Goal: Task Accomplishment & Management: Use online tool/utility

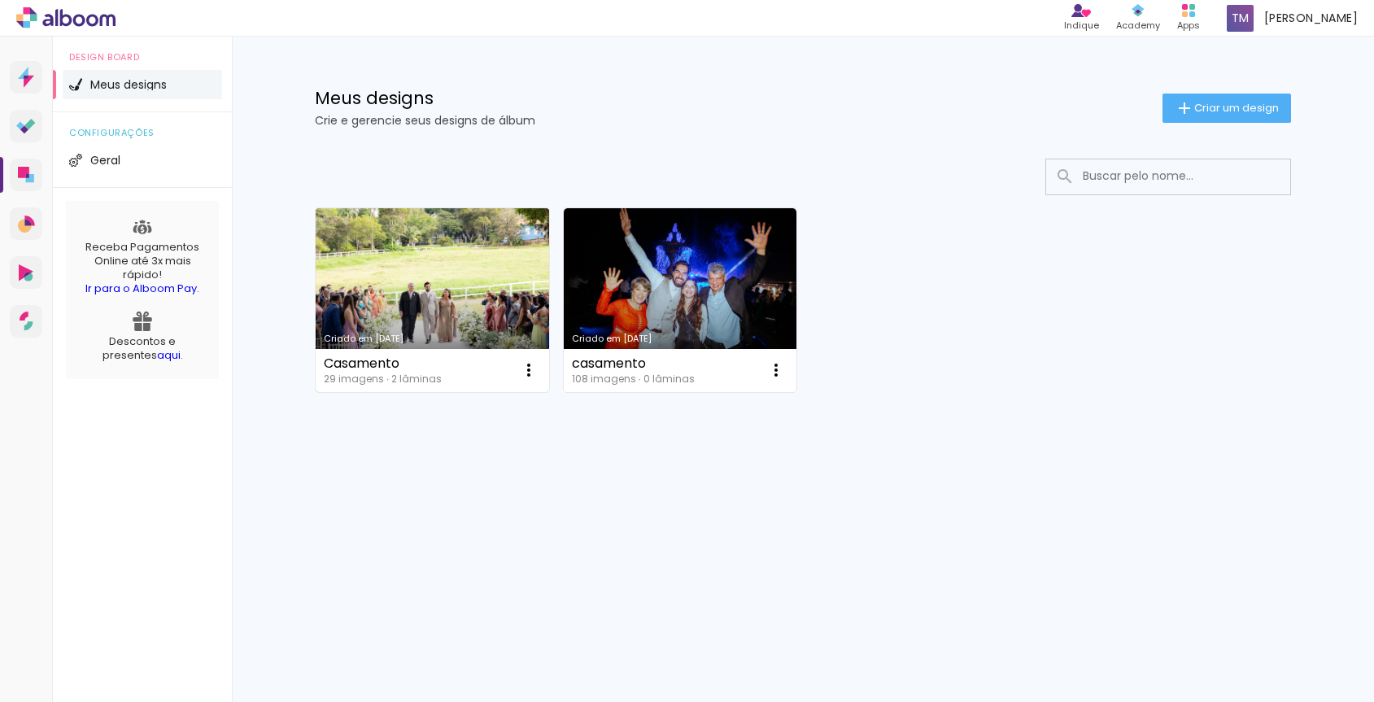
click at [390, 292] on link "Criado em [DATE]" at bounding box center [432, 300] width 233 height 184
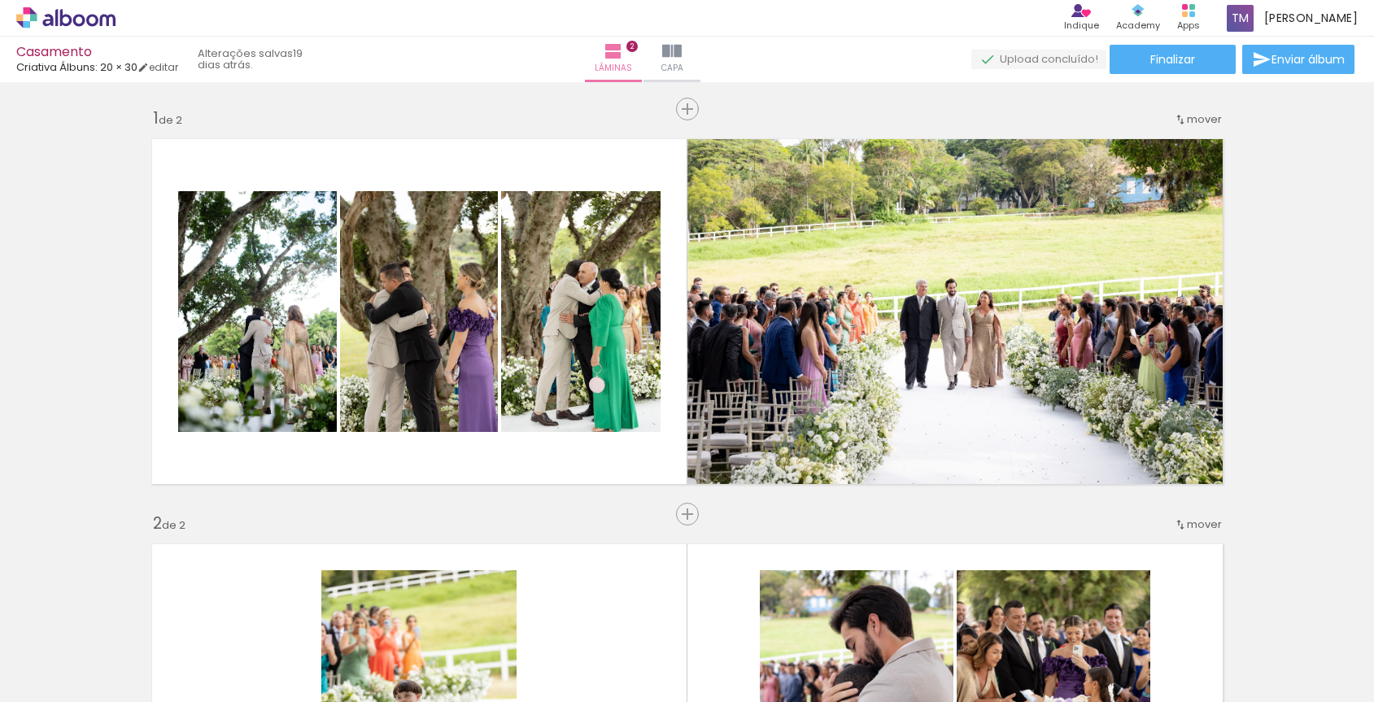
drag, startPoint x: 1315, startPoint y: 225, endPoint x: 1294, endPoint y: 322, distance: 99.1
click at [1294, 322] on div "Inserir lâmina 1 de 2 Inserir lâmina 2 de 2" at bounding box center [687, 696] width 1374 height 1216
drag, startPoint x: 1292, startPoint y: 321, endPoint x: 1290, endPoint y: 417, distance: 96.0
click at [1290, 417] on div "Inserir lâmina 1 de 2 Inserir lâmina 2 de 2" at bounding box center [687, 696] width 1374 height 1216
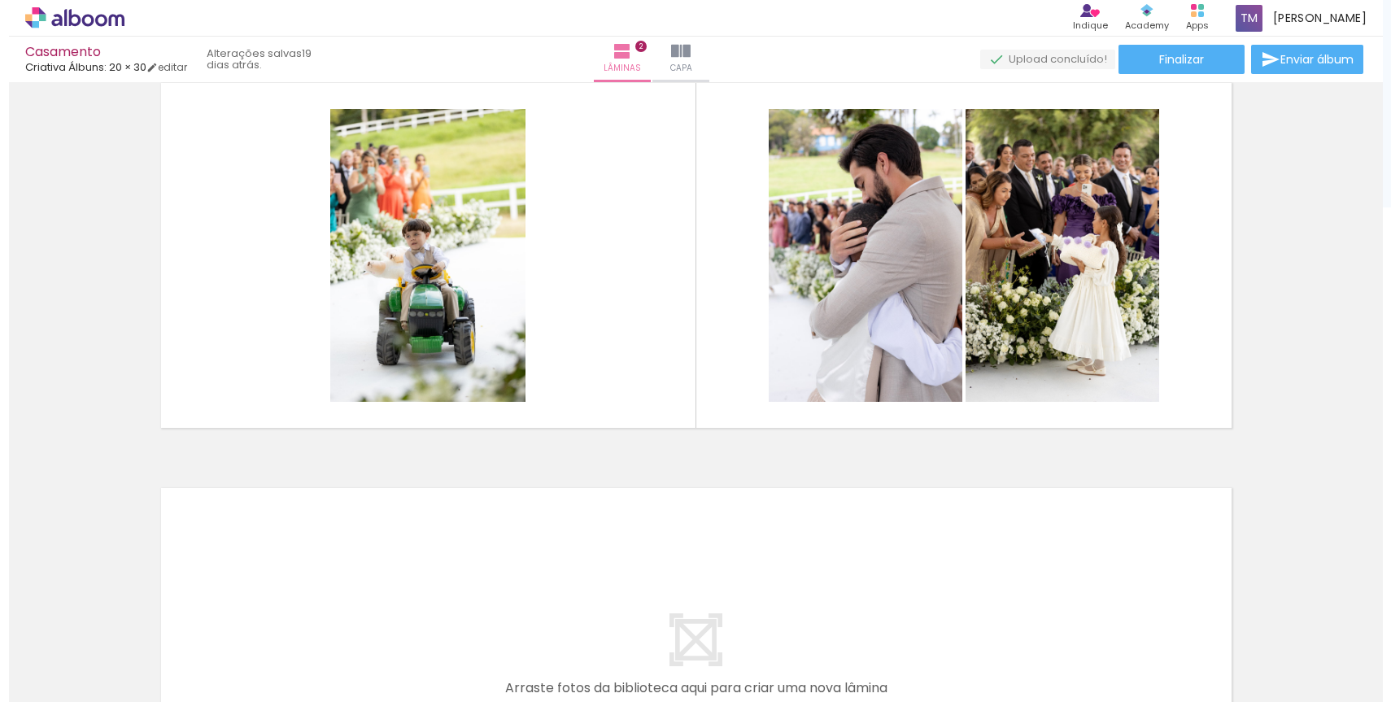
scroll to position [463, 0]
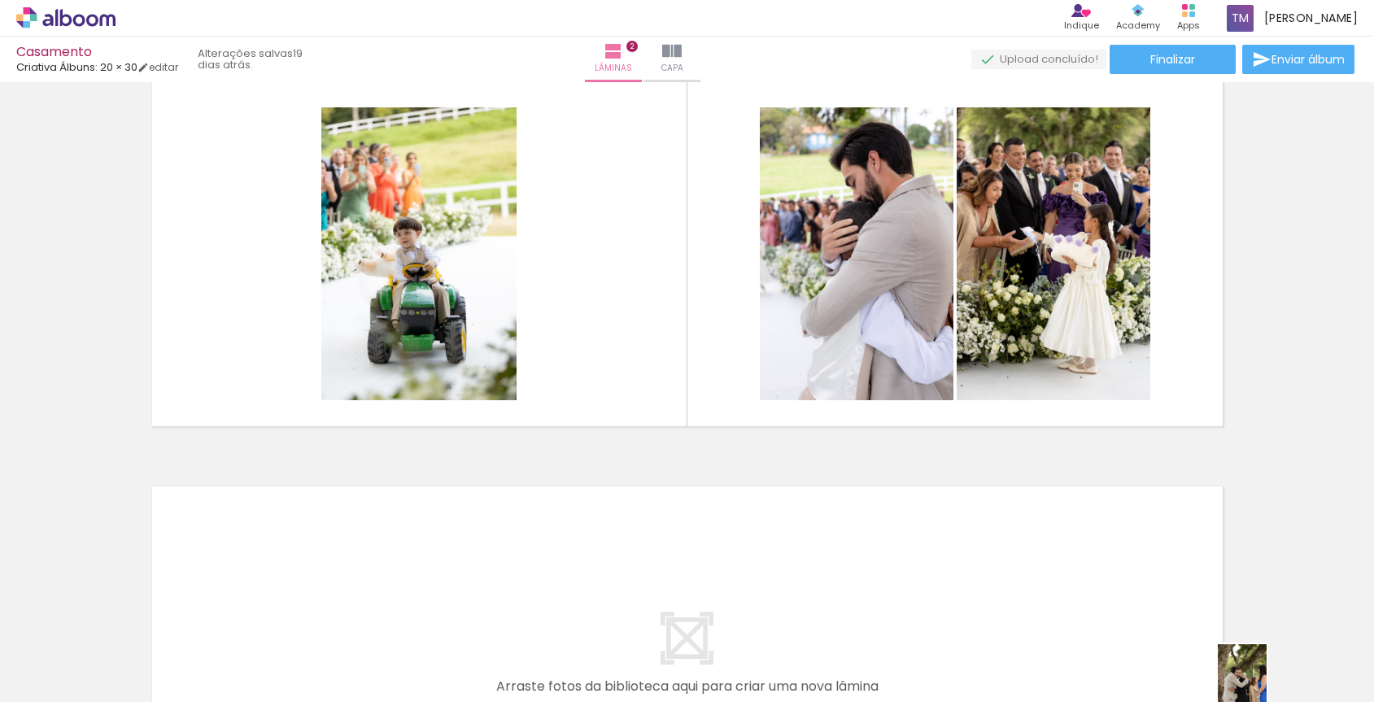
drag, startPoint x: 1311, startPoint y: 689, endPoint x: 1283, endPoint y: 686, distance: 27.8
click at [0, 0] on slot at bounding box center [0, 0] width 0 height 0
click at [63, 660] on div at bounding box center [52, 661] width 75 height 2
click at [63, 660] on div at bounding box center [53, 649] width 84 height 28
click at [0, 0] on slot "Não utilizadas" at bounding box center [0, 0] width 0 height 0
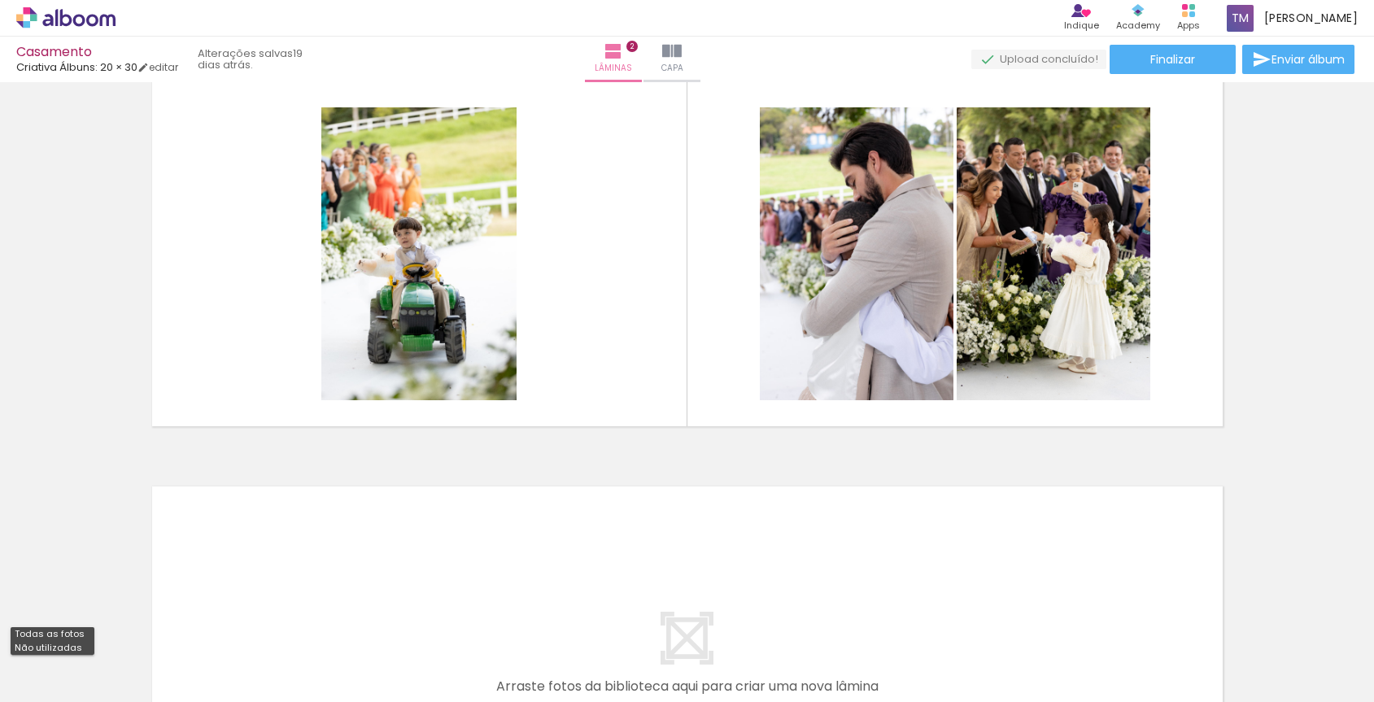
type input "Não utilizadas"
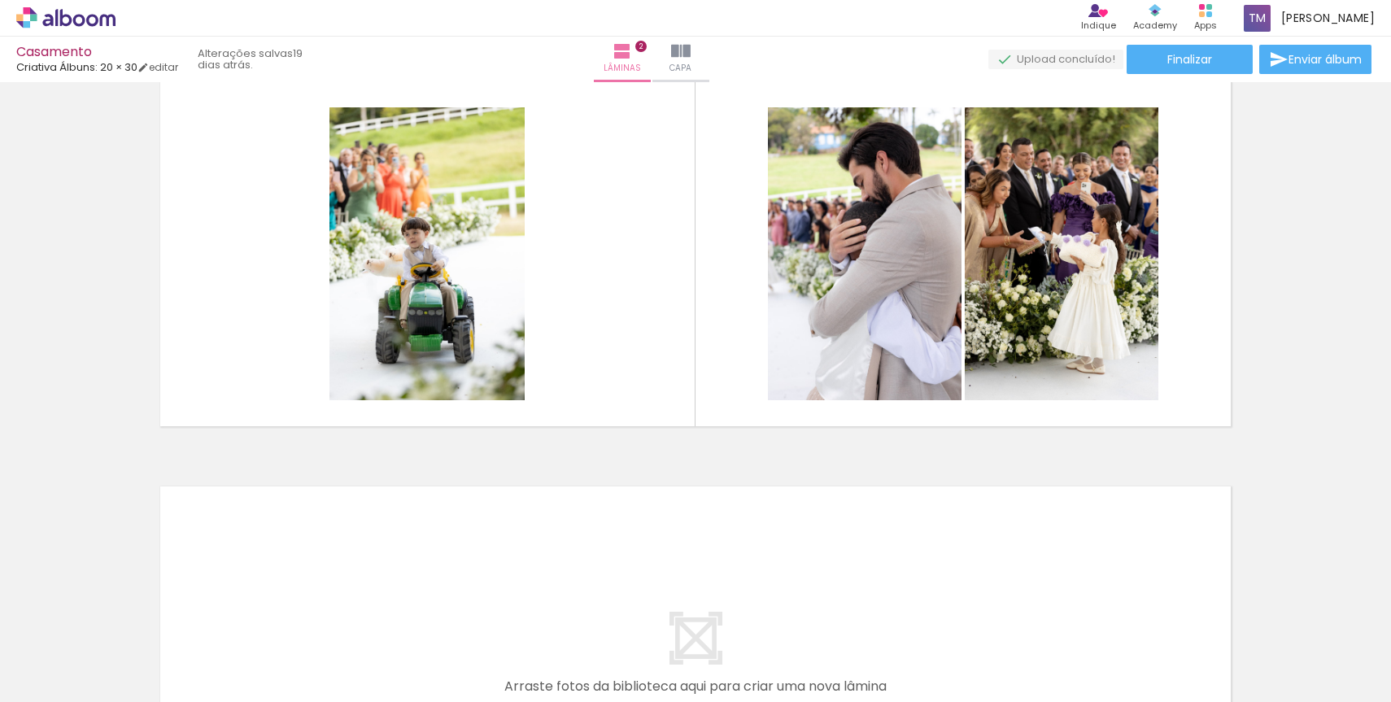
click at [1224, 615] on iron-icon at bounding box center [1220, 614] width 17 height 17
click at [684, 623] on paper-icon-button at bounding box center [674, 614] width 20 height 20
drag, startPoint x: 267, startPoint y: 651, endPoint x: 277, endPoint y: 584, distance: 68.2
click at [277, 584] on quentale-workspace at bounding box center [695, 351] width 1391 height 702
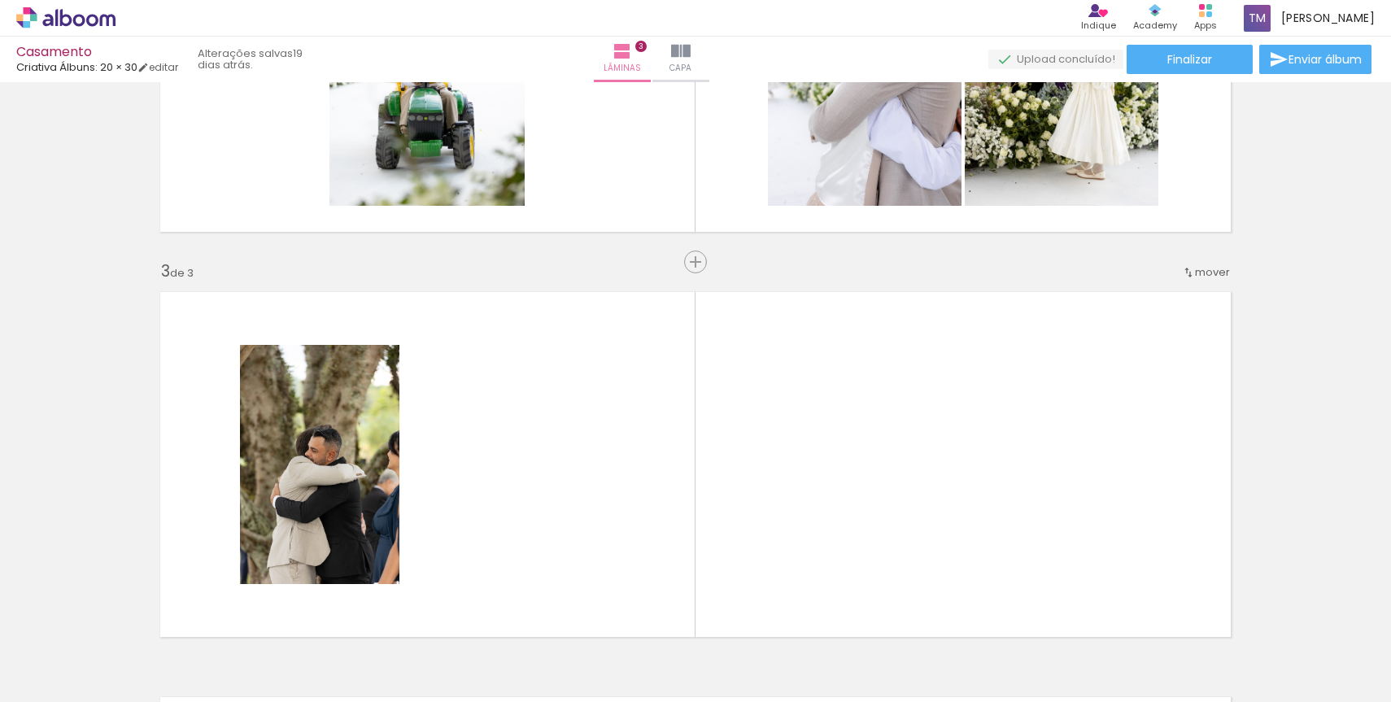
scroll to position [780, 0]
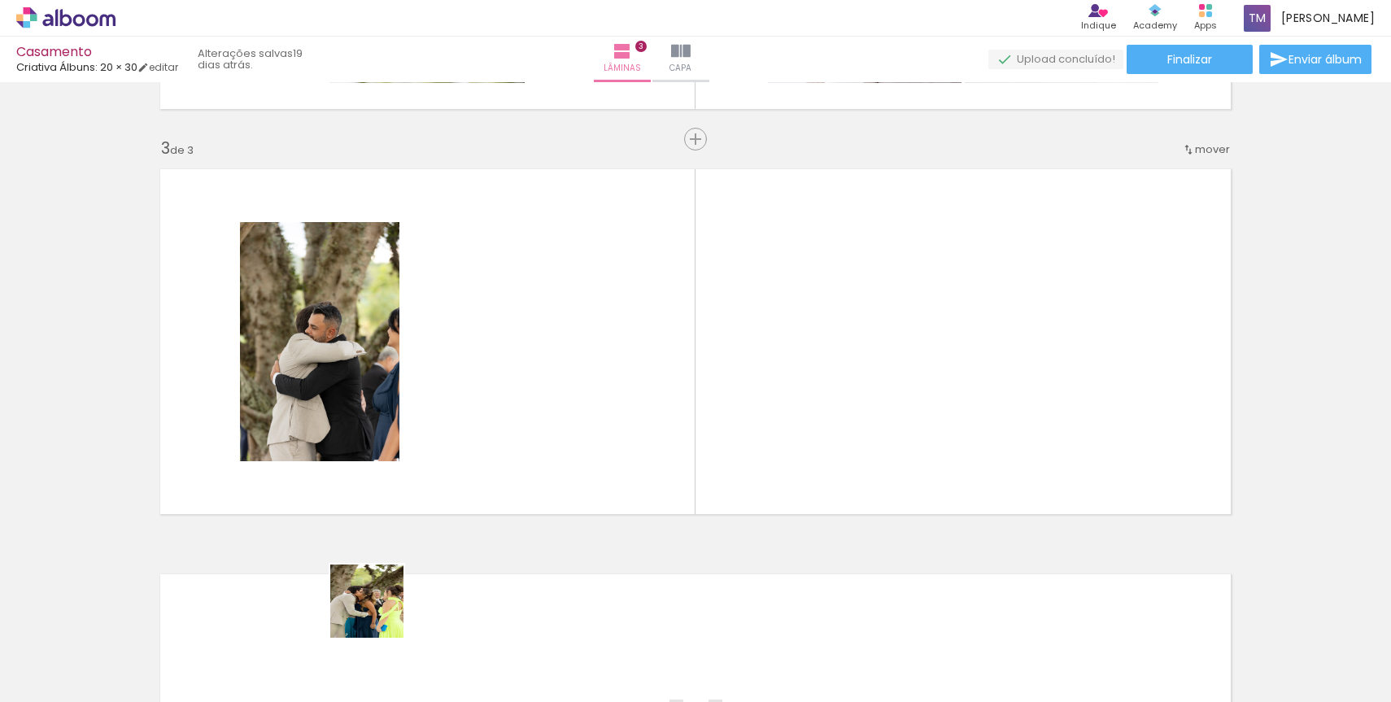
drag, startPoint x: 366, startPoint y: 656, endPoint x: 379, endPoint y: 611, distance: 47.4
click at [372, 611] on div at bounding box center [345, 647] width 54 height 81
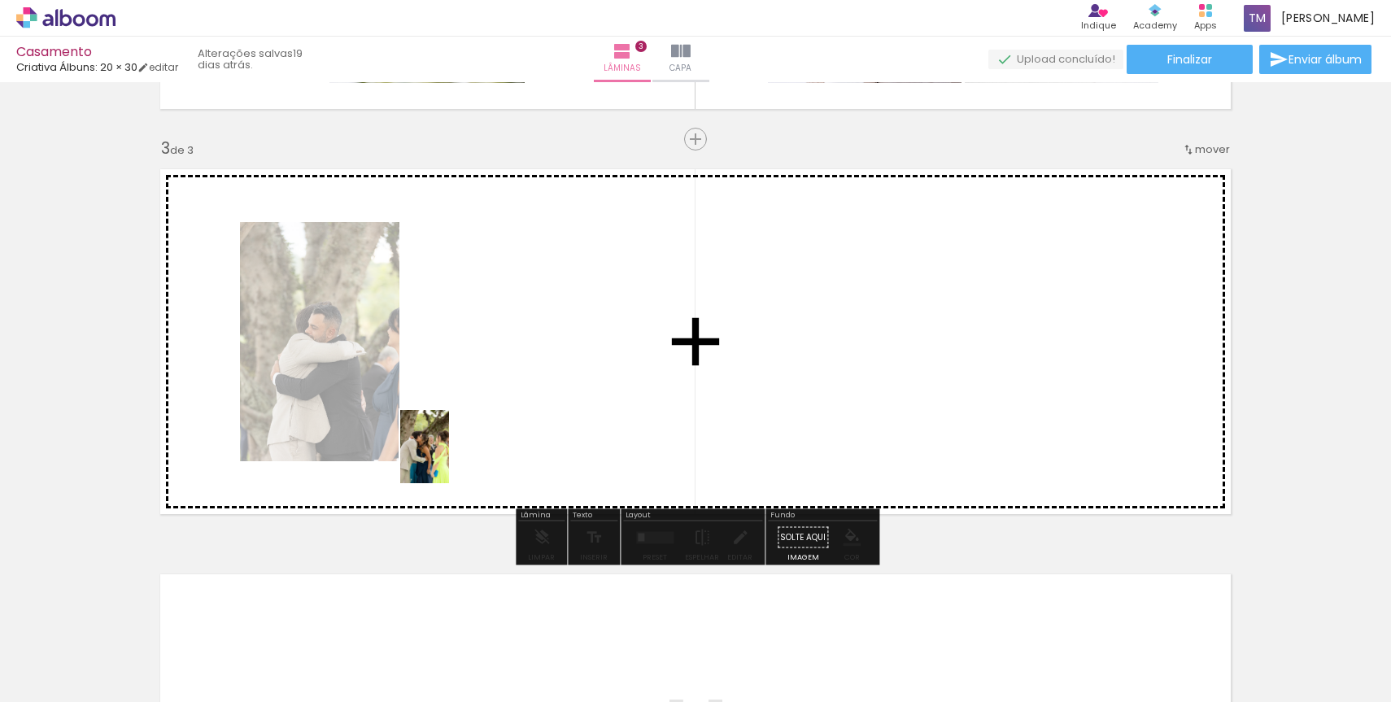
drag, startPoint x: 364, startPoint y: 645, endPoint x: 451, endPoint y: 451, distance: 212.6
click at [451, 451] on quentale-workspace at bounding box center [695, 351] width 1391 height 702
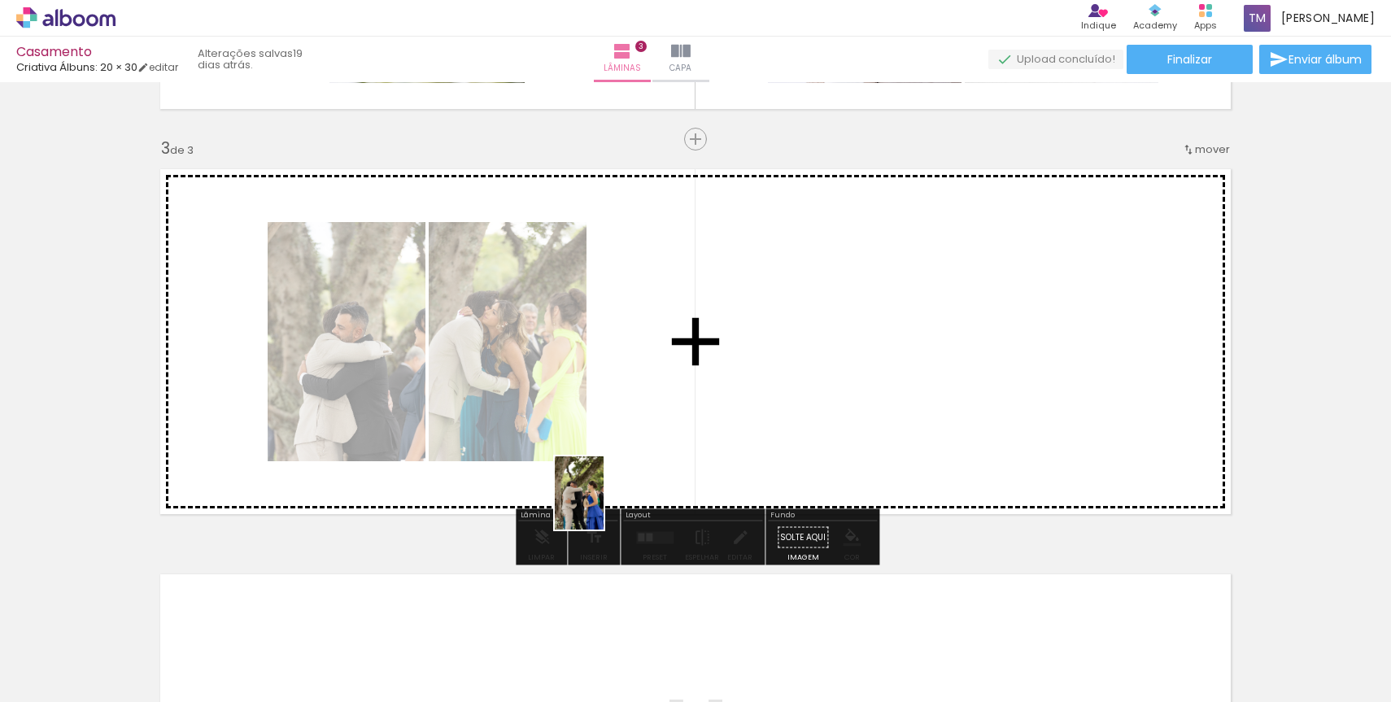
drag, startPoint x: 538, startPoint y: 671, endPoint x: 608, endPoint y: 492, distance: 191.8
click at [608, 492] on quentale-workspace at bounding box center [695, 351] width 1391 height 702
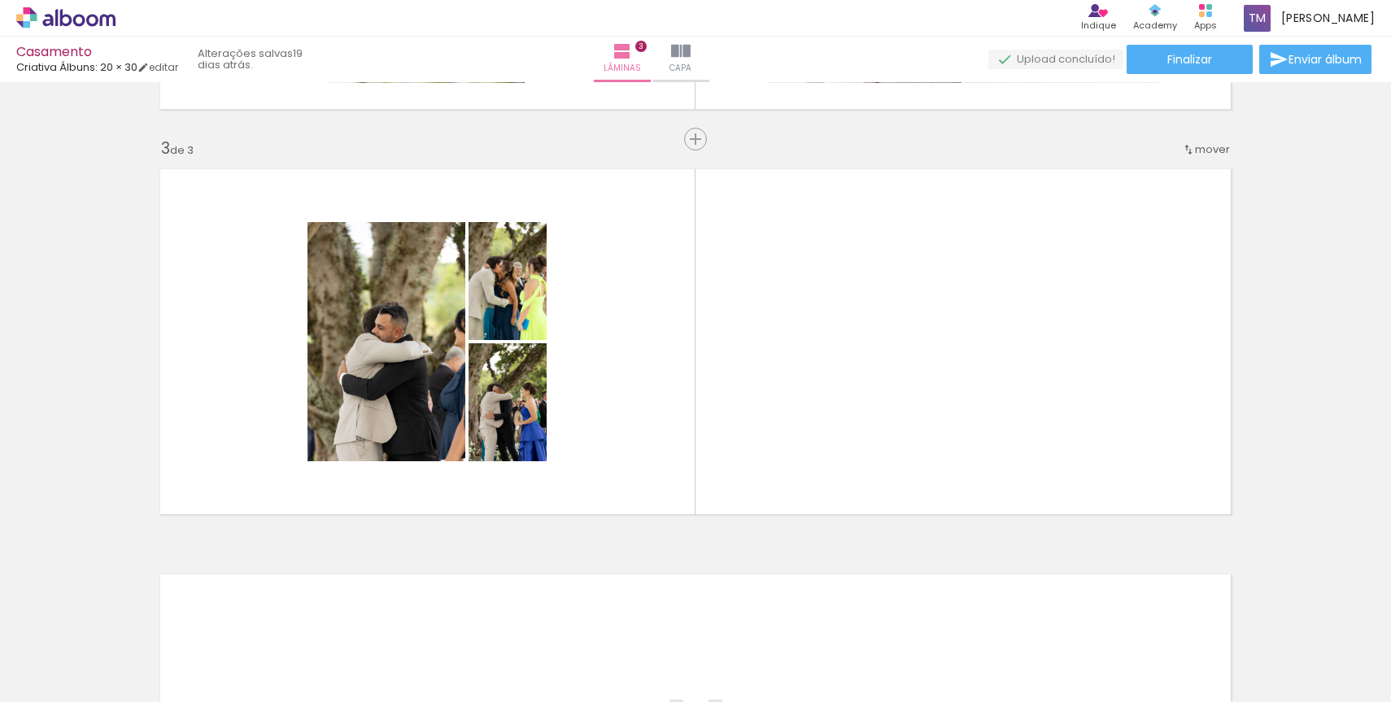
drag, startPoint x: 544, startPoint y: 664, endPoint x: 621, endPoint y: 563, distance: 127.0
click at [621, 563] on quentale-workspace at bounding box center [695, 351] width 1391 height 702
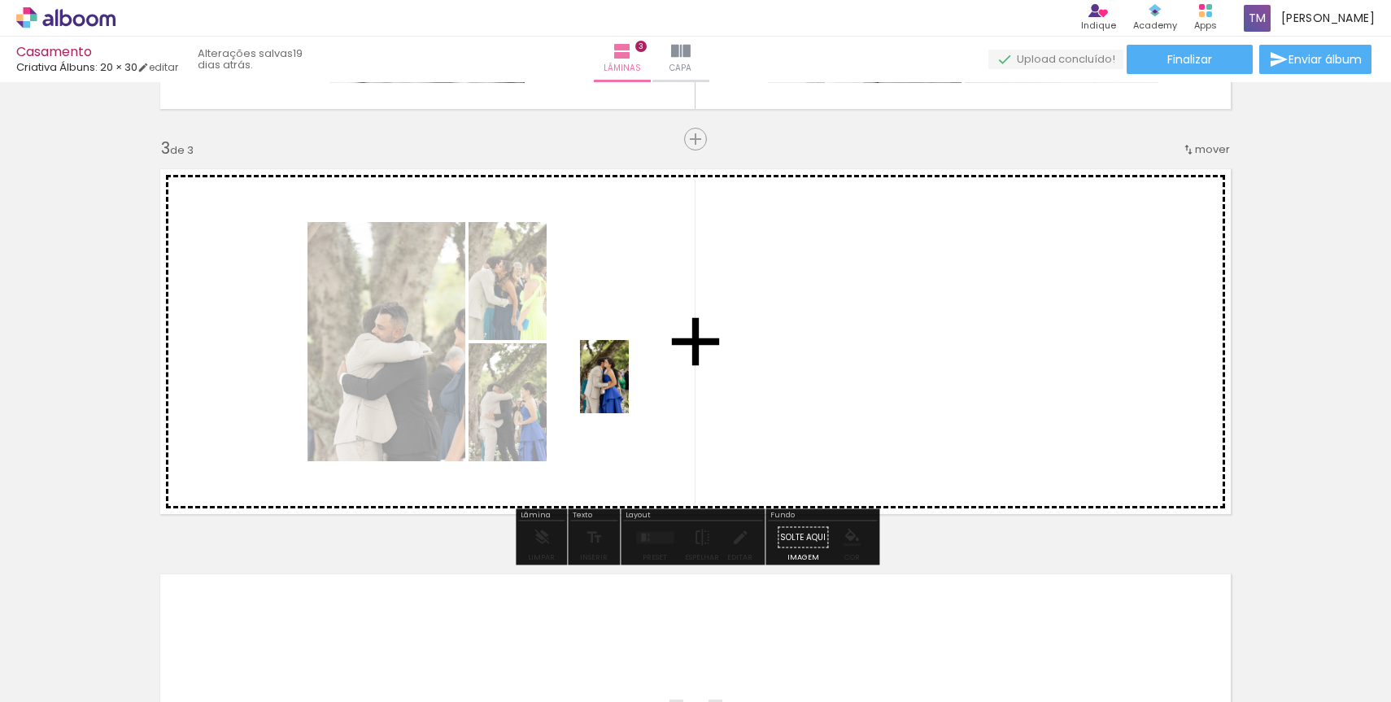
drag, startPoint x: 543, startPoint y: 644, endPoint x: 629, endPoint y: 389, distance: 269.3
click at [629, 389] on quentale-workspace at bounding box center [695, 351] width 1391 height 702
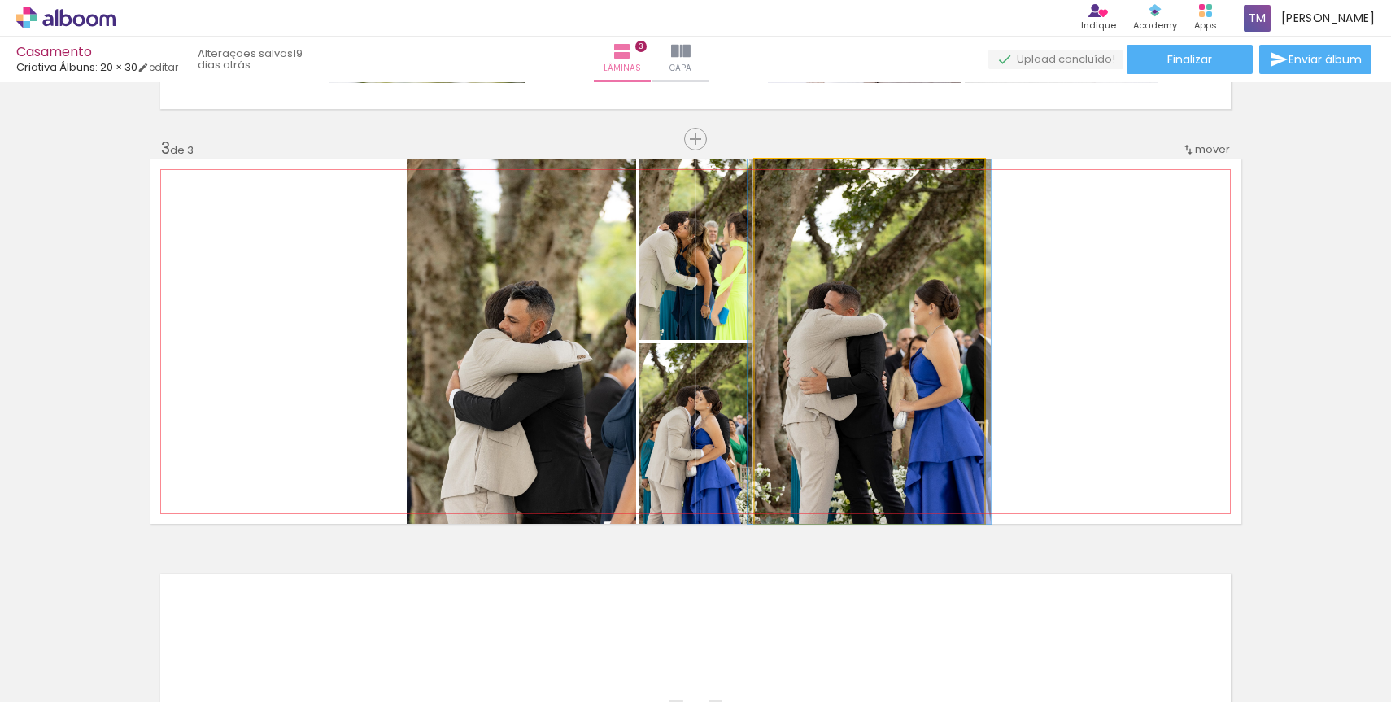
click at [896, 369] on quentale-photo at bounding box center [869, 341] width 229 height 364
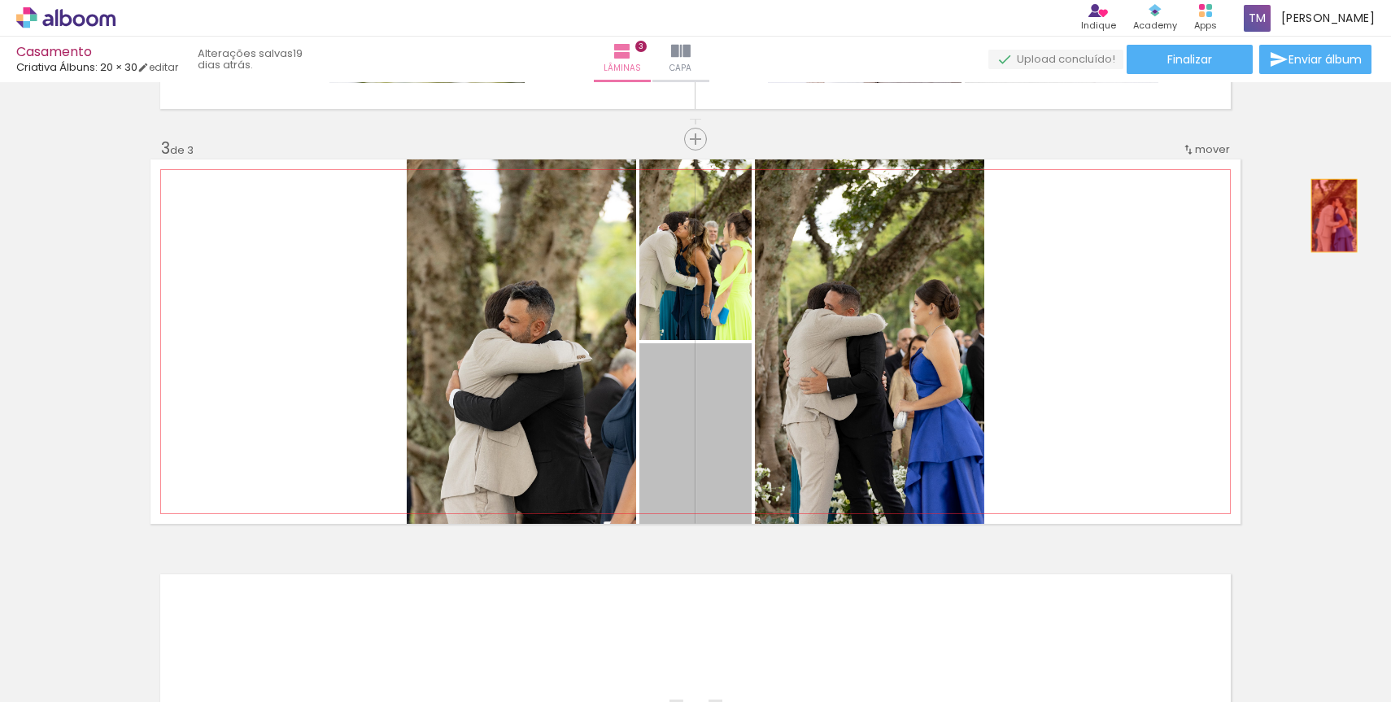
drag, startPoint x: 723, startPoint y: 432, endPoint x: 1344, endPoint y: 213, distance: 658.8
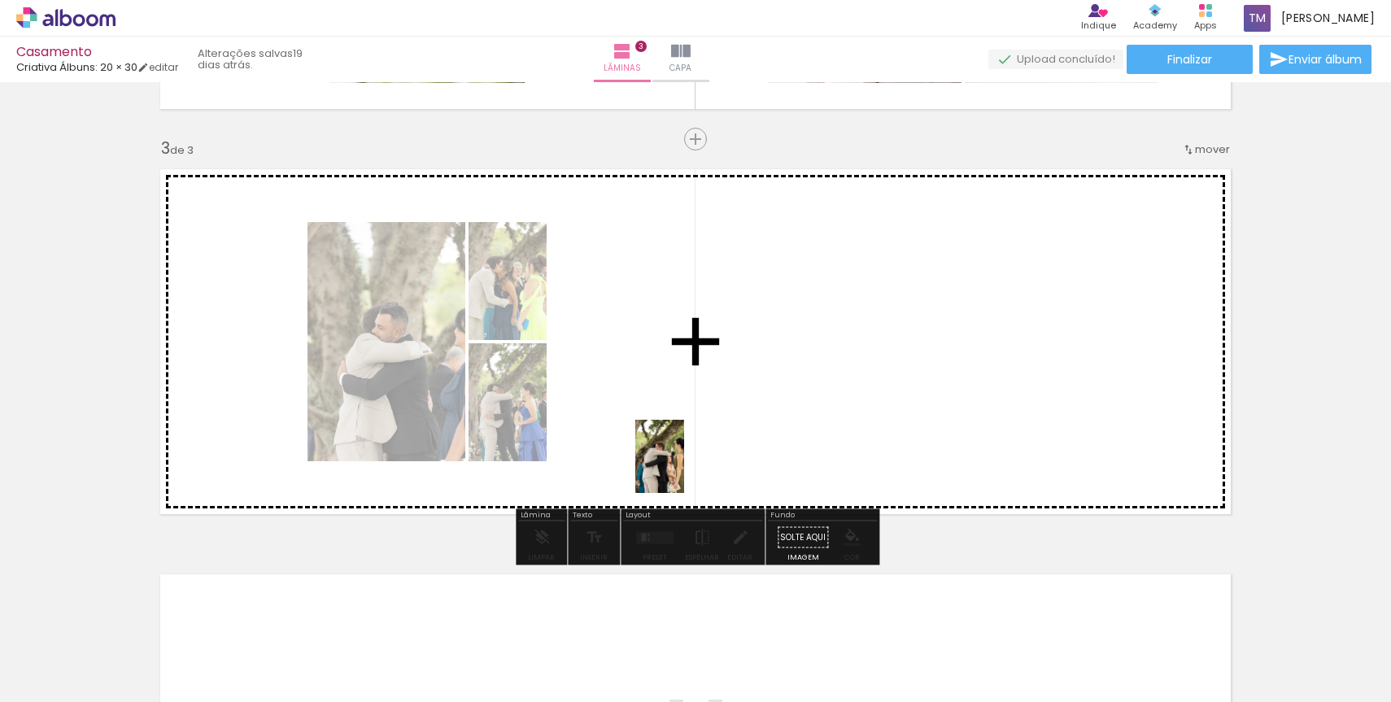
drag, startPoint x: 725, startPoint y: 660, endPoint x: 681, endPoint y: 466, distance: 198.7
click at [681, 466] on quentale-workspace at bounding box center [695, 351] width 1391 height 702
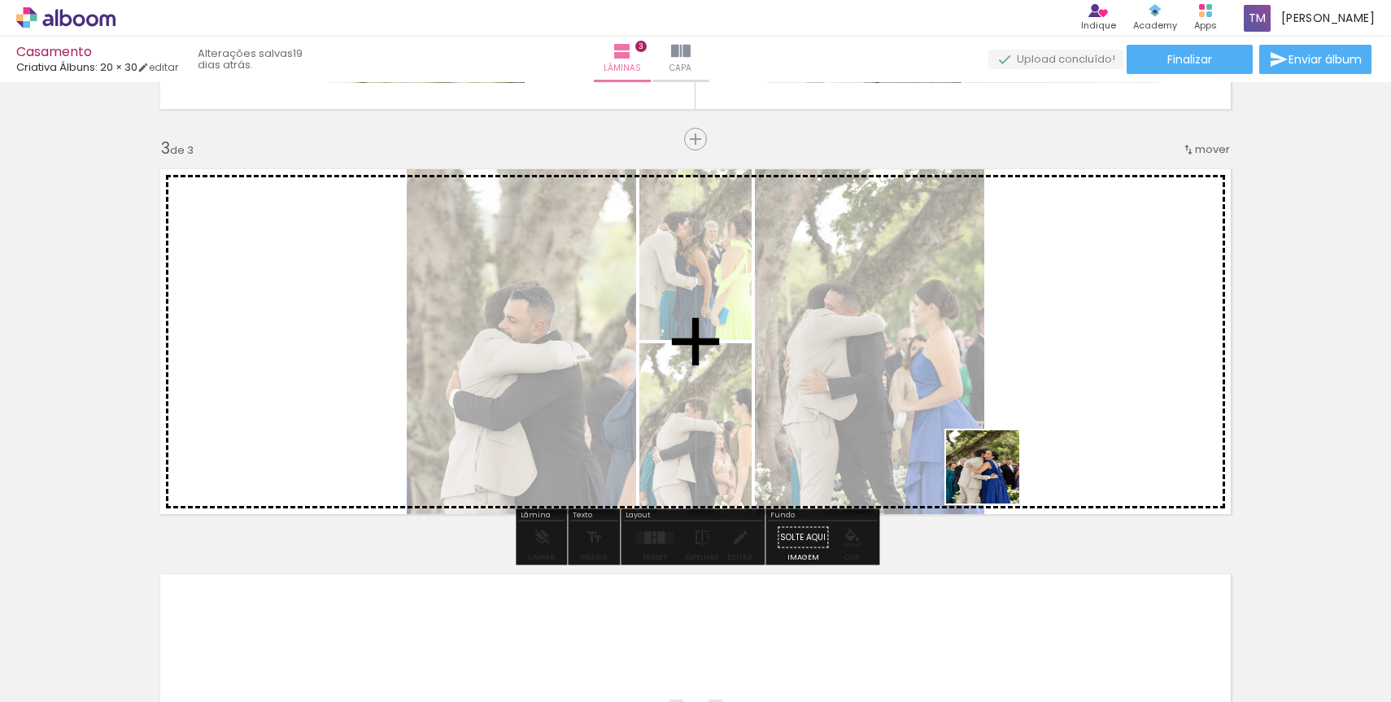
drag, startPoint x: 910, startPoint y: 662, endPoint x: 1008, endPoint y: 466, distance: 219.0
click at [1008, 466] on quentale-workspace at bounding box center [695, 351] width 1391 height 702
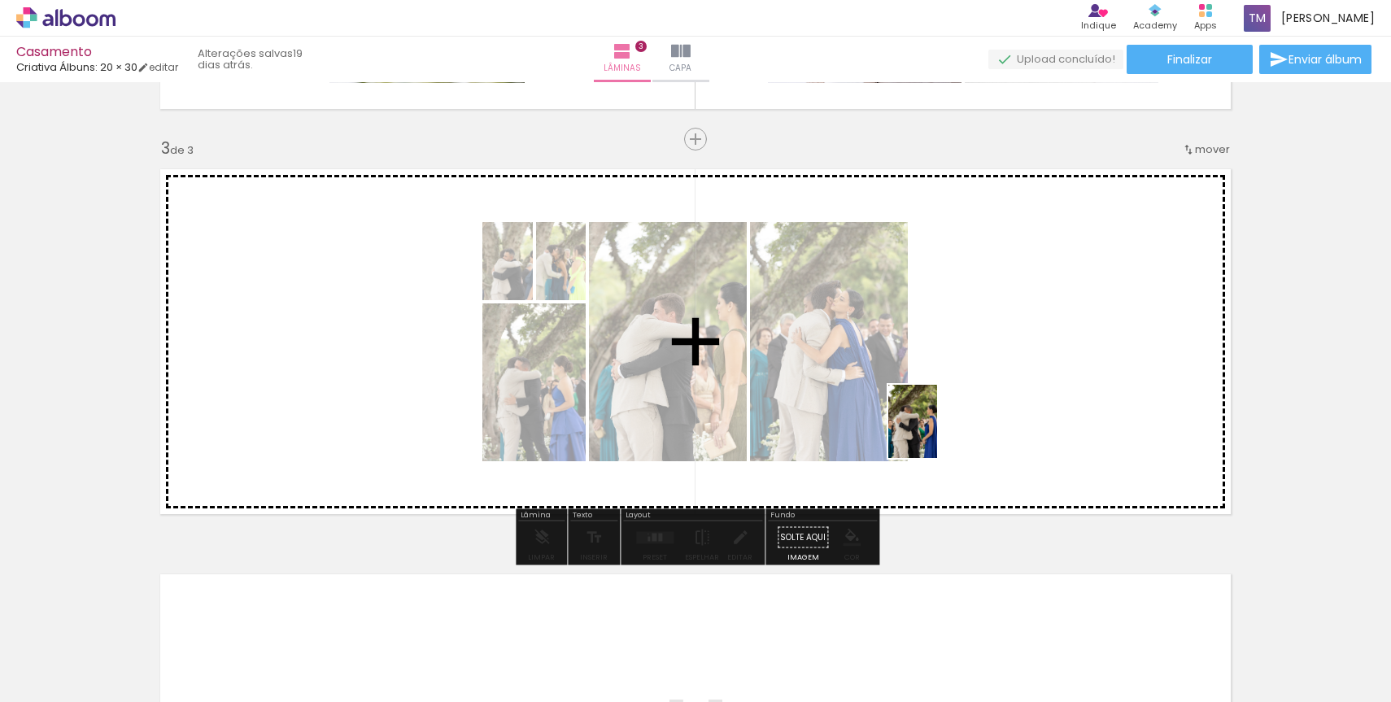
drag, startPoint x: 812, startPoint y: 656, endPoint x: 940, endPoint y: 433, distance: 257.2
click at [940, 433] on quentale-workspace at bounding box center [695, 351] width 1391 height 702
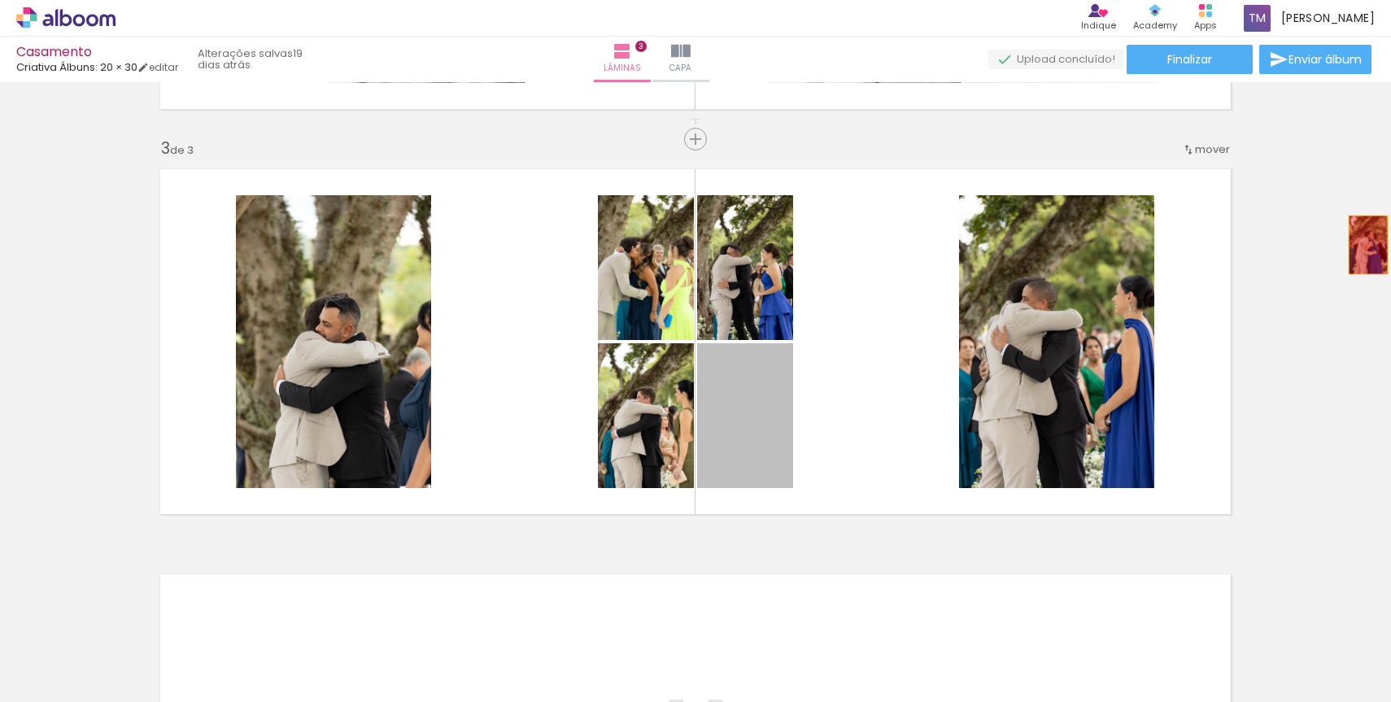
drag, startPoint x: 785, startPoint y: 421, endPoint x: 1368, endPoint y: 245, distance: 609.3
click at [1368, 245] on div "Inserir lâmina 1 de 3 Inserir lâmina 2 de 3 Inserir lâmina 3 de 3" at bounding box center [695, 118] width 1391 height 1621
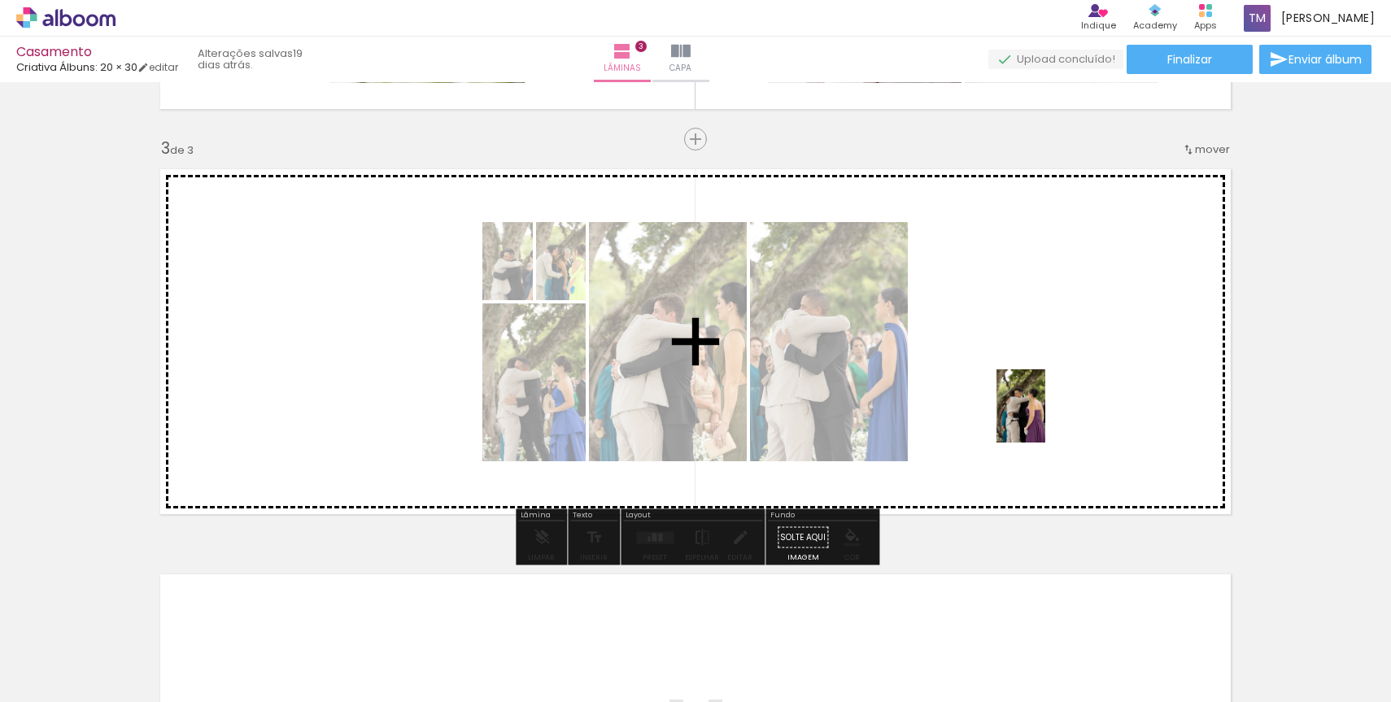
drag, startPoint x: 914, startPoint y: 667, endPoint x: 1045, endPoint y: 416, distance: 282.7
click at [1045, 416] on quentale-workspace at bounding box center [695, 351] width 1391 height 702
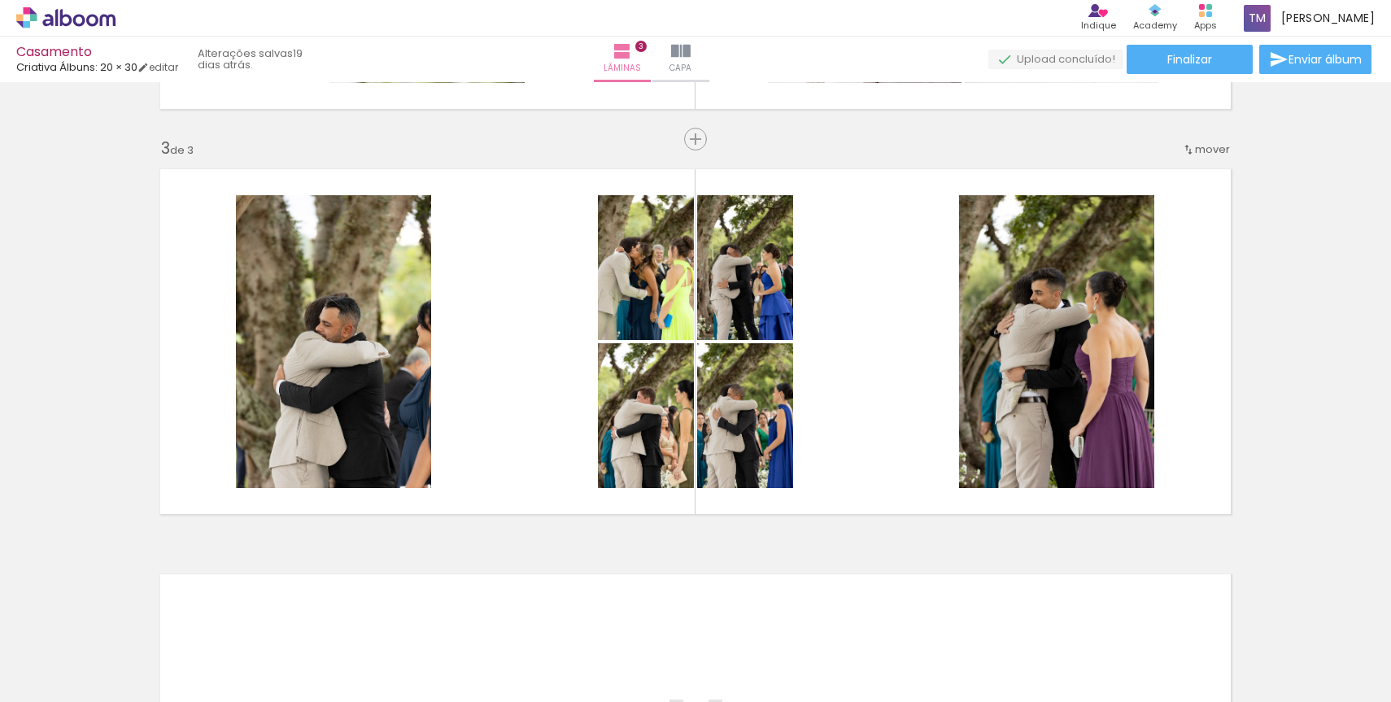
click at [137, 625] on div at bounding box center [163, 648] width 81 height 54
click at [135, 618] on iron-icon at bounding box center [127, 614] width 17 height 17
click at [136, 618] on iron-icon at bounding box center [127, 614] width 17 height 17
click at [182, 644] on div at bounding box center [163, 647] width 54 height 81
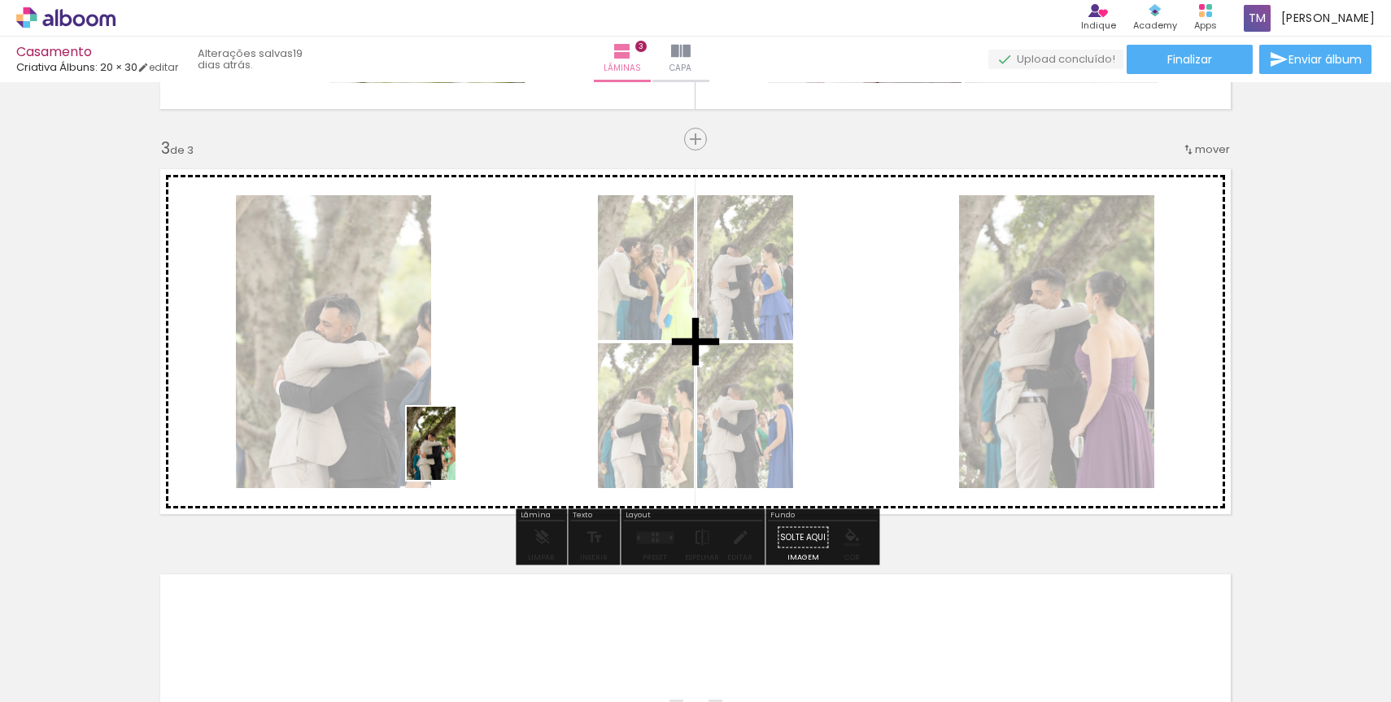
drag, startPoint x: 182, startPoint y: 644, endPoint x: 454, endPoint y: 453, distance: 332.2
click at [454, 453] on quentale-workspace at bounding box center [695, 351] width 1391 height 702
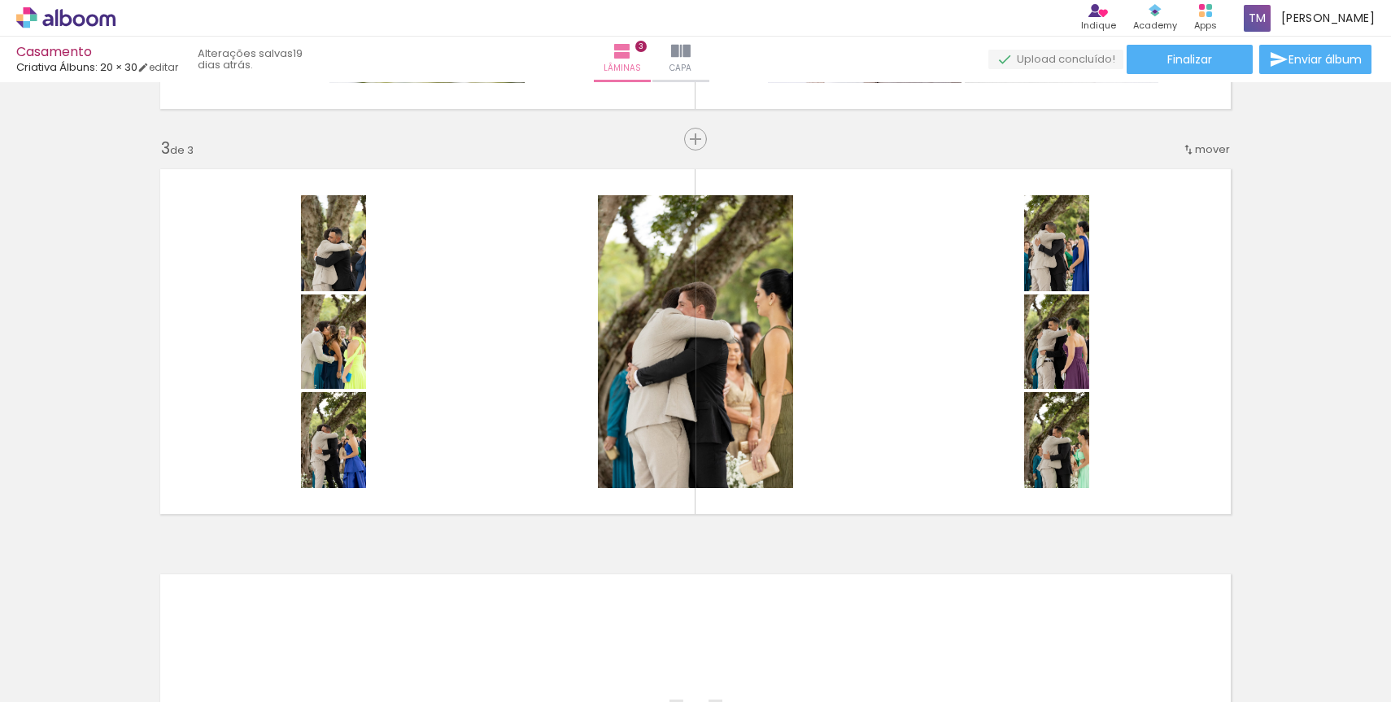
click at [133, 619] on iron-icon at bounding box center [127, 614] width 17 height 17
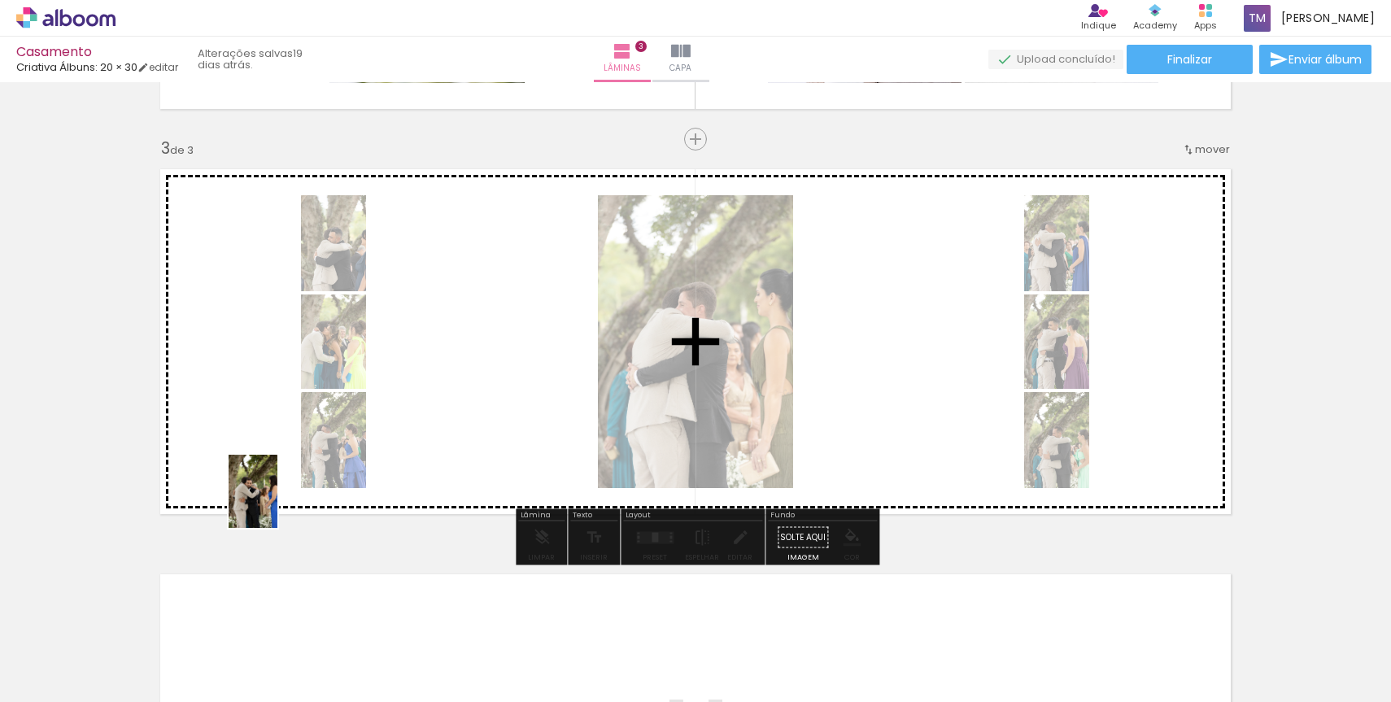
drag, startPoint x: 167, startPoint y: 645, endPoint x: 277, endPoint y: 503, distance: 179.6
click at [277, 503] on quentale-workspace at bounding box center [695, 351] width 1391 height 702
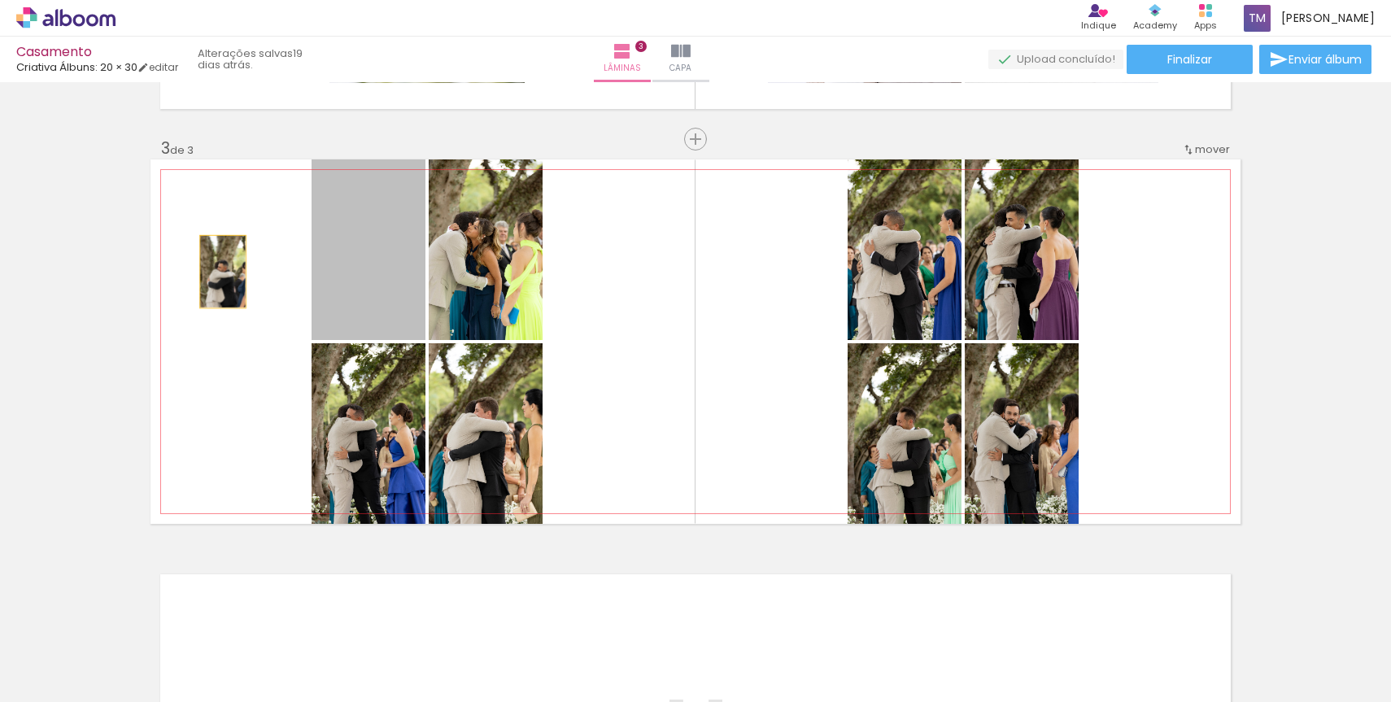
drag, startPoint x: 373, startPoint y: 264, endPoint x: 222, endPoint y: 247, distance: 152.2
click at [222, 247] on quentale-layouter at bounding box center [695, 341] width 1090 height 364
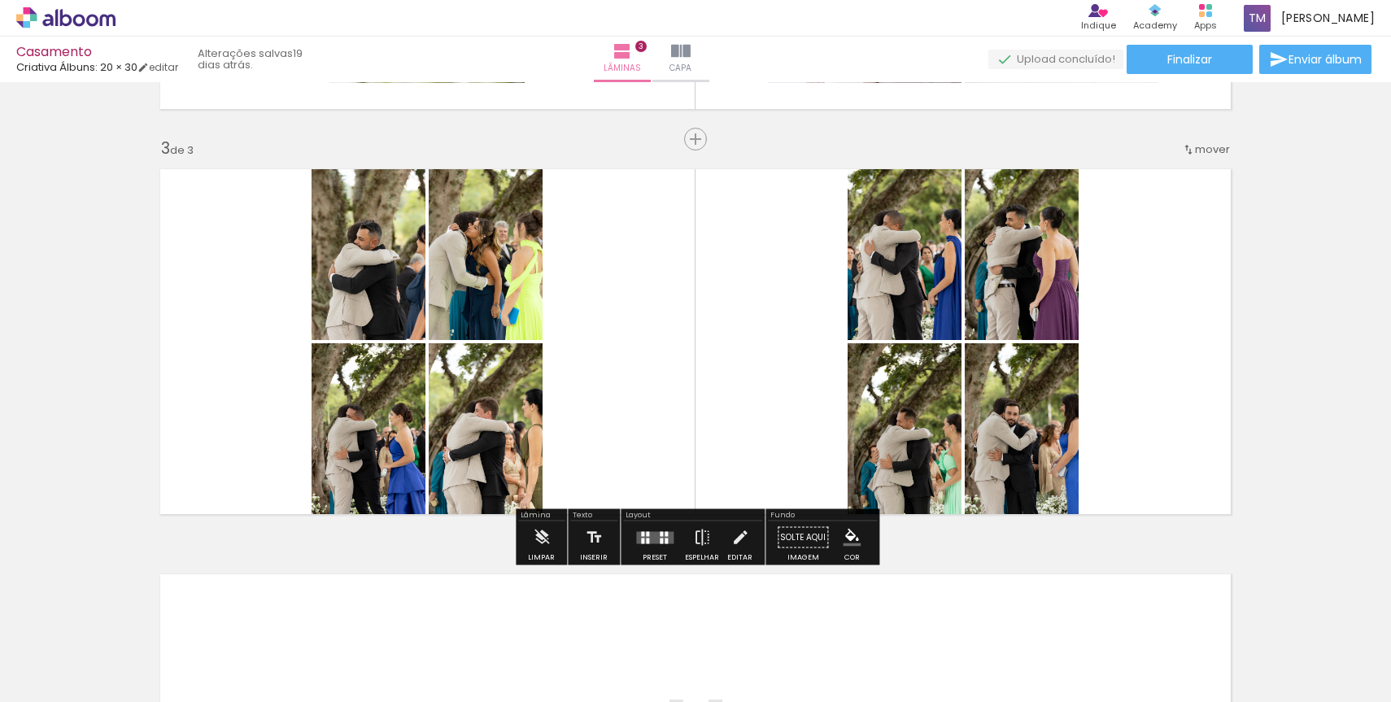
click at [653, 544] on div at bounding box center [655, 537] width 44 height 33
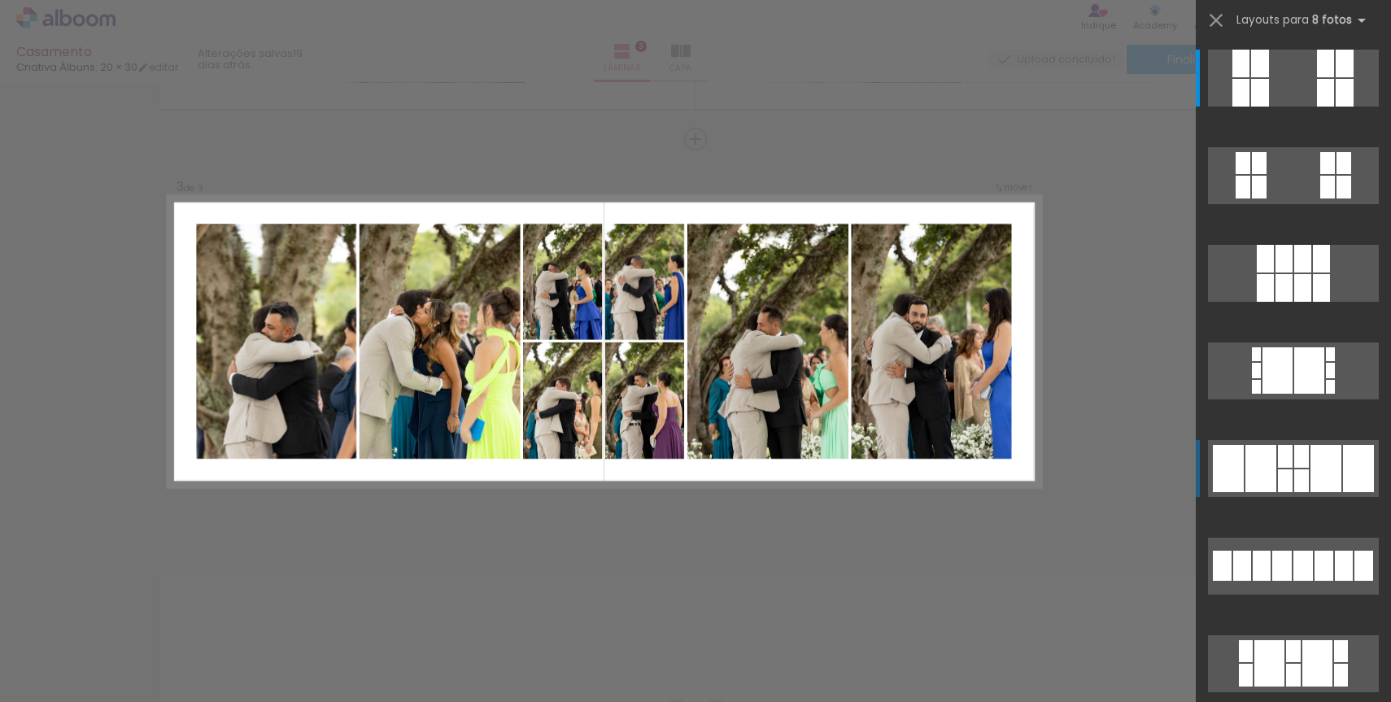
click at [1280, 452] on div at bounding box center [1285, 456] width 15 height 23
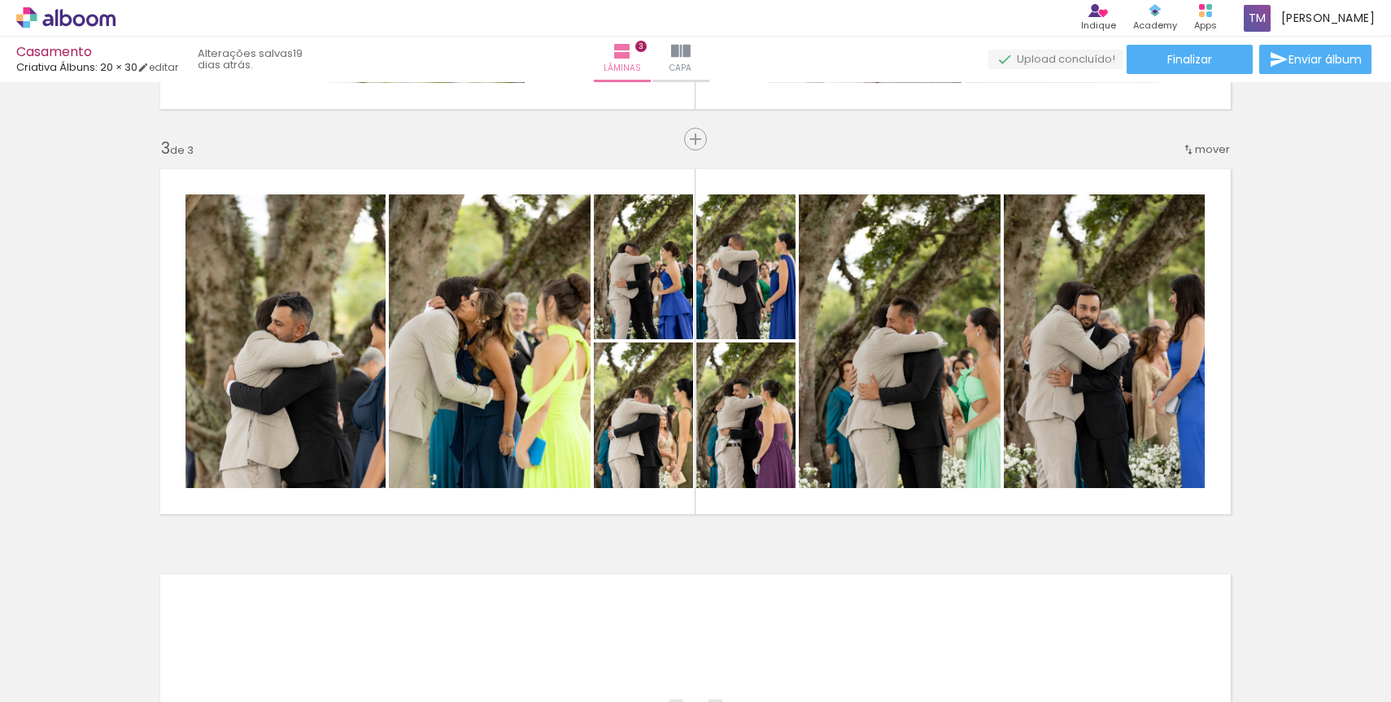
click at [175, 647] on div at bounding box center [163, 647] width 54 height 81
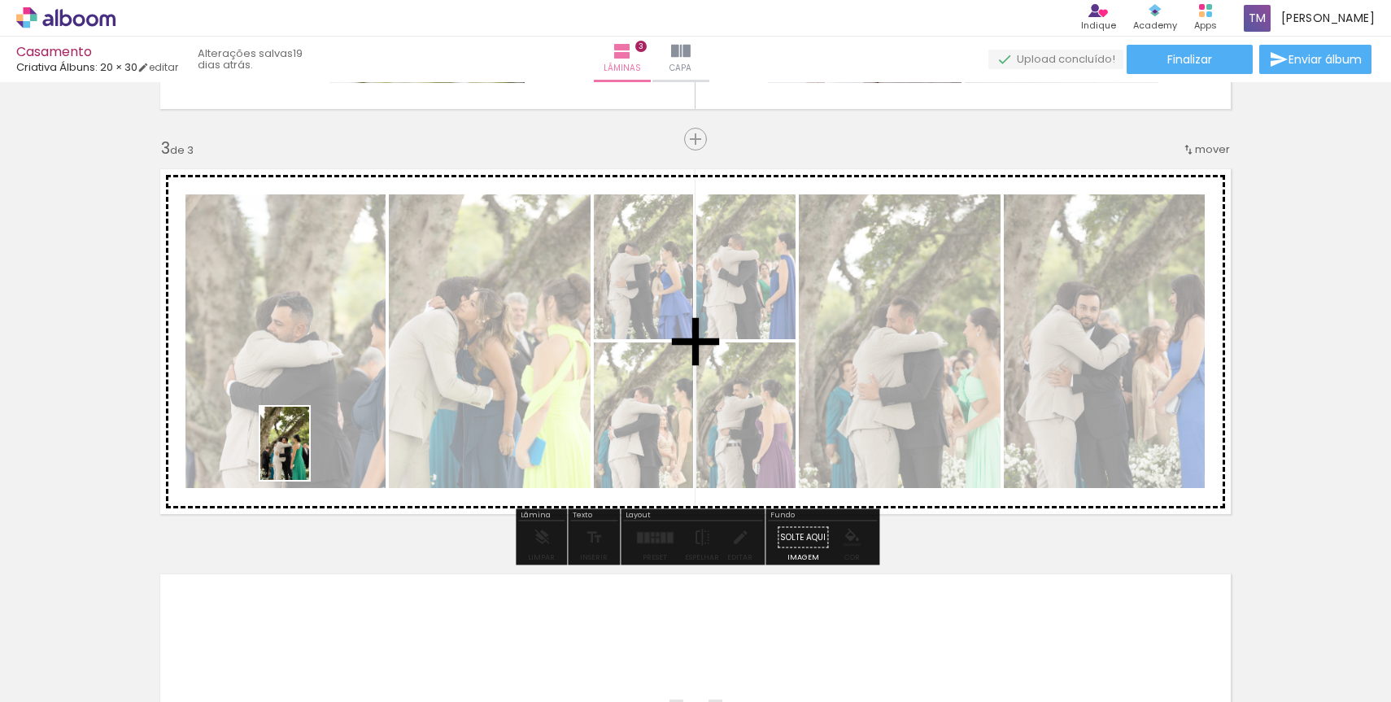
drag, startPoint x: 174, startPoint y: 647, endPoint x: 307, endPoint y: 453, distance: 235.8
click at [307, 453] on quentale-workspace at bounding box center [695, 351] width 1391 height 702
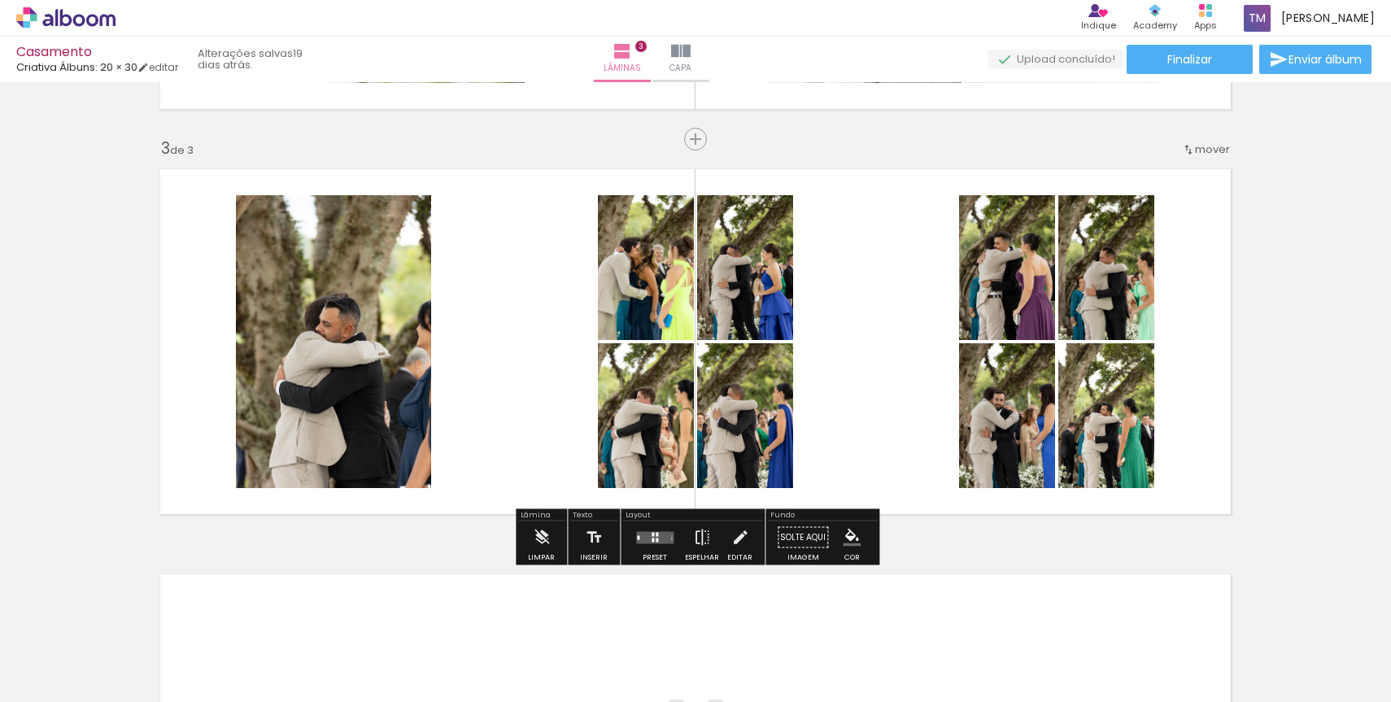
scroll to position [757, 0]
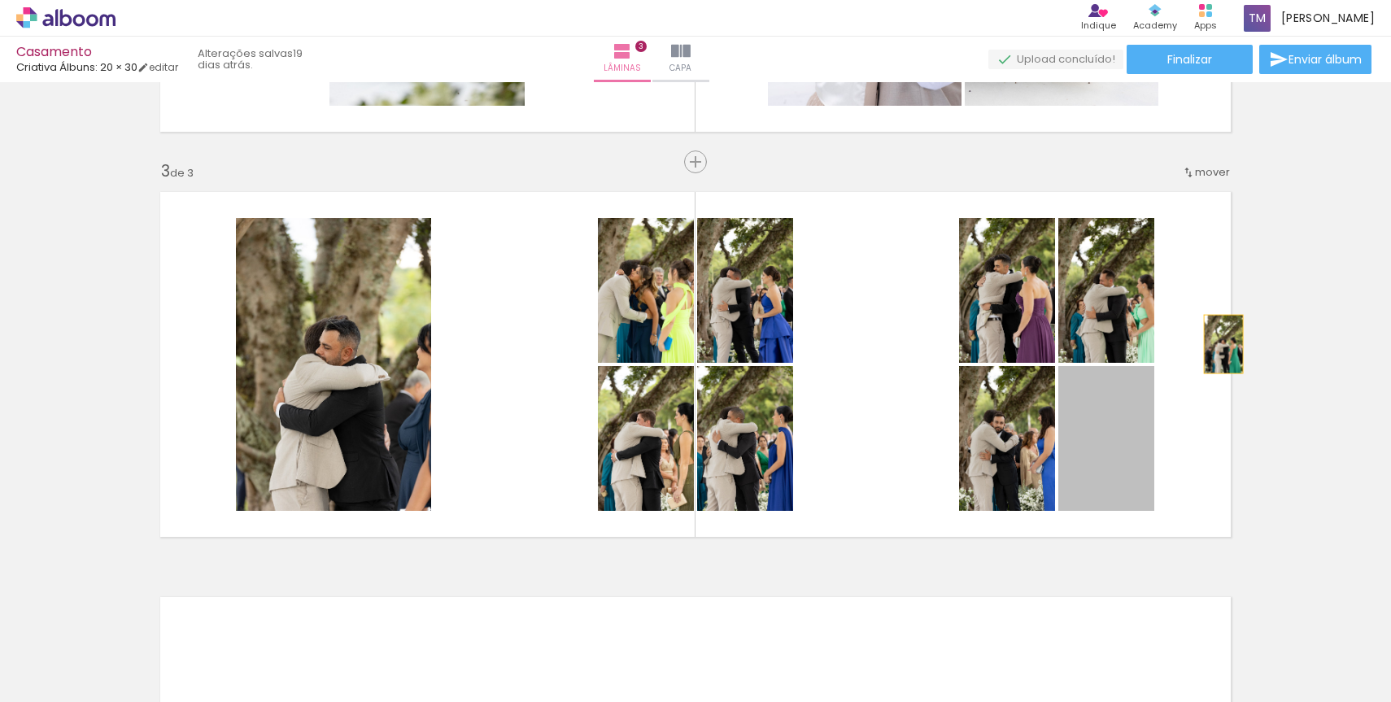
drag, startPoint x: 1109, startPoint y: 452, endPoint x: 1240, endPoint y: 336, distance: 175.1
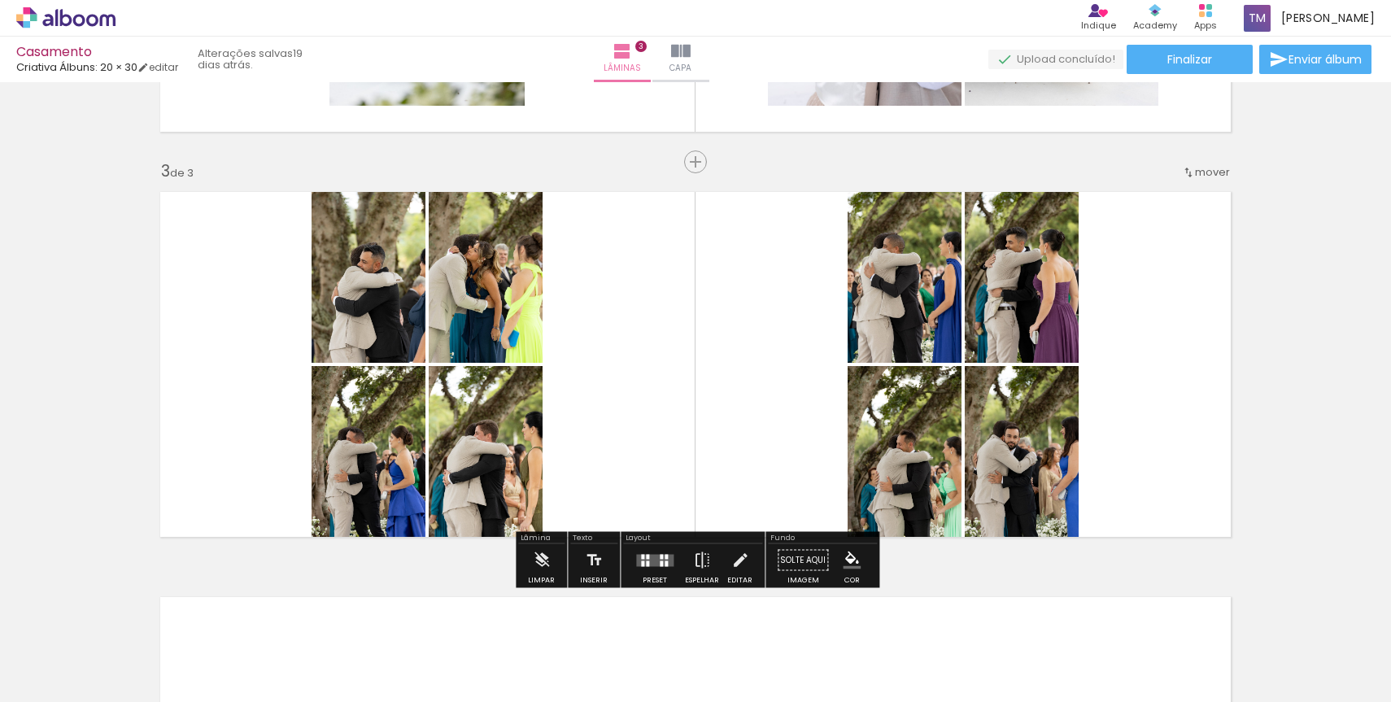
click at [652, 573] on div at bounding box center [655, 560] width 44 height 33
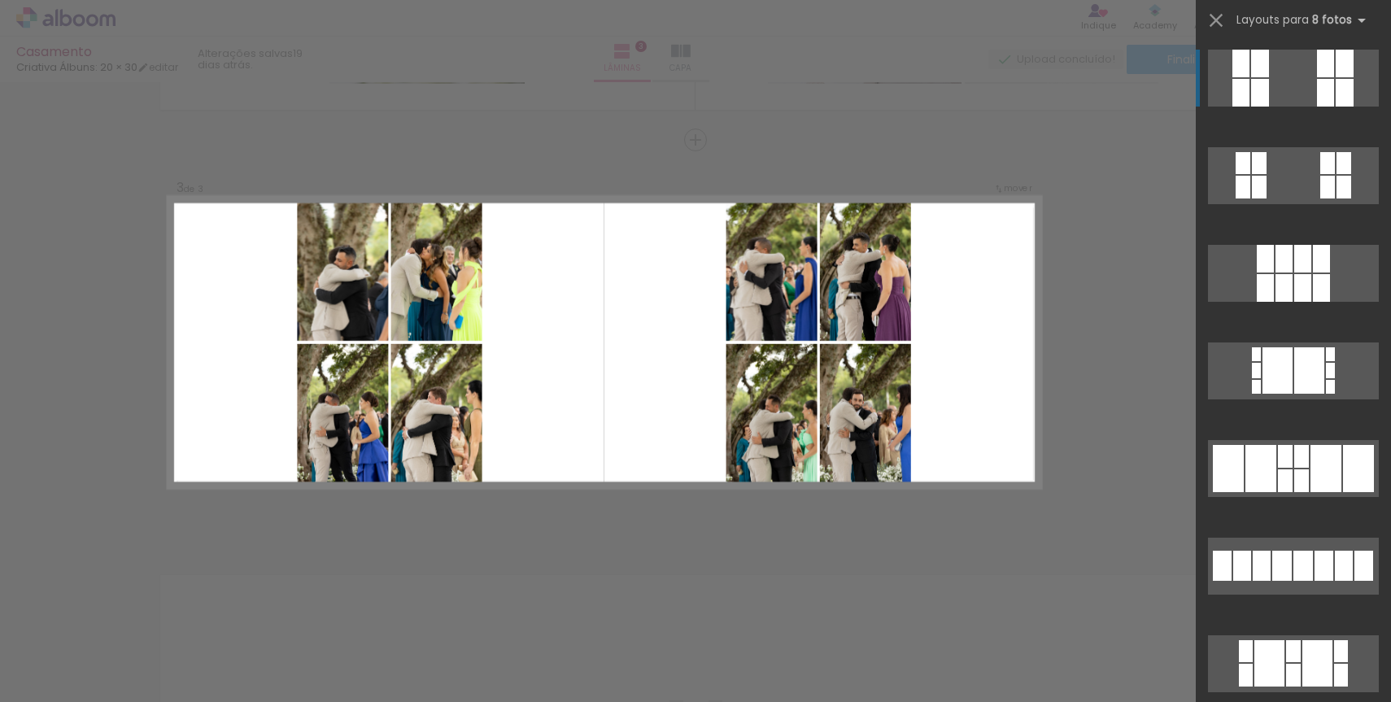
scroll to position [780, 0]
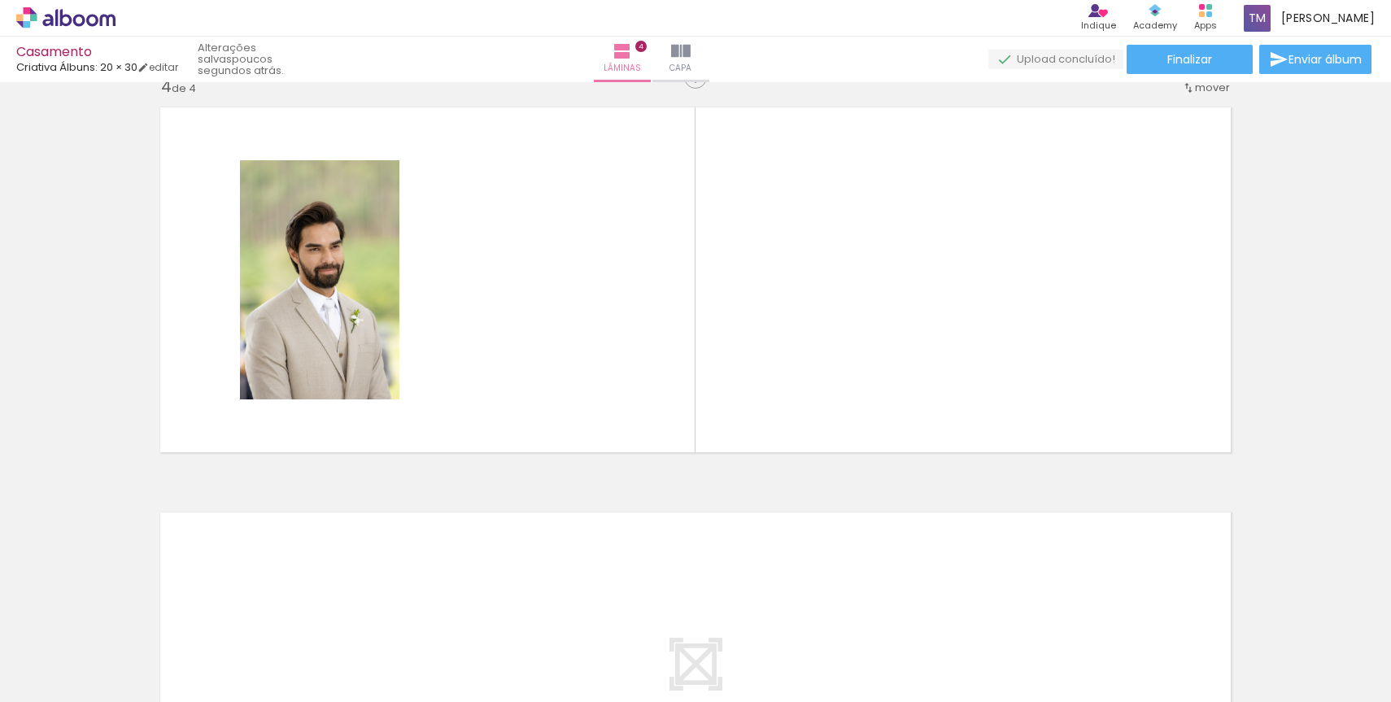
scroll to position [1313, 0]
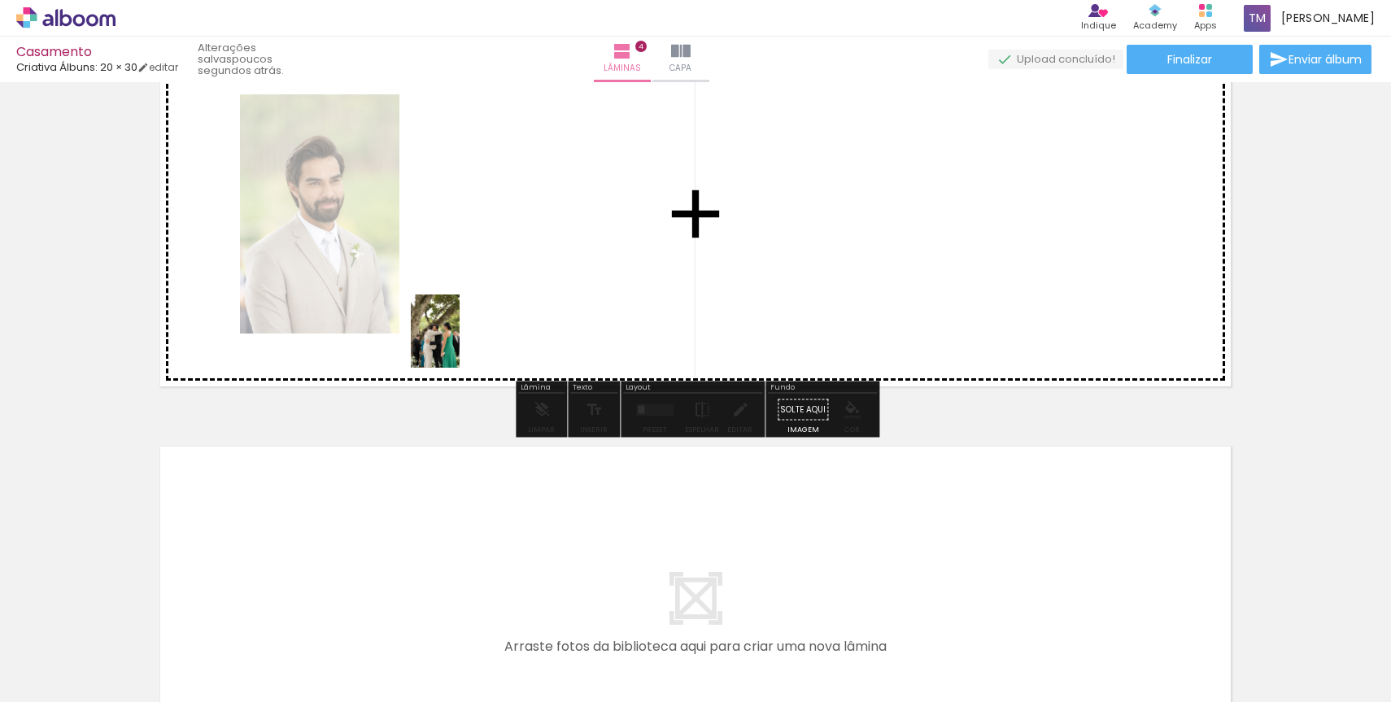
drag, startPoint x: 171, startPoint y: 656, endPoint x: 460, endPoint y: 343, distance: 425.9
click at [460, 343] on quentale-workspace at bounding box center [695, 351] width 1391 height 702
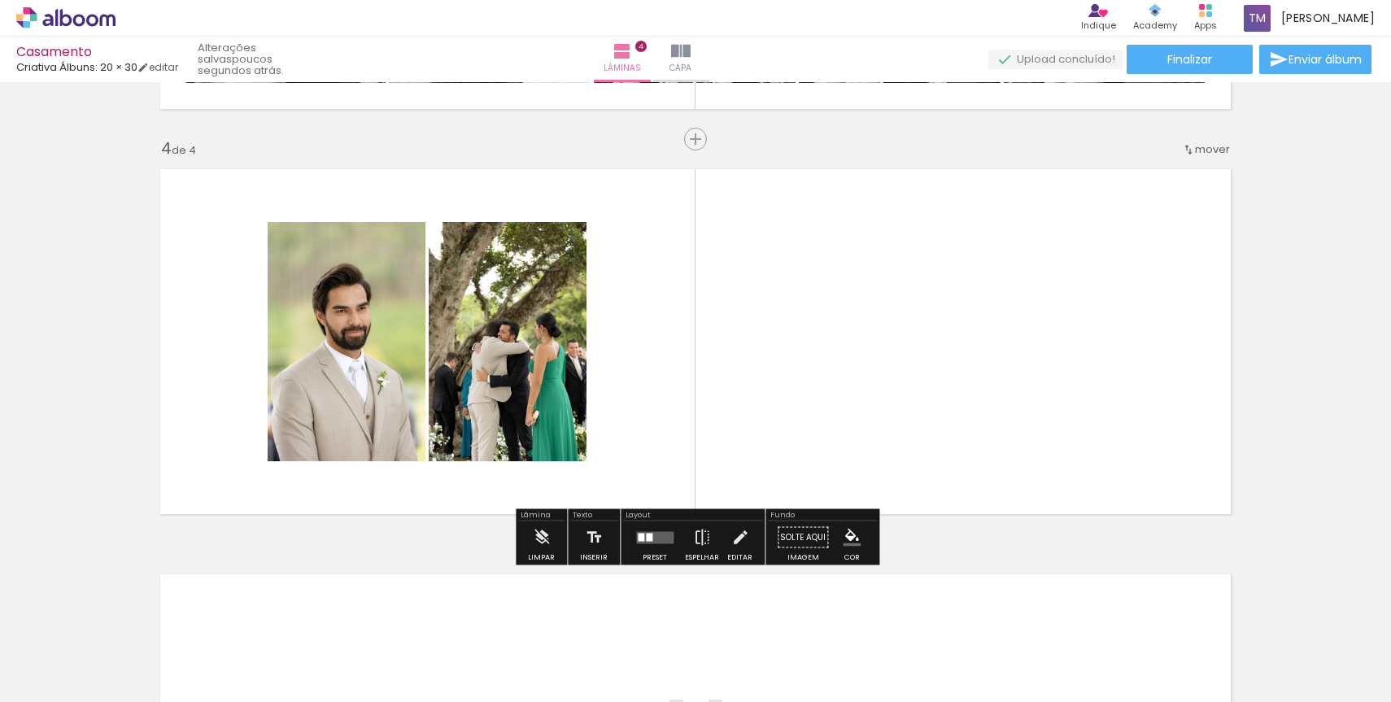
scroll to position [1185, 0]
drag, startPoint x: 1370, startPoint y: 425, endPoint x: 1349, endPoint y: 314, distance: 112.6
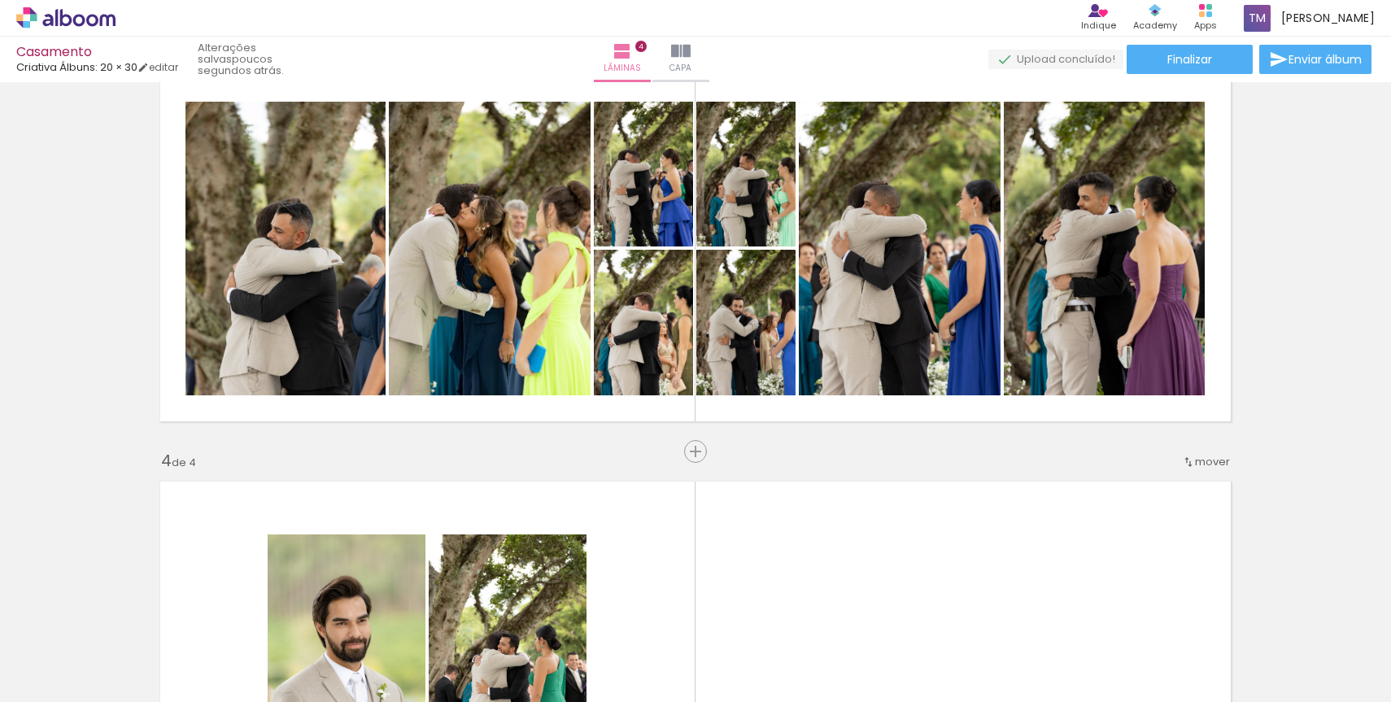
scroll to position [721, 0]
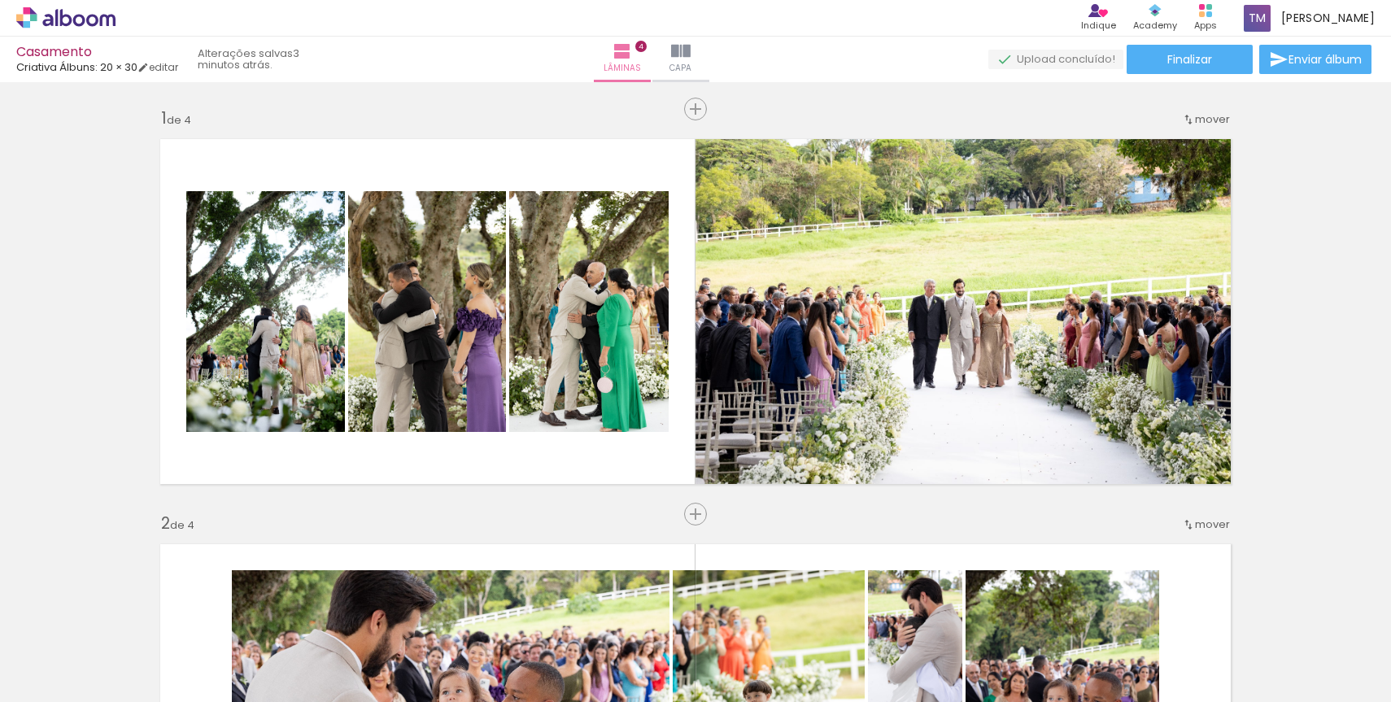
scroll to position [1188, 0]
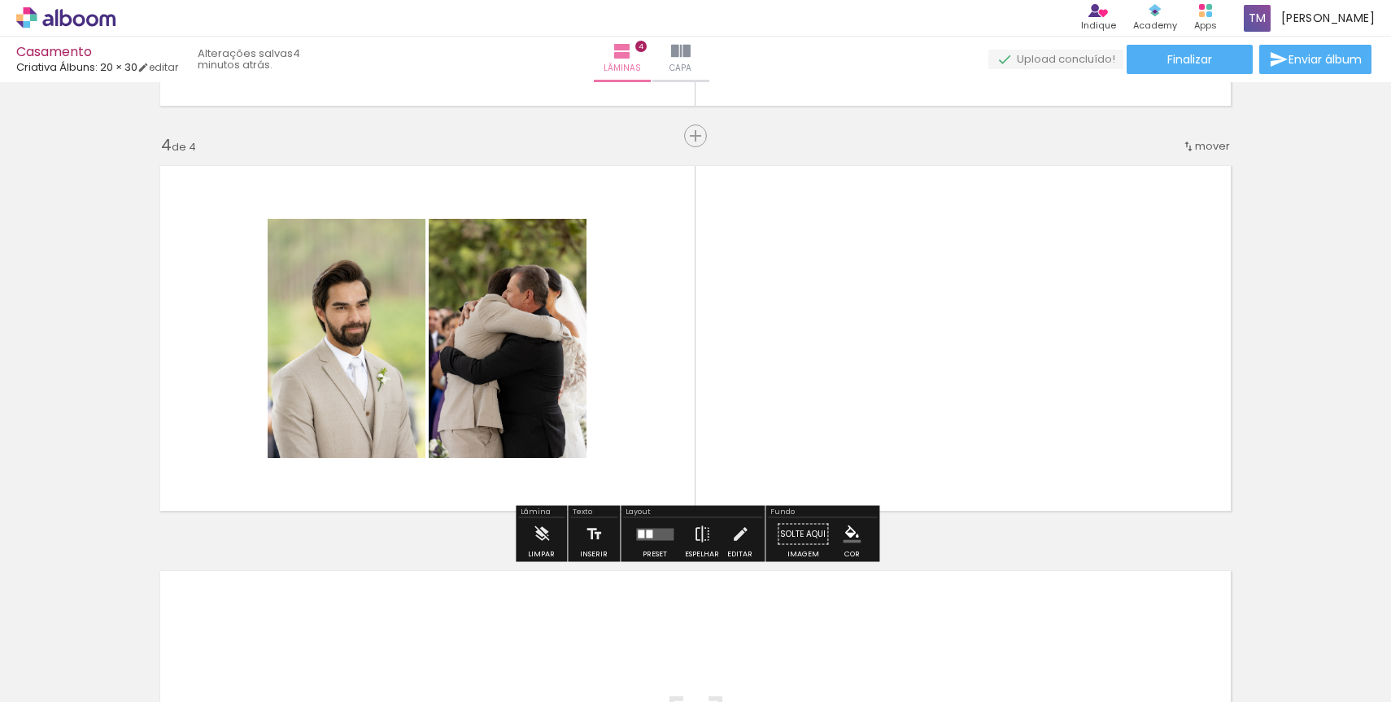
click at [76, 679] on span "Adicionar Fotos" at bounding box center [57, 680] width 49 height 18
click at [0, 0] on input "file" at bounding box center [0, 0] width 0 height 0
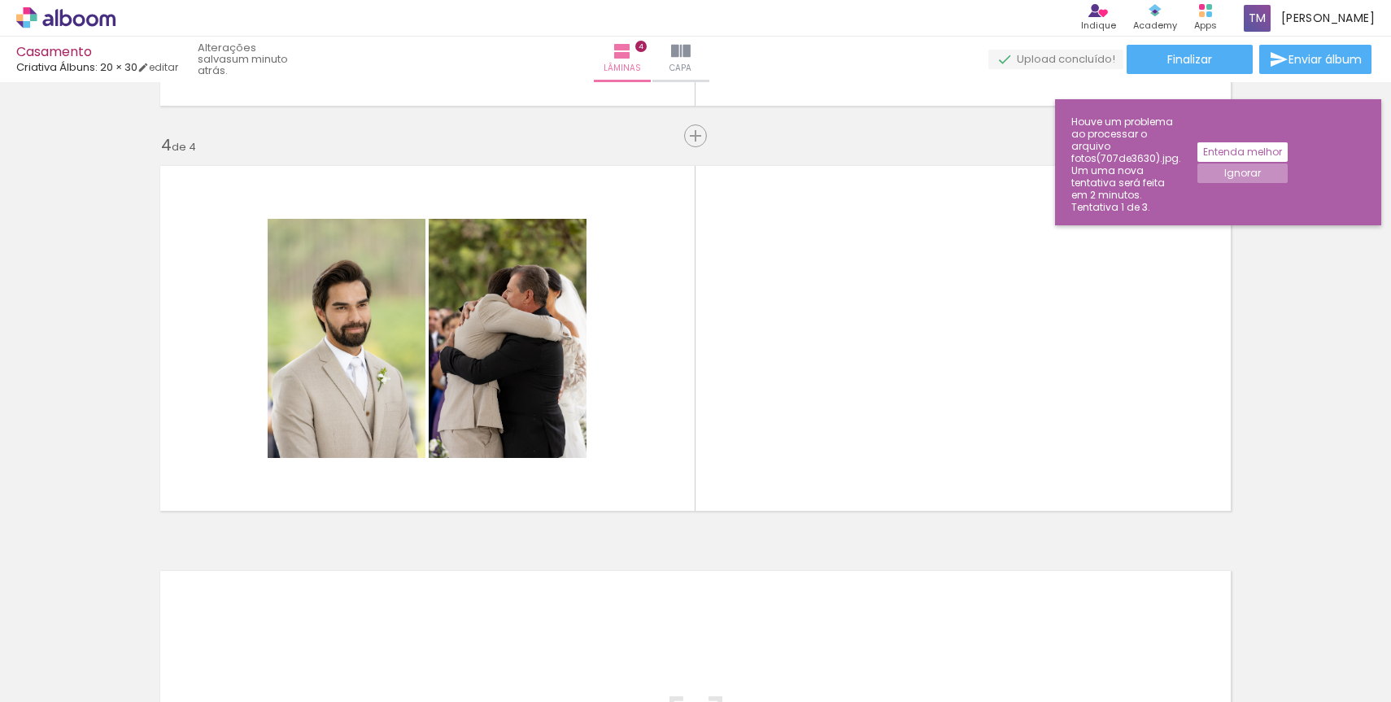
click at [229, 625] on quentale-thumb at bounding box center [253, 647] width 91 height 94
click at [225, 616] on iron-icon at bounding box center [218, 614] width 17 height 17
click at [142, 617] on div at bounding box center [163, 647] width 54 height 81
click at [133, 646] on iron-horizontal-list at bounding box center [117, 651] width 33 height 102
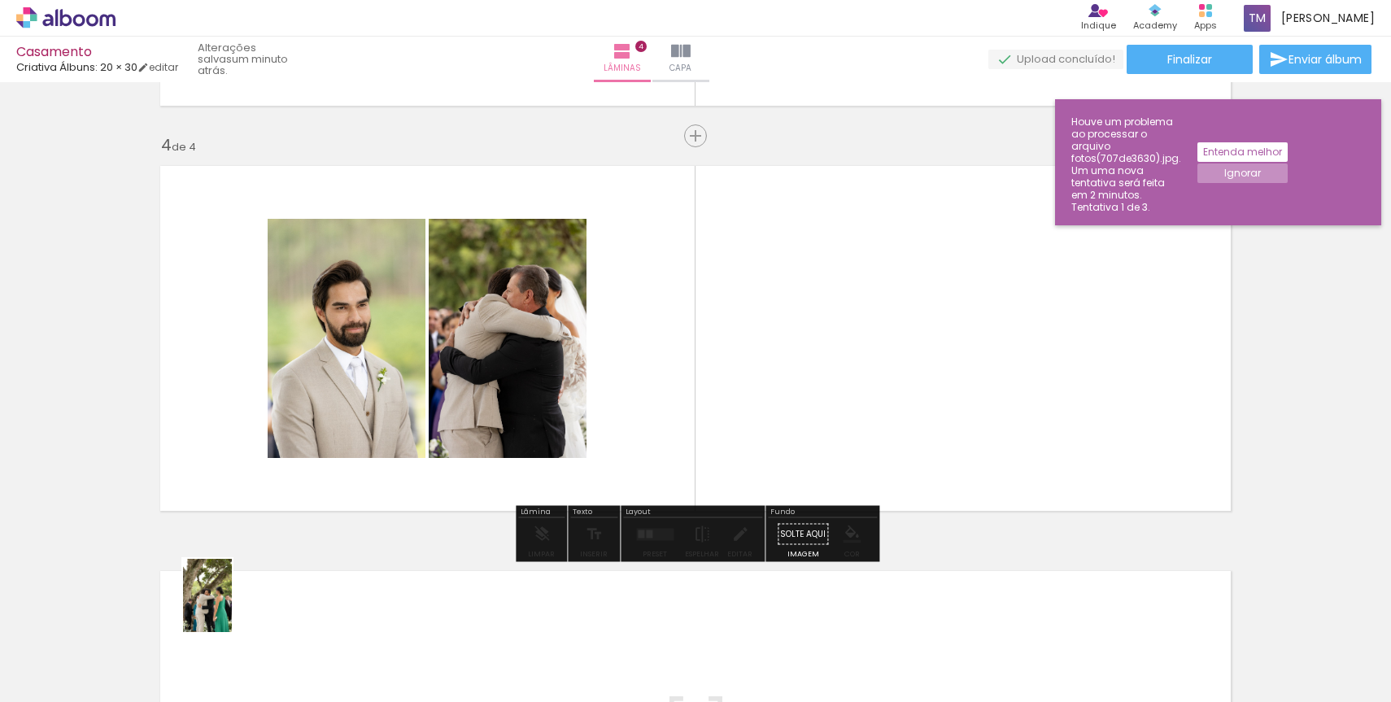
drag, startPoint x: 172, startPoint y: 632, endPoint x: 232, endPoint y: 608, distance: 64.9
click at [133, 608] on iron-horizontal-list at bounding box center [117, 651] width 33 height 102
drag, startPoint x: 257, startPoint y: 557, endPoint x: 278, endPoint y: 474, distance: 85.6
drag, startPoint x: 847, startPoint y: 374, endPoint x: 800, endPoint y: 272, distance: 112.1
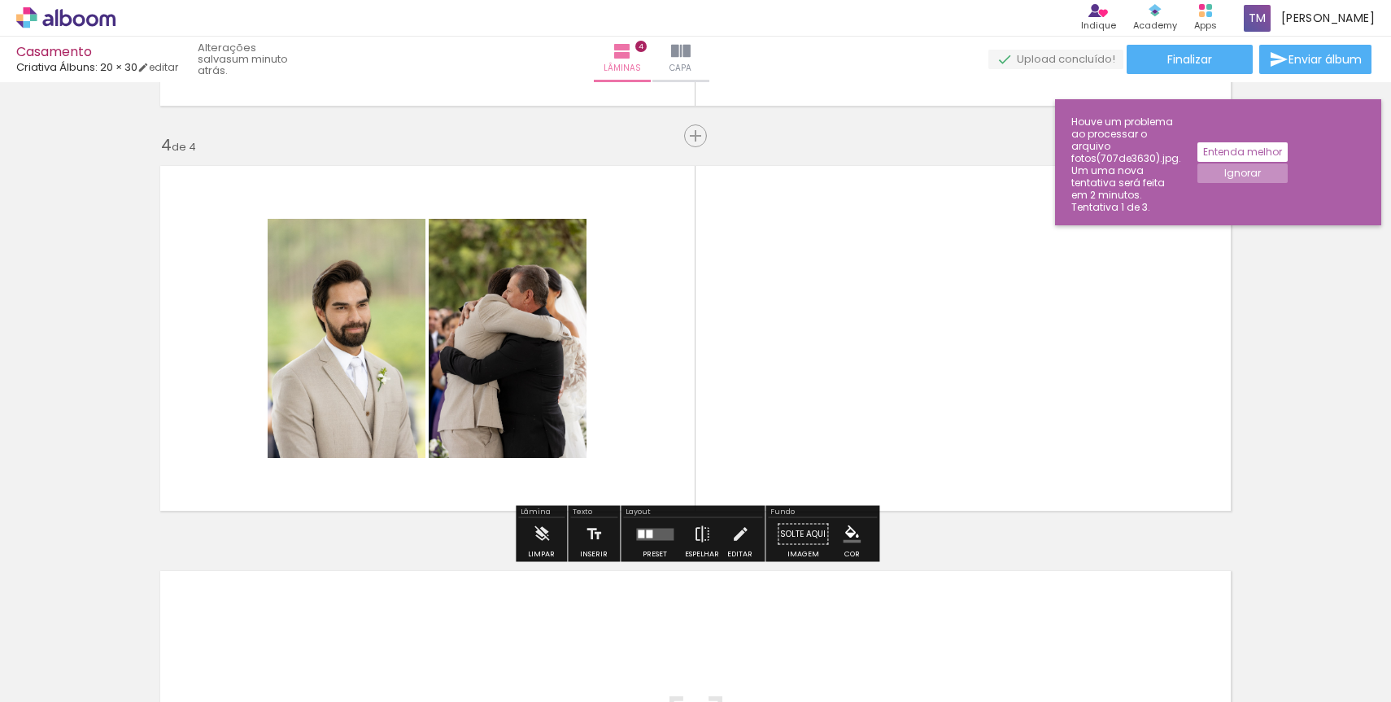
click at [805, 285] on quentale-layouter at bounding box center [695, 338] width 1090 height 364
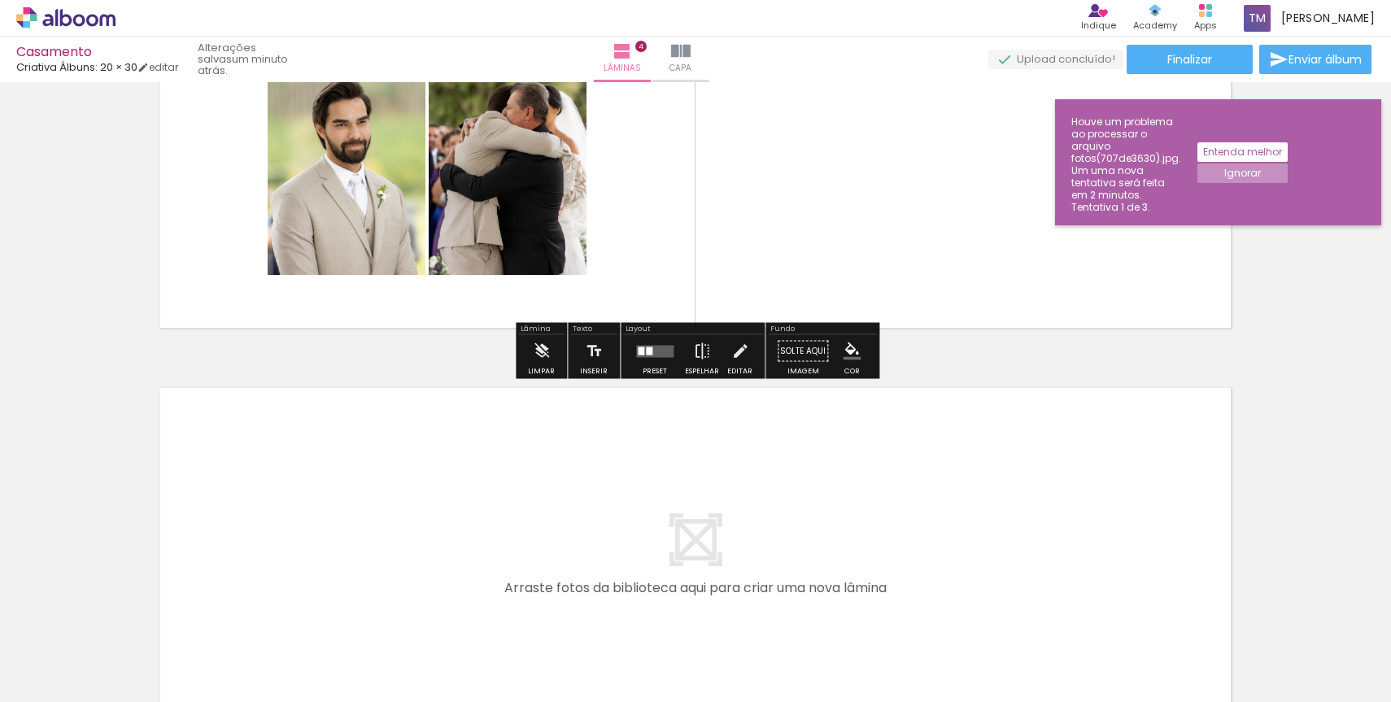
scroll to position [1374, 0]
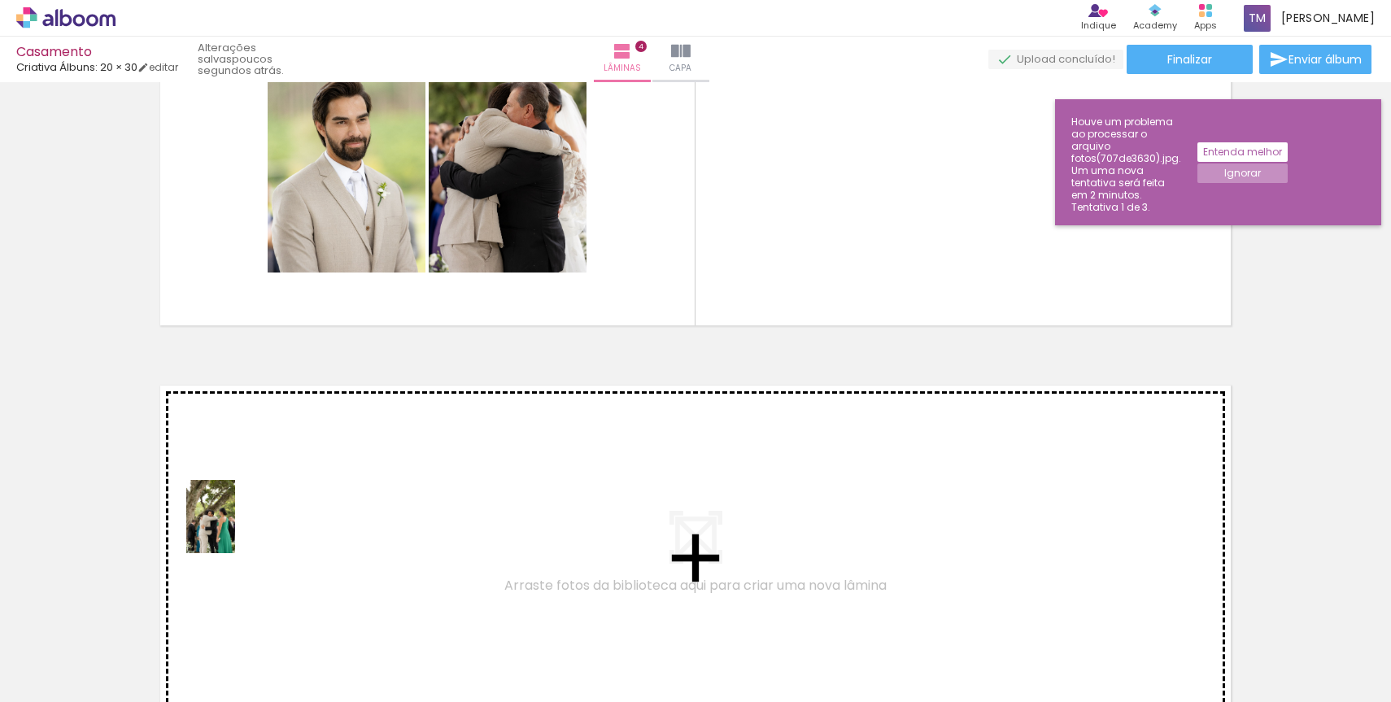
drag, startPoint x: 161, startPoint y: 620, endPoint x: 235, endPoint y: 529, distance: 117.4
click at [235, 529] on quentale-workspace at bounding box center [695, 351] width 1391 height 702
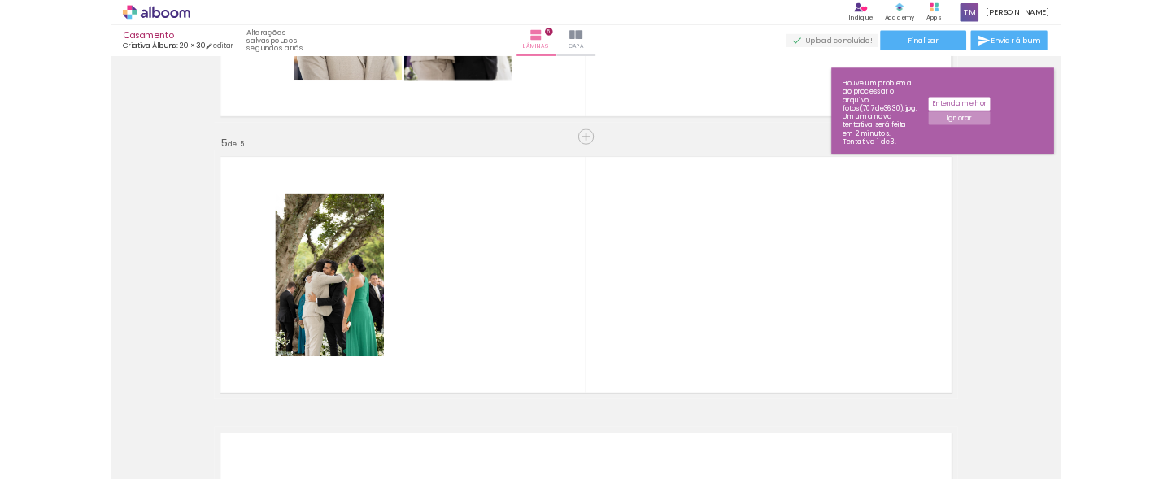
scroll to position [1590, 0]
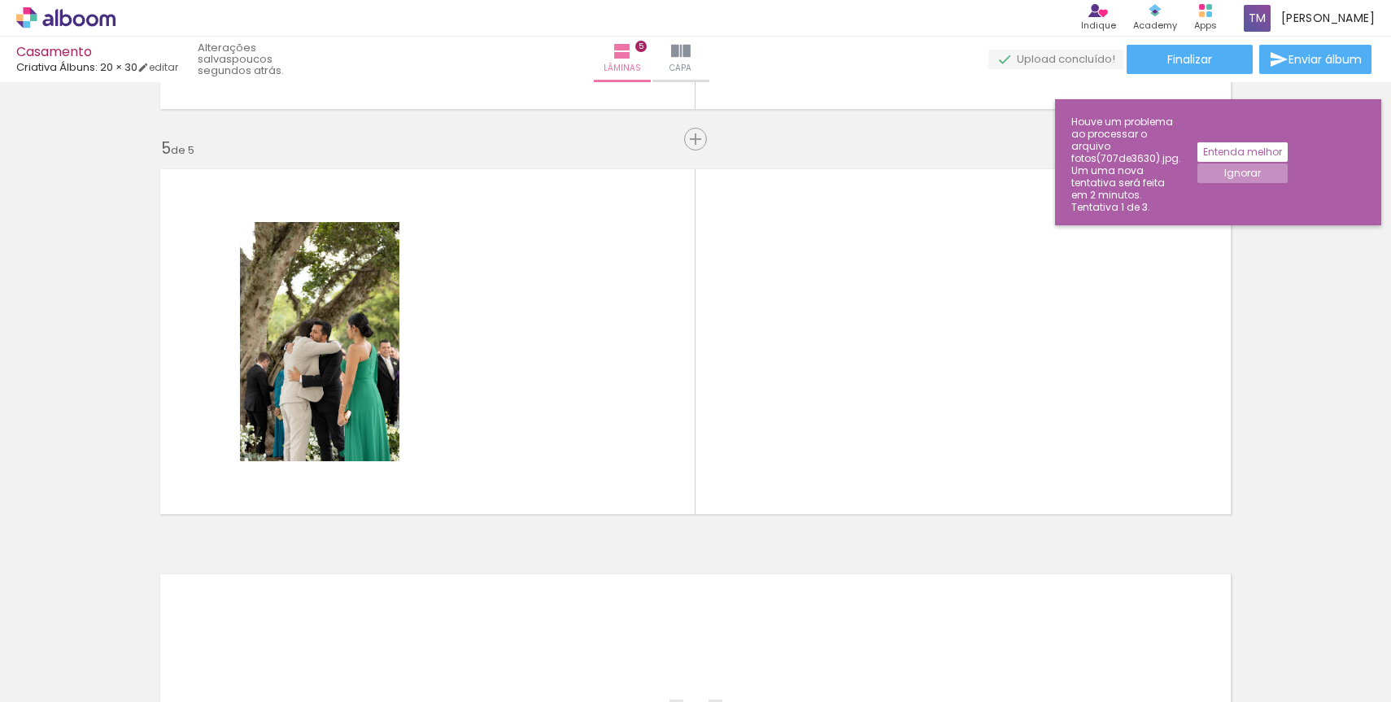
click at [133, 630] on iron-horizontal-list at bounding box center [117, 651] width 33 height 102
click at [133, 636] on iron-horizontal-list at bounding box center [117, 651] width 33 height 102
click at [133, 645] on iron-horizontal-list at bounding box center [117, 651] width 33 height 102
click at [70, 654] on input "Não utilizadas" at bounding box center [46, 653] width 62 height 14
click at [0, 0] on slot "Todas as fotos" at bounding box center [0, 0] width 0 height 0
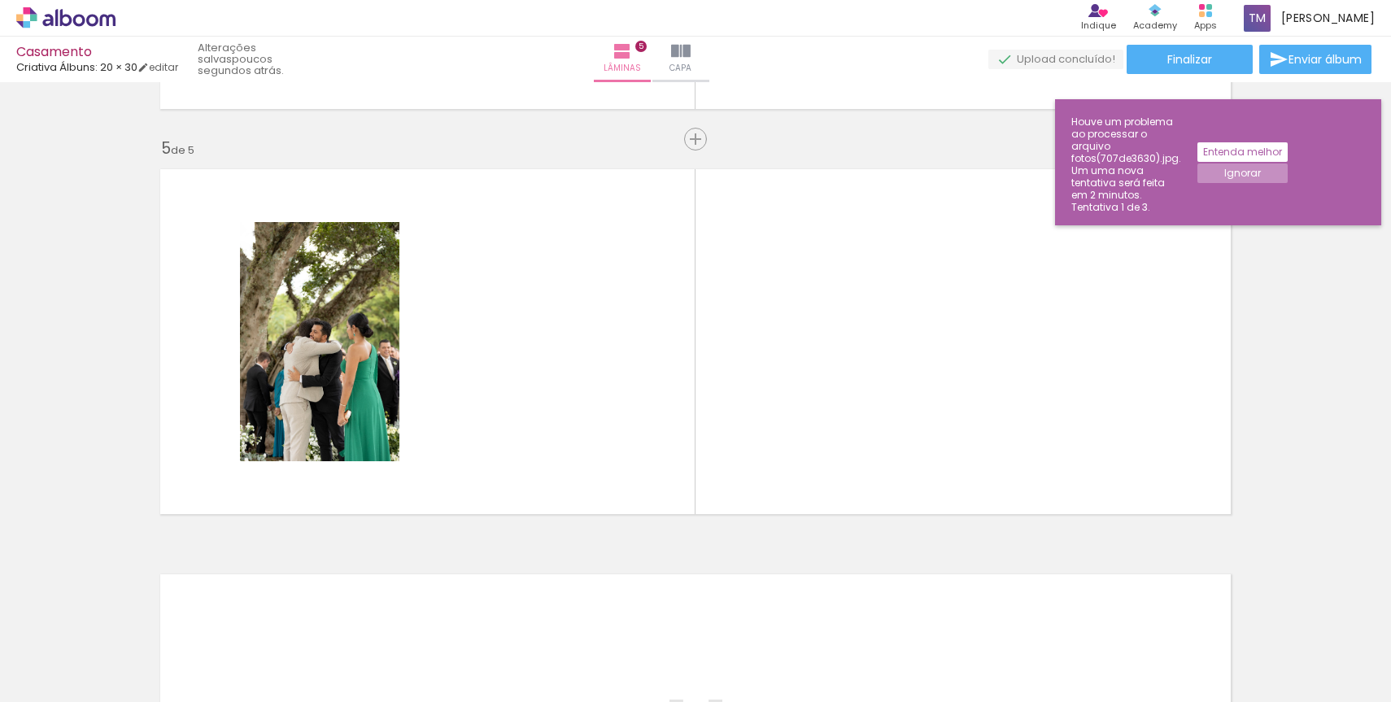
click at [64, 654] on input "Todas as fotos" at bounding box center [46, 653] width 62 height 14
click at [0, 0] on slot "Não utilizadas" at bounding box center [0, 0] width 0 height 0
type input "Não utilizadas"
click at [133, 657] on iron-horizontal-list at bounding box center [117, 651] width 33 height 102
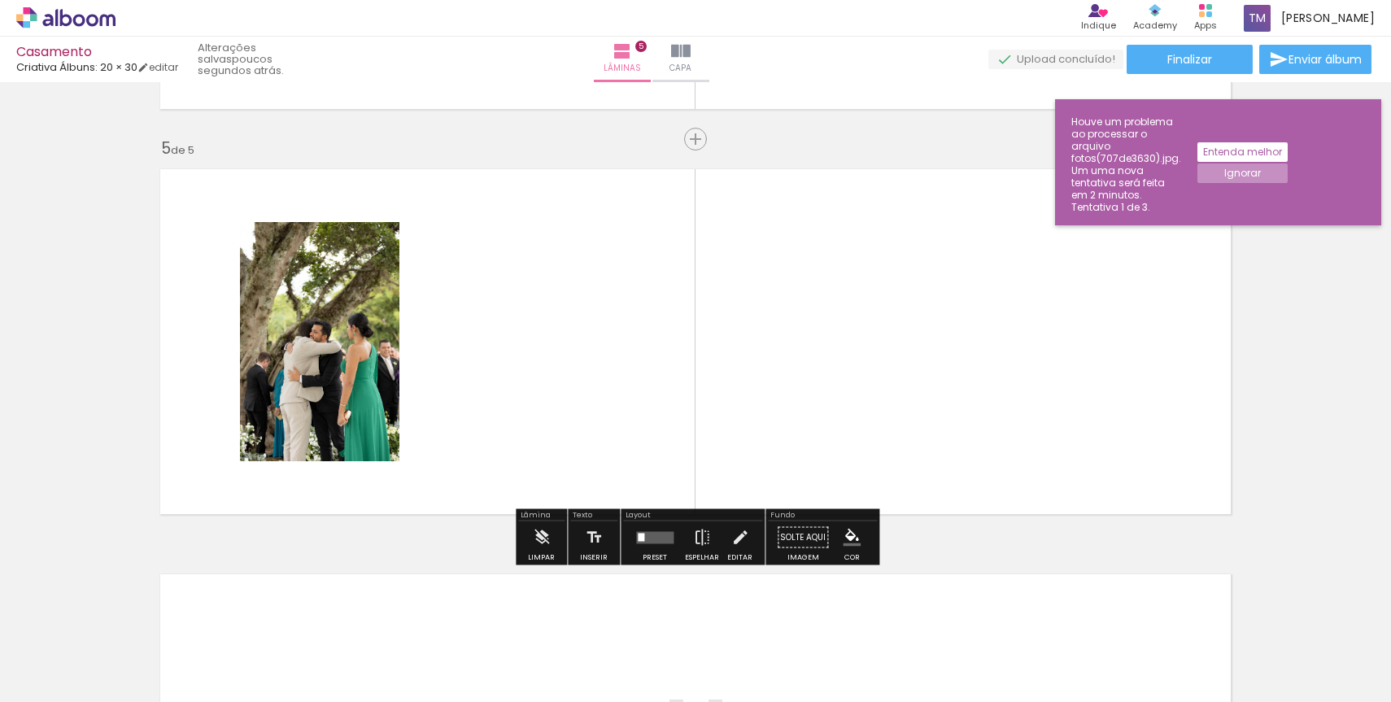
click at [0, 0] on slot "Ignorar" at bounding box center [0, 0] width 0 height 0
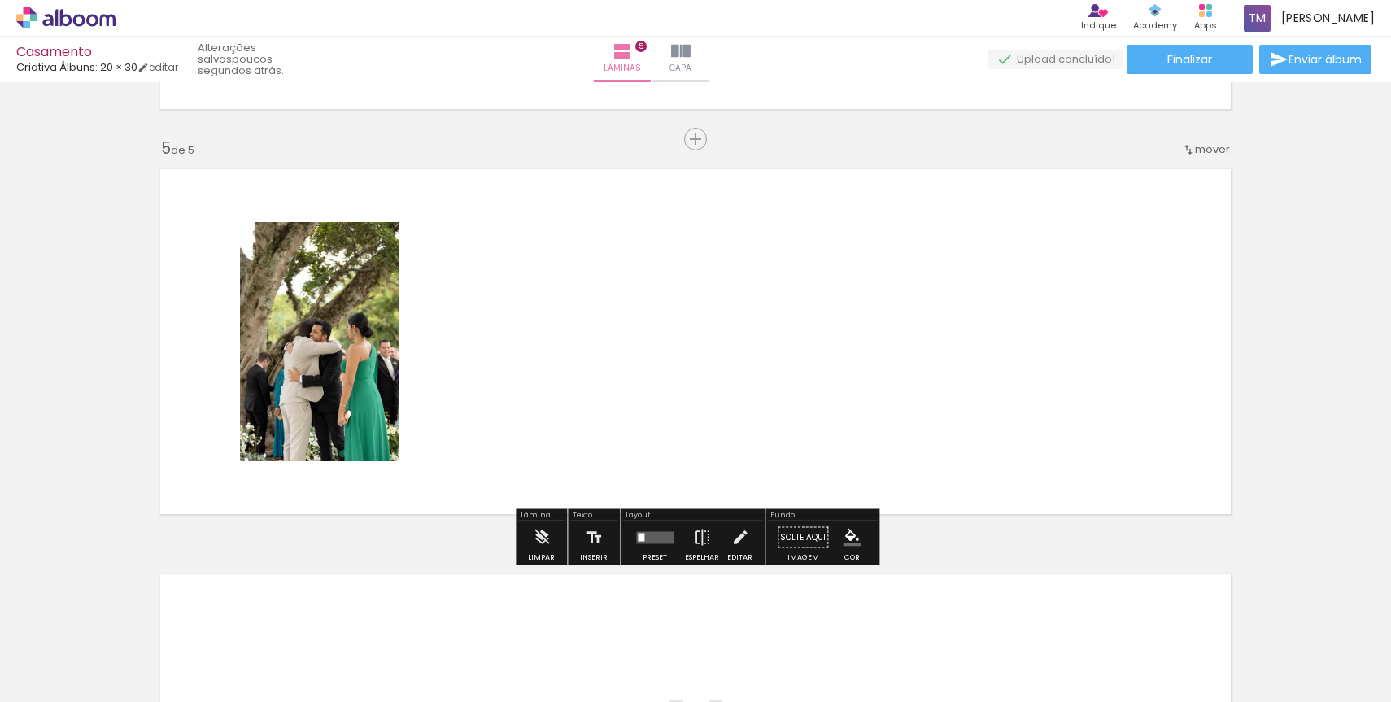
drag, startPoint x: 1161, startPoint y: 631, endPoint x: 390, endPoint y: 656, distance: 772.2
click at [133, 656] on iron-horizontal-list at bounding box center [117, 651] width 33 height 102
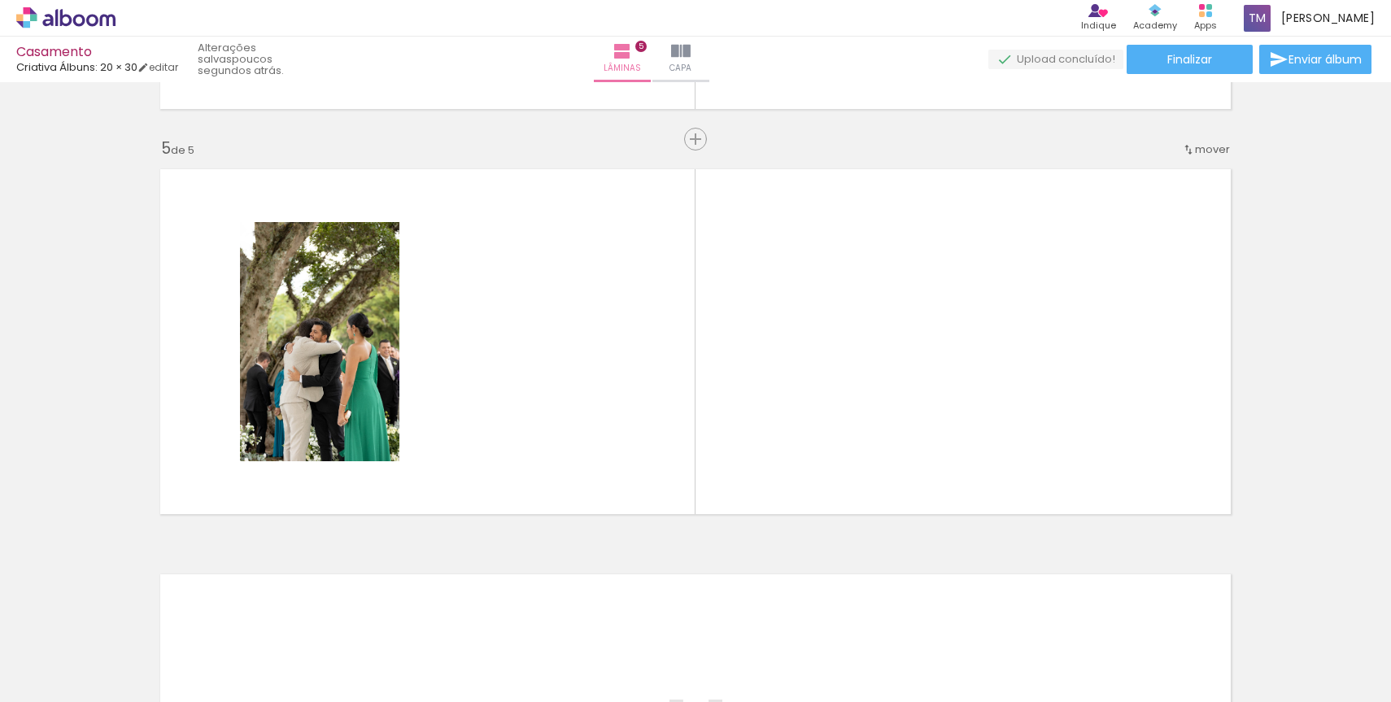
click at [133, 648] on iron-horizontal-list at bounding box center [117, 651] width 33 height 102
click at [75, 673] on span "Adicionar Fotos" at bounding box center [57, 680] width 49 height 18
click at [0, 0] on input "file" at bounding box center [0, 0] width 0 height 0
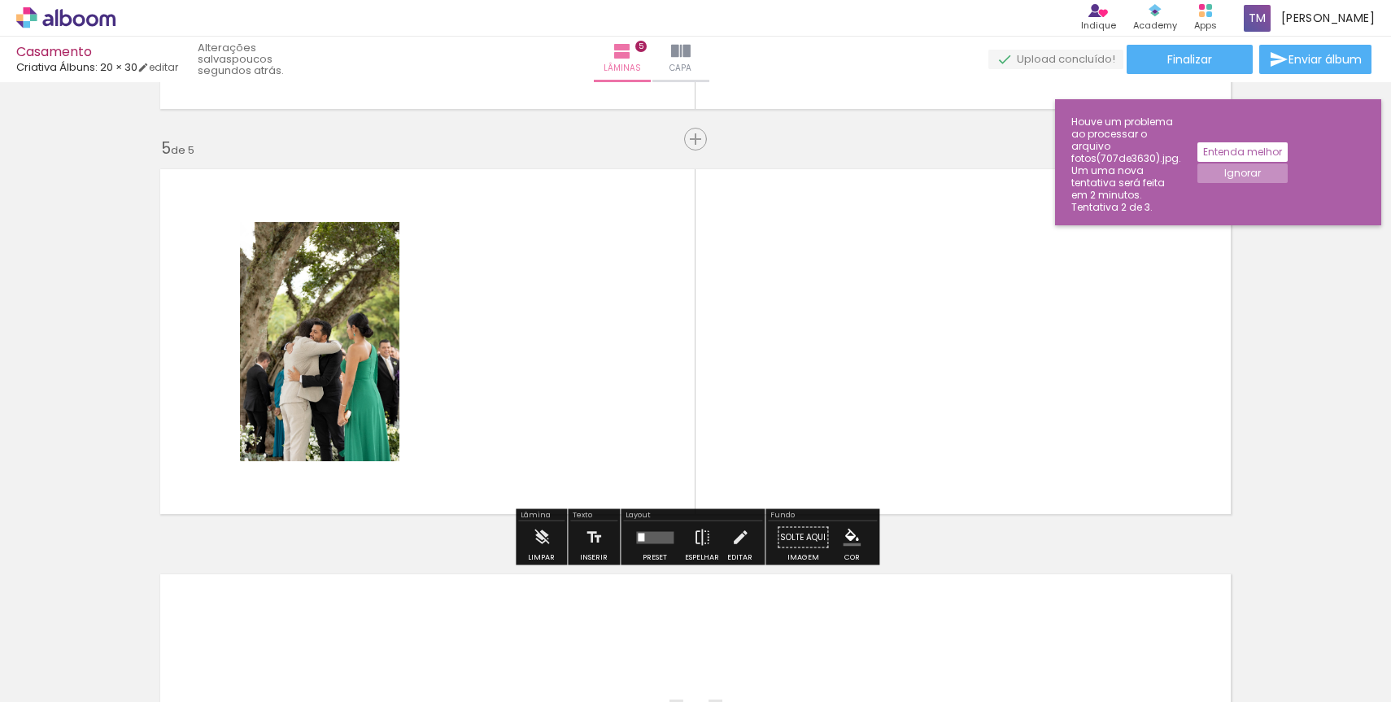
click at [0, 0] on slot "Entenda melhor" at bounding box center [0, 0] width 0 height 0
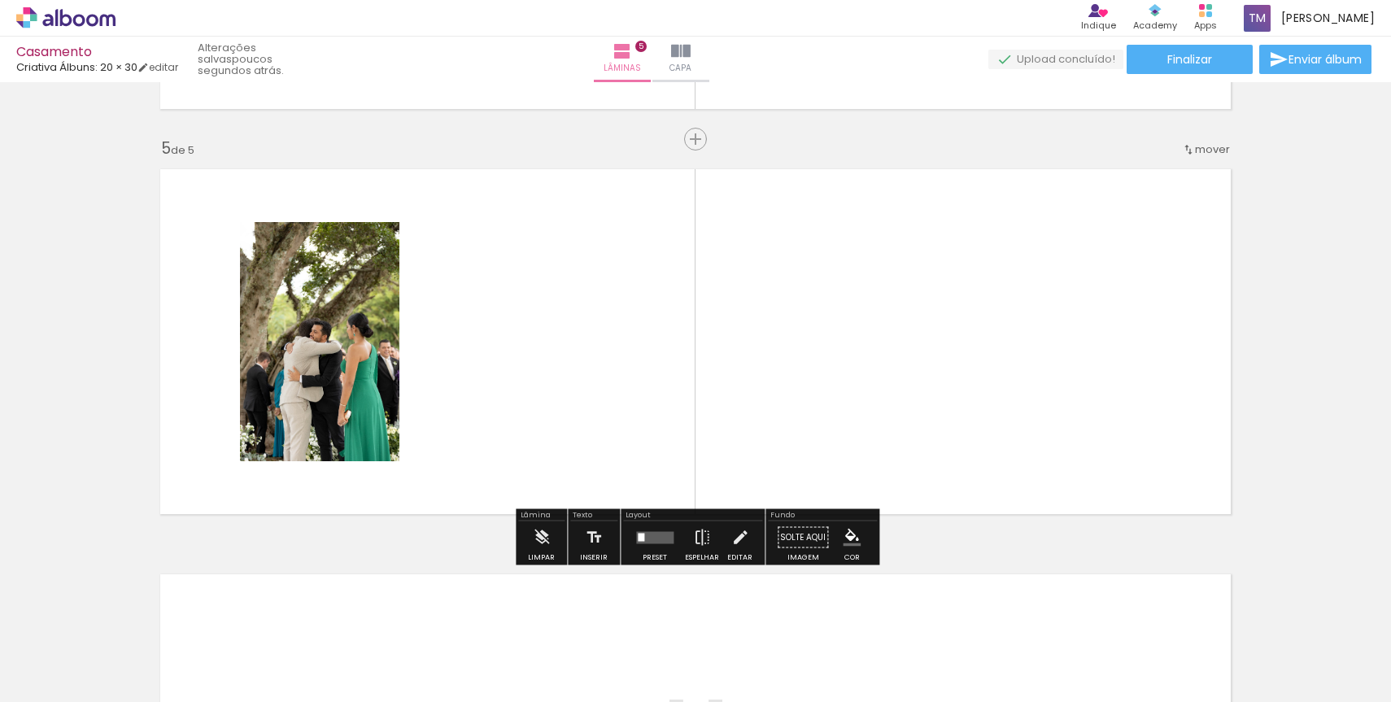
click at [133, 640] on iron-horizontal-list at bounding box center [117, 651] width 33 height 102
click at [133, 634] on iron-horizontal-list at bounding box center [117, 651] width 33 height 102
drag, startPoint x: 1230, startPoint y: 645, endPoint x: 1282, endPoint y: 653, distance: 52.7
click at [133, 653] on iron-horizontal-list at bounding box center [117, 651] width 33 height 102
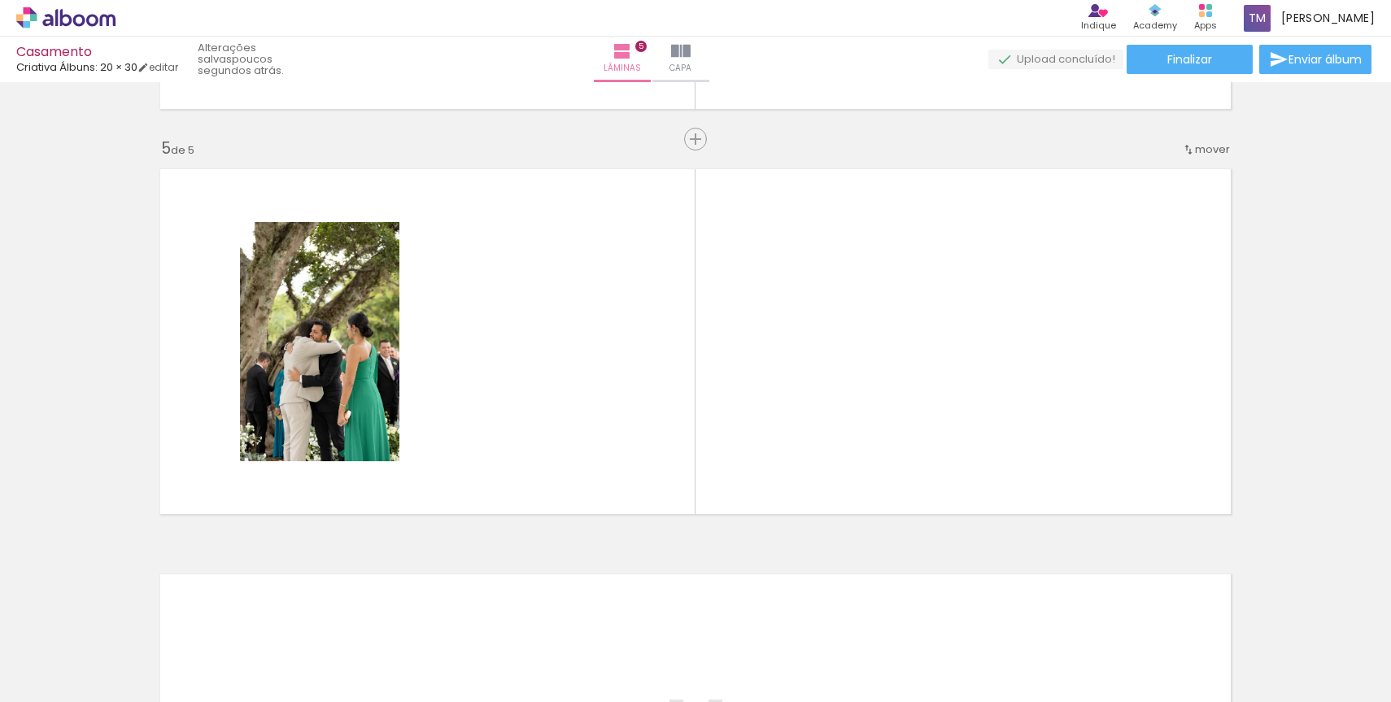
drag, startPoint x: 127, startPoint y: 684, endPoint x: 735, endPoint y: 700, distance: 608.6
click at [133, 670] on iron-horizontal-list at bounding box center [117, 651] width 33 height 102
click at [55, 672] on span "Adicionar Fotos" at bounding box center [57, 680] width 49 height 18
click at [0, 0] on input "file" at bounding box center [0, 0] width 0 height 0
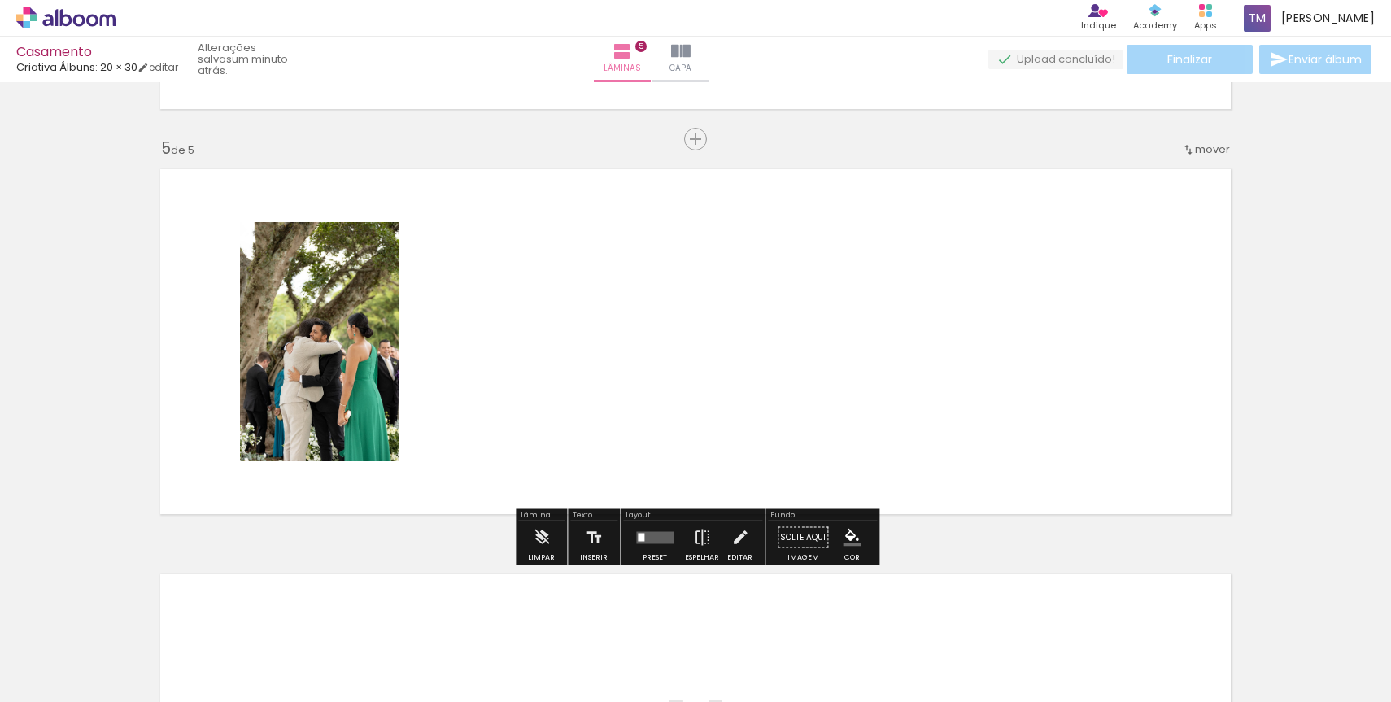
click at [133, 640] on iron-horizontal-list at bounding box center [117, 651] width 33 height 102
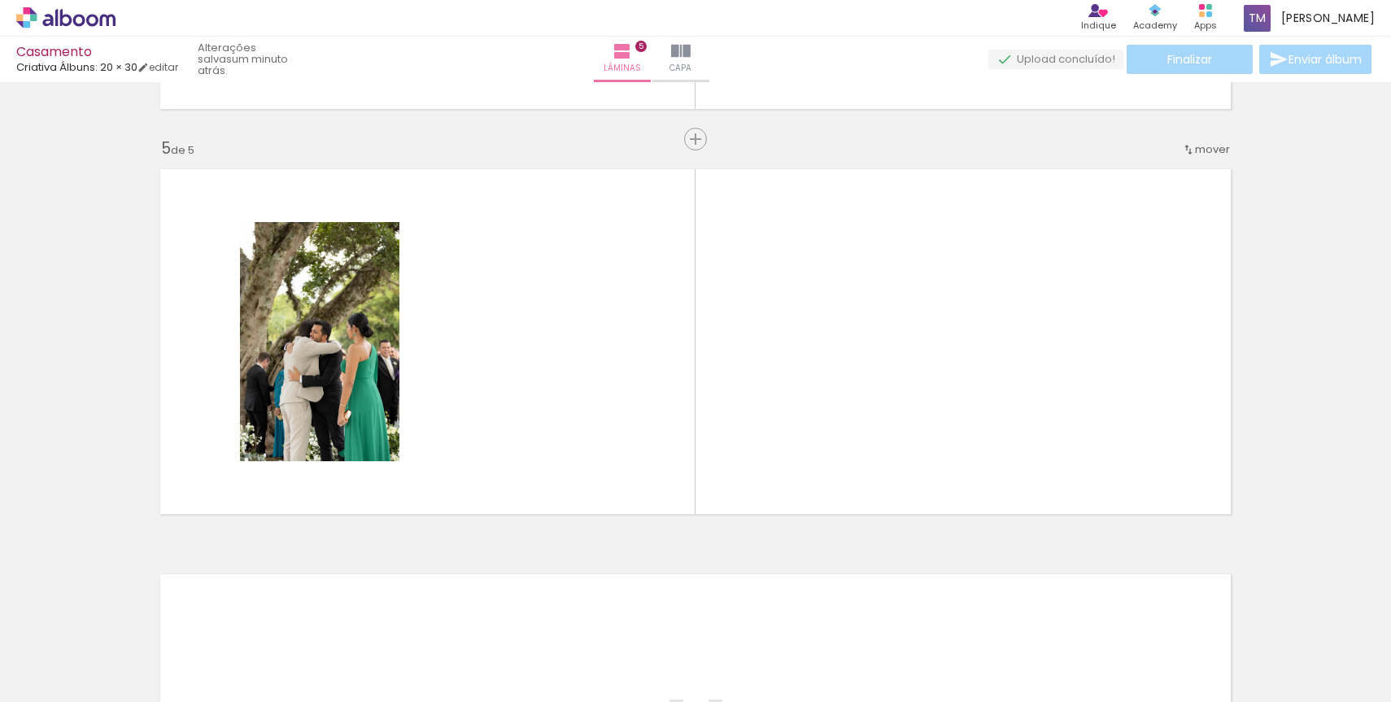
drag, startPoint x: 159, startPoint y: 643, endPoint x: 453, endPoint y: 355, distance: 411.2
click at [453, 355] on quentale-workspace at bounding box center [695, 351] width 1391 height 702
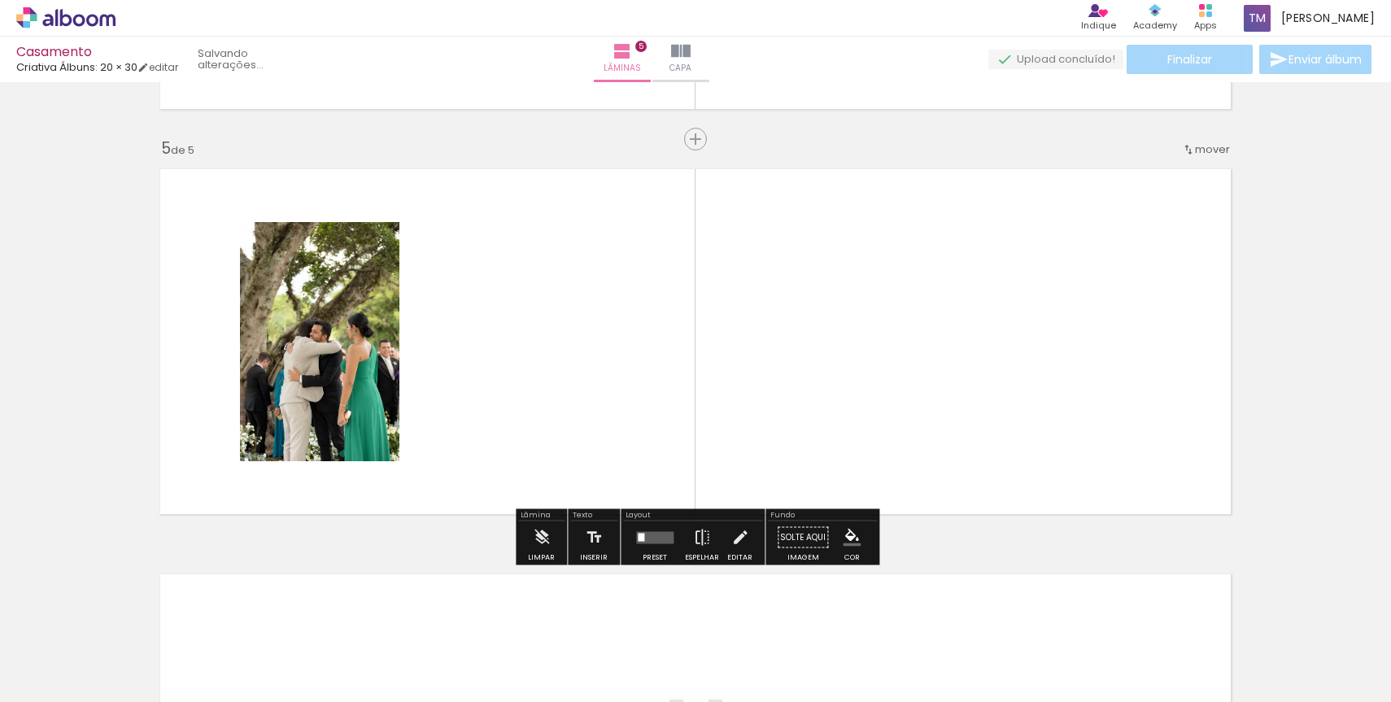
drag, startPoint x: 264, startPoint y: 628, endPoint x: 460, endPoint y: 346, distance: 343.4
click at [460, 346] on quentale-workspace at bounding box center [695, 351] width 1391 height 702
click at [133, 638] on iron-horizontal-list at bounding box center [117, 651] width 33 height 102
click at [133, 634] on iron-horizontal-list at bounding box center [117, 651] width 33 height 102
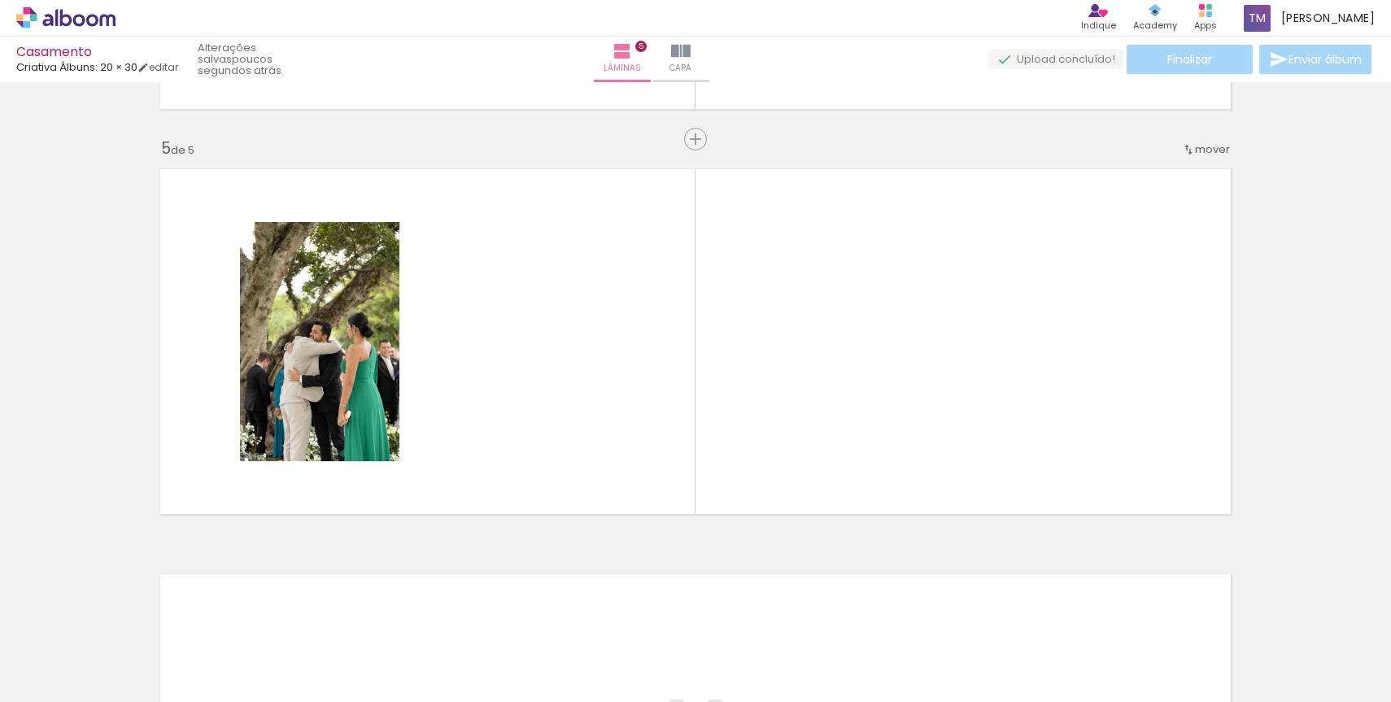
click at [133, 644] on iron-horizontal-list at bounding box center [117, 651] width 33 height 102
click at [133, 636] on iron-horizontal-list at bounding box center [117, 651] width 33 height 102
drag, startPoint x: 1187, startPoint y: 657, endPoint x: 1214, endPoint y: 657, distance: 27.7
click at [133, 657] on iron-horizontal-list at bounding box center [117, 651] width 33 height 102
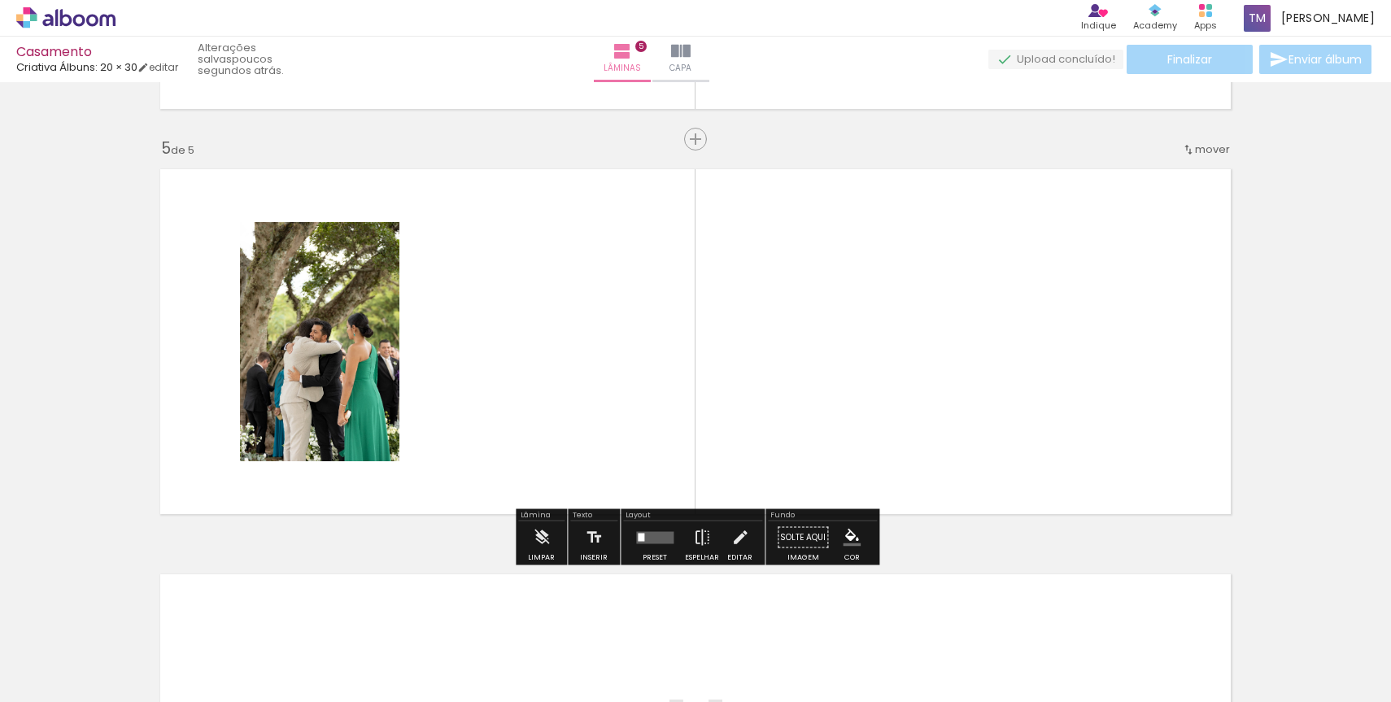
click at [63, 664] on input "Não utilizadas" at bounding box center [46, 666] width 62 height 14
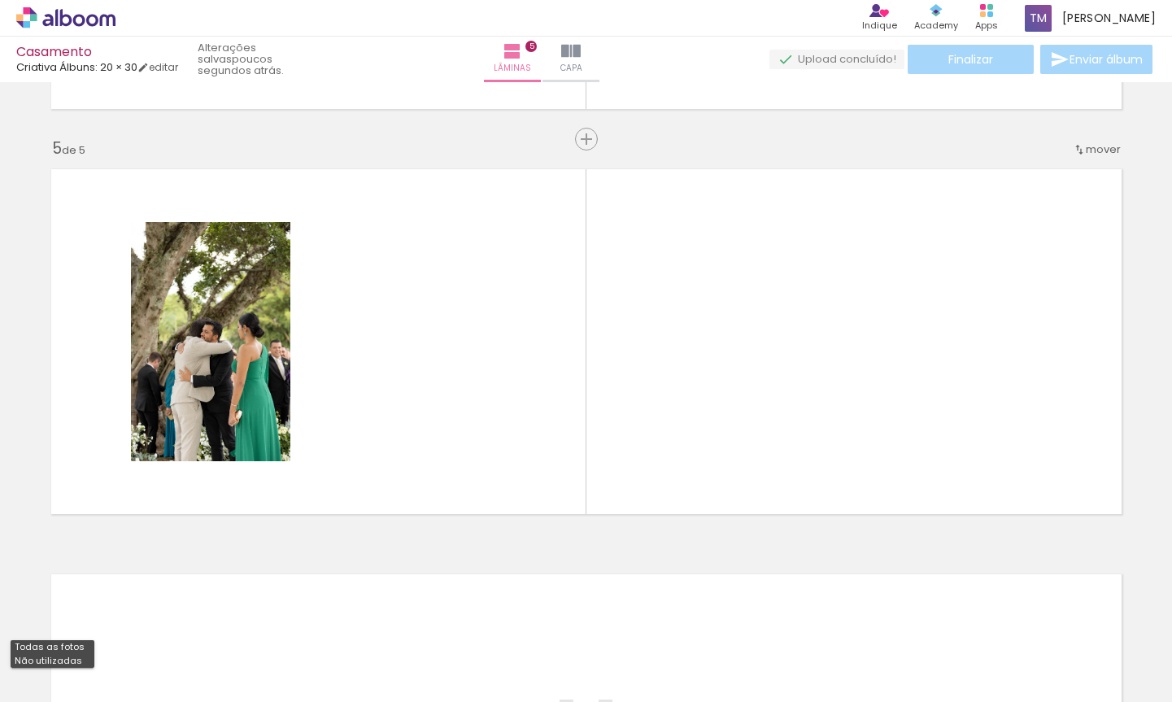
drag, startPoint x: 1152, startPoint y: 661, endPoint x: 1035, endPoint y: 664, distance: 117.2
click at [133, 664] on iron-horizontal-list at bounding box center [117, 651] width 33 height 102
drag, startPoint x: 1122, startPoint y: 652, endPoint x: 1008, endPoint y: 662, distance: 114.3
click at [133, 662] on iron-horizontal-list at bounding box center [117, 651] width 33 height 102
click at [133, 698] on iron-horizontal-list at bounding box center [117, 651] width 33 height 102
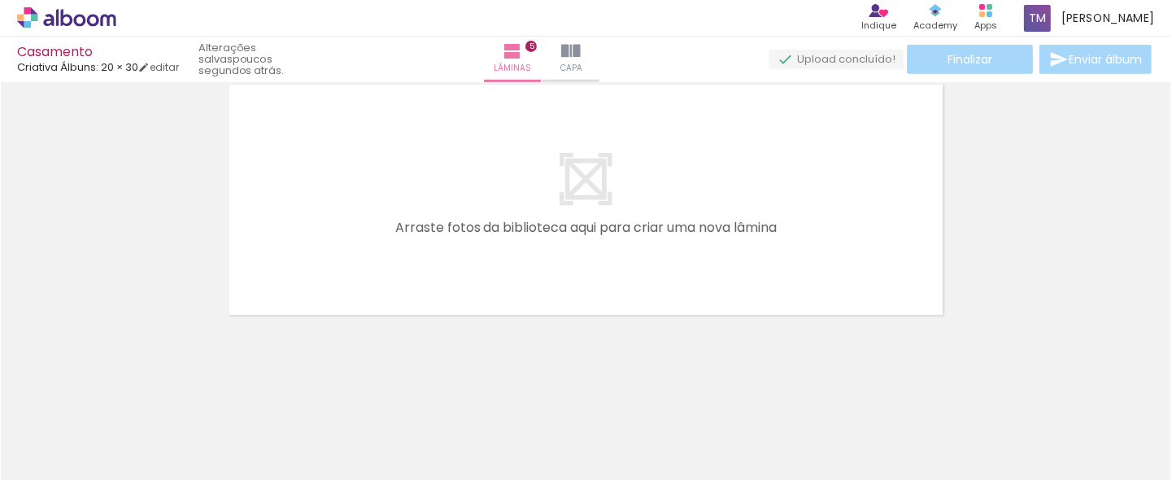
scroll to position [1466, 0]
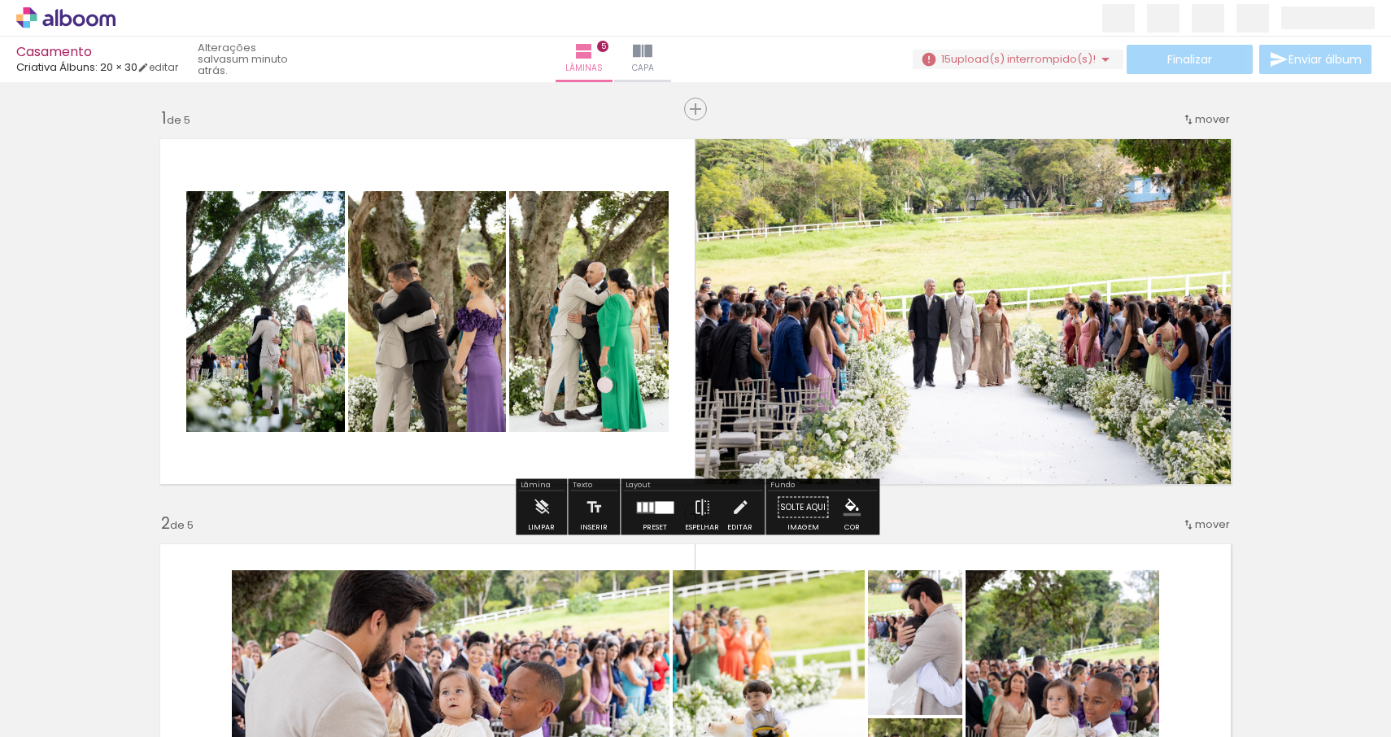
drag, startPoint x: 1279, startPoint y: 433, endPoint x: 1274, endPoint y: 255, distance: 177.4
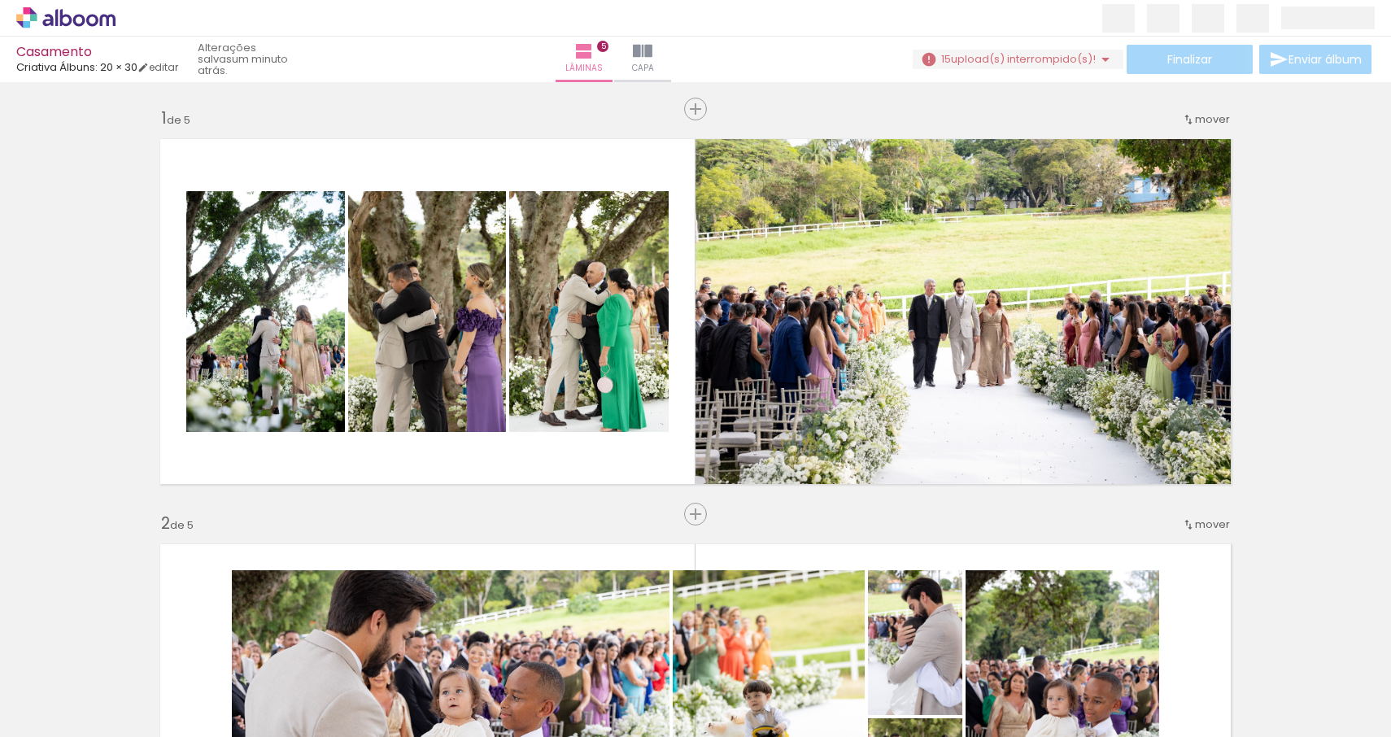
click at [68, 689] on input "Todas as fotos" at bounding box center [46, 688] width 62 height 14
click at [0, 0] on slot "Não utilizadas" at bounding box center [0, 0] width 0 height 0
type input "Não utilizadas"
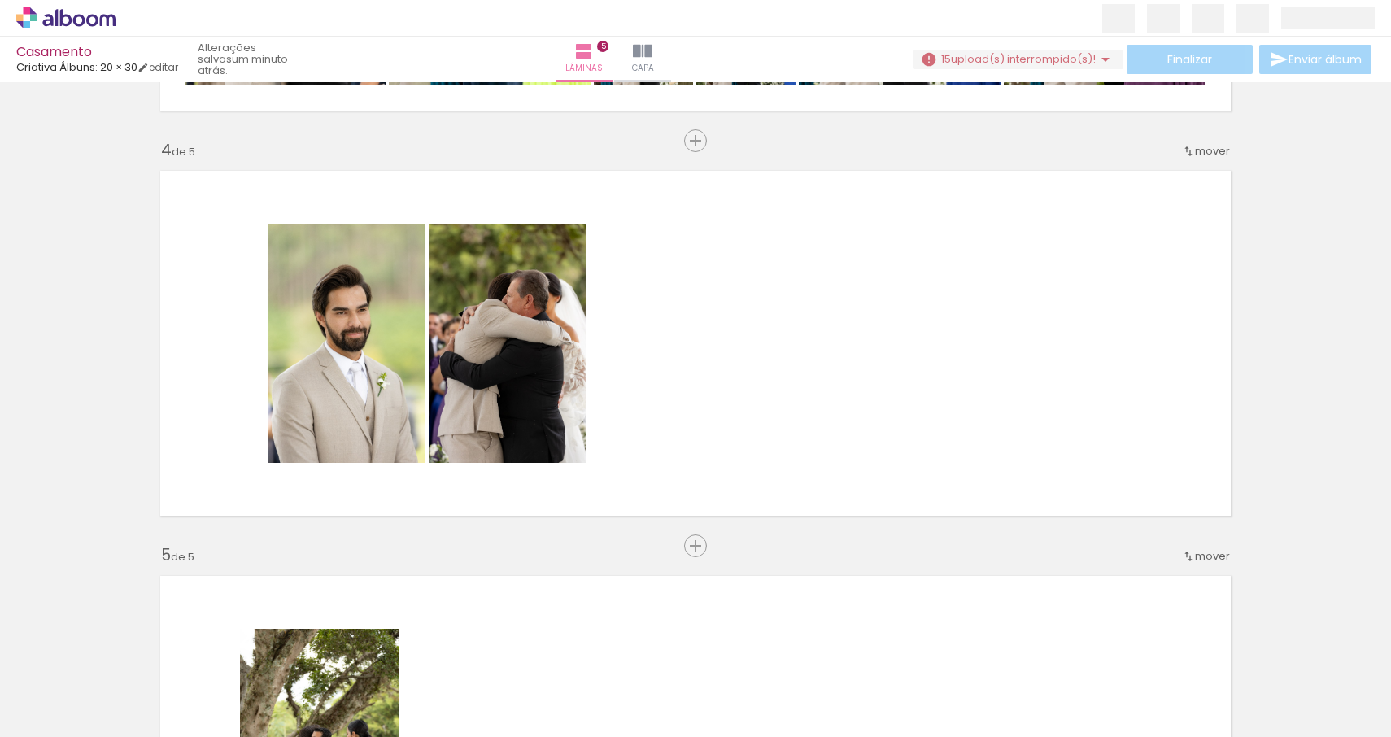
scroll to position [1190, 0]
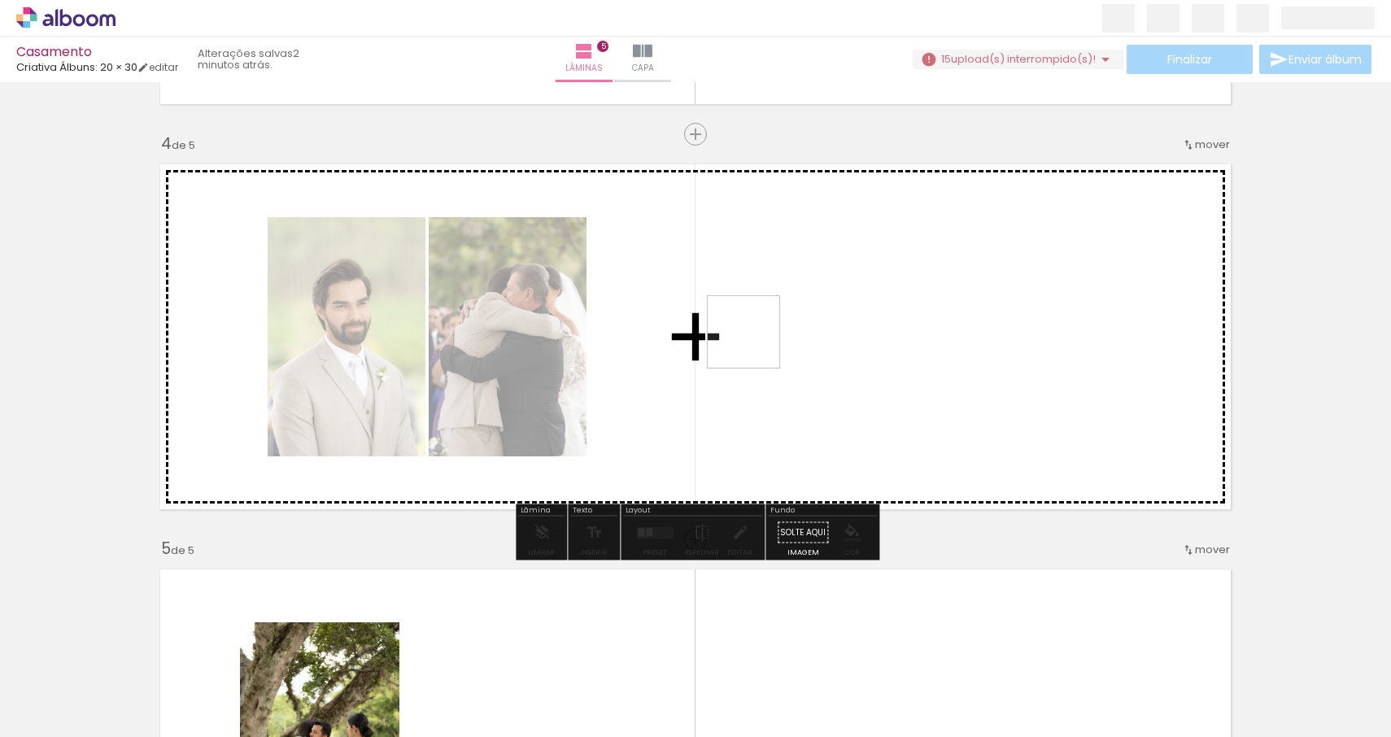
drag, startPoint x: 187, startPoint y: 688, endPoint x: 756, endPoint y: 344, distance: 664.5
click at [756, 344] on quentale-workspace at bounding box center [695, 368] width 1391 height 737
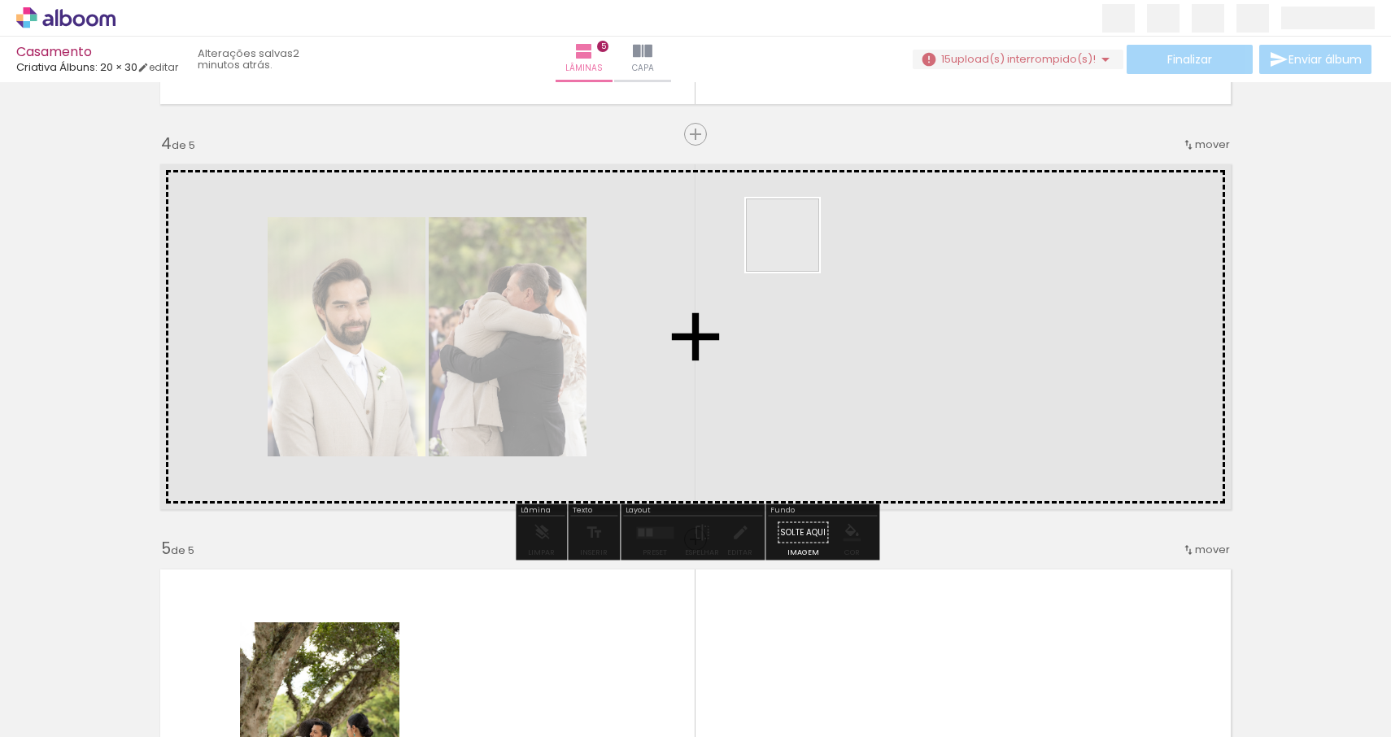
drag, startPoint x: 263, startPoint y: 674, endPoint x: 786, endPoint y: 251, distance: 672.6
click at [786, 251] on quentale-workspace at bounding box center [695, 368] width 1391 height 737
drag, startPoint x: 333, startPoint y: 676, endPoint x: 591, endPoint y: 491, distance: 317.1
click at [591, 491] on quentale-workspace at bounding box center [695, 368] width 1391 height 737
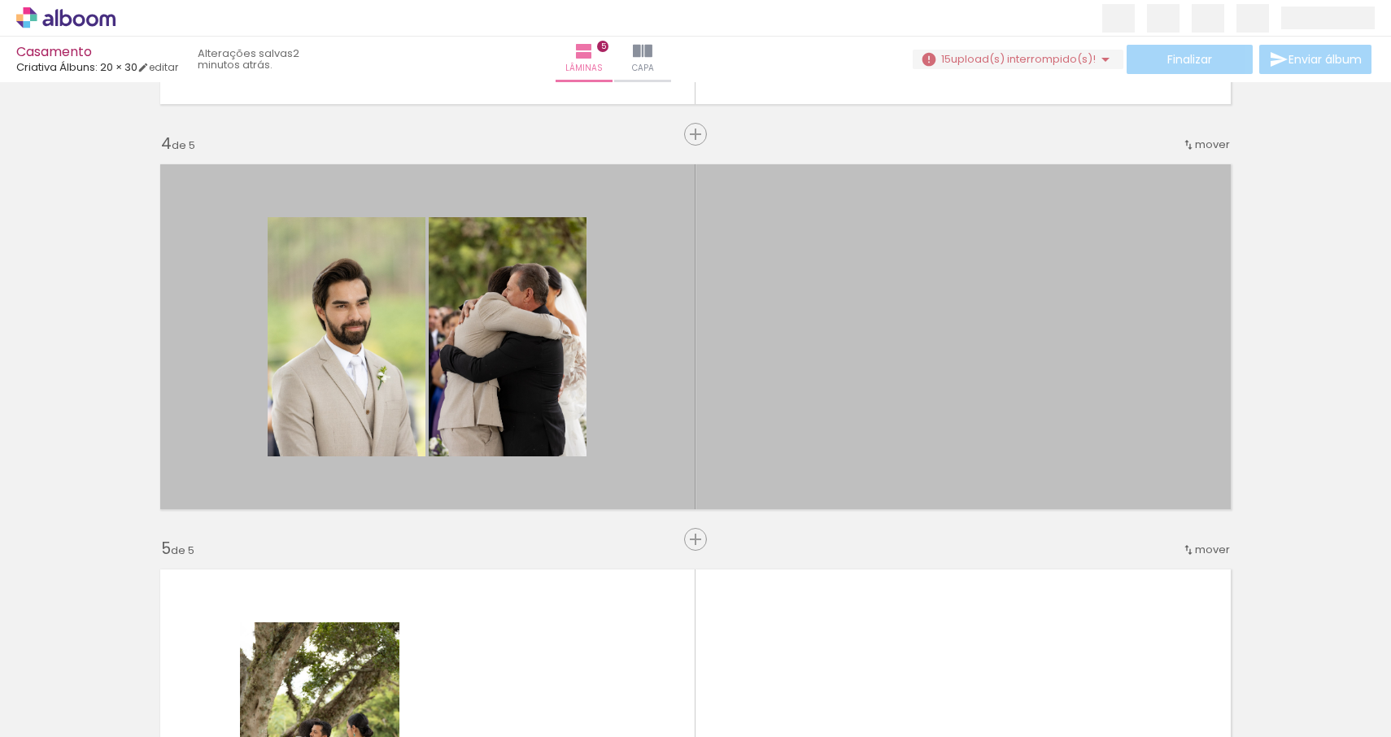
click at [168, 682] on div at bounding box center [163, 682] width 81 height 81
click at [129, 647] on iron-icon at bounding box center [127, 649] width 17 height 17
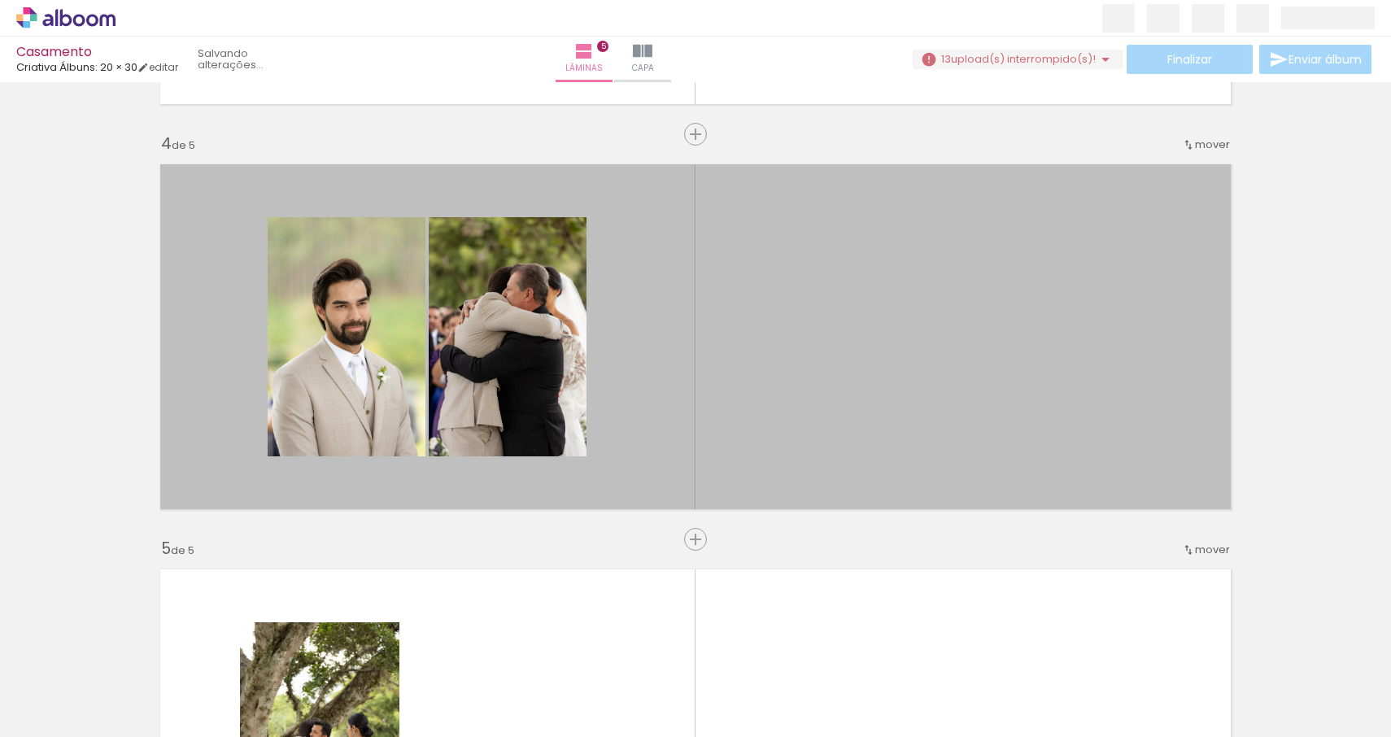
click at [129, 647] on iron-icon at bounding box center [127, 649] width 17 height 17
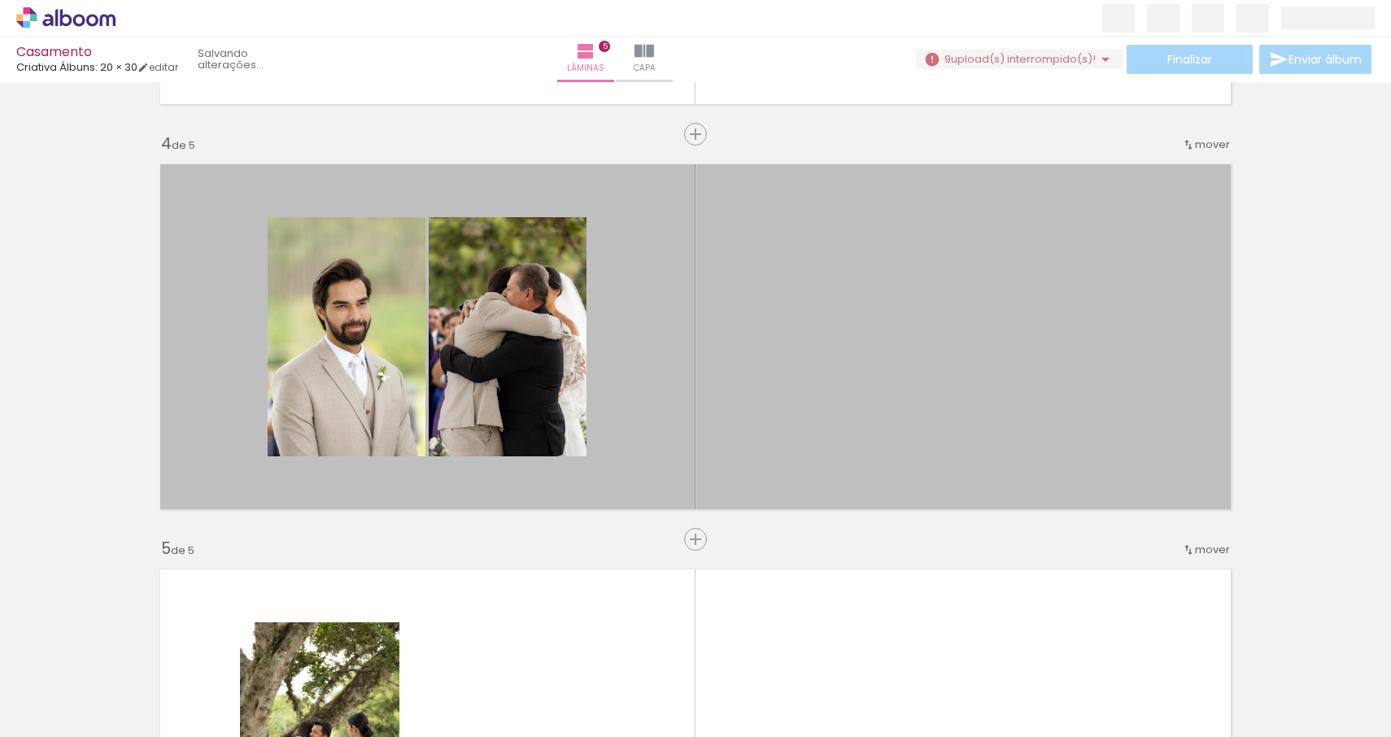
click at [129, 647] on iron-icon at bounding box center [127, 649] width 17 height 17
click at [72, 715] on paper-button "Adicionar Fotos" at bounding box center [50, 728] width 79 height 26
click at [0, 0] on input "file" at bounding box center [0, 0] width 0 height 0
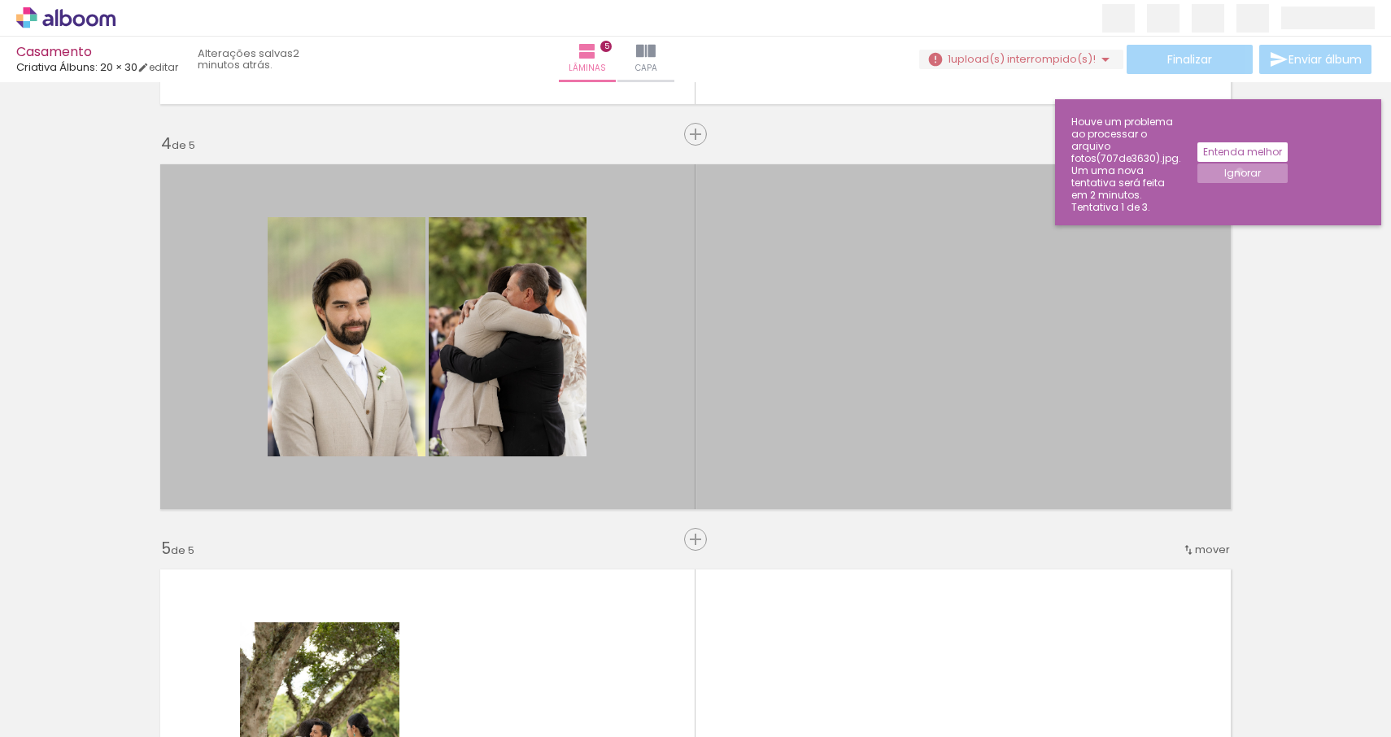
click at [0, 0] on slot "Ignorar" at bounding box center [0, 0] width 0 height 0
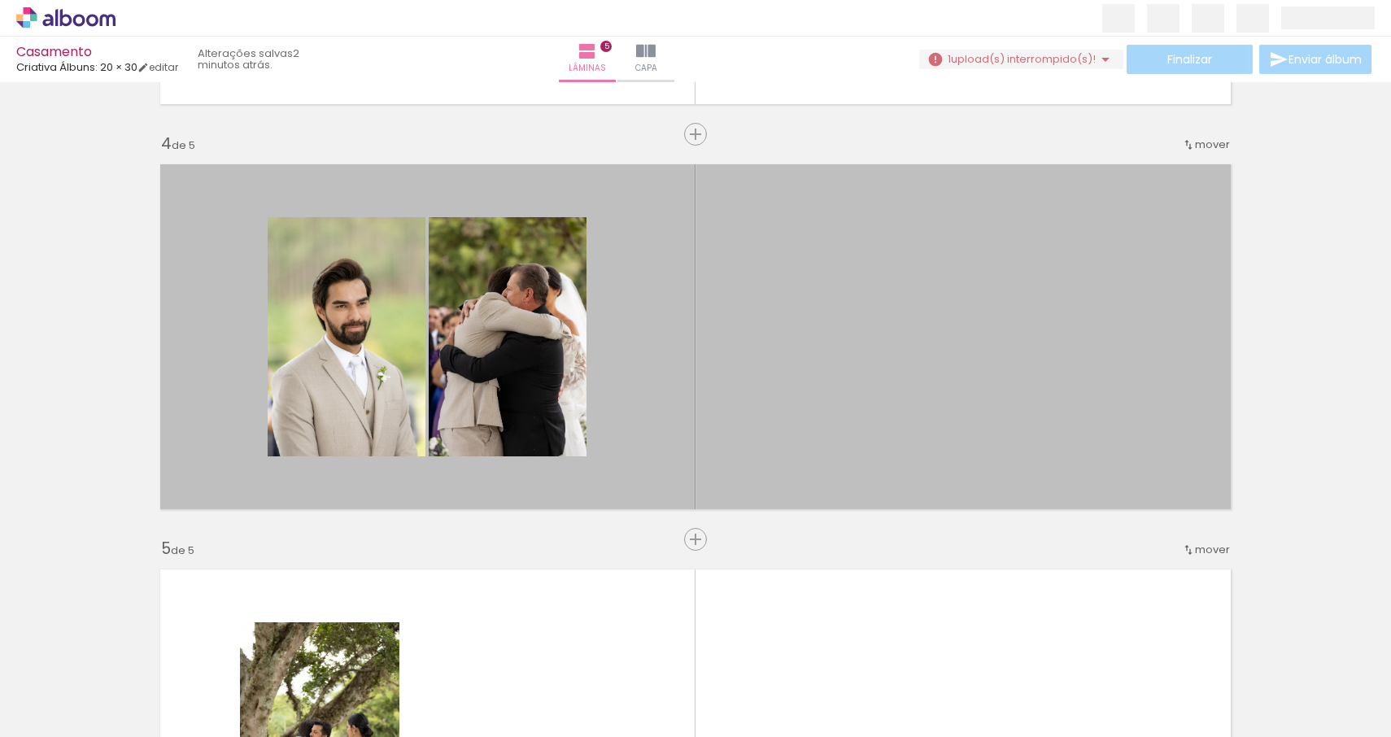
drag, startPoint x: 149, startPoint y: 665, endPoint x: 216, endPoint y: 665, distance: 67.5
click at [133, 665] on iron-horizontal-list at bounding box center [117, 686] width 33 height 102
drag, startPoint x: 908, startPoint y: 688, endPoint x: 387, endPoint y: 678, distance: 521.5
click at [133, 678] on iron-horizontal-list at bounding box center [117, 686] width 33 height 102
click at [81, 710] on span "Adicionar Fotos" at bounding box center [57, 715] width 49 height 18
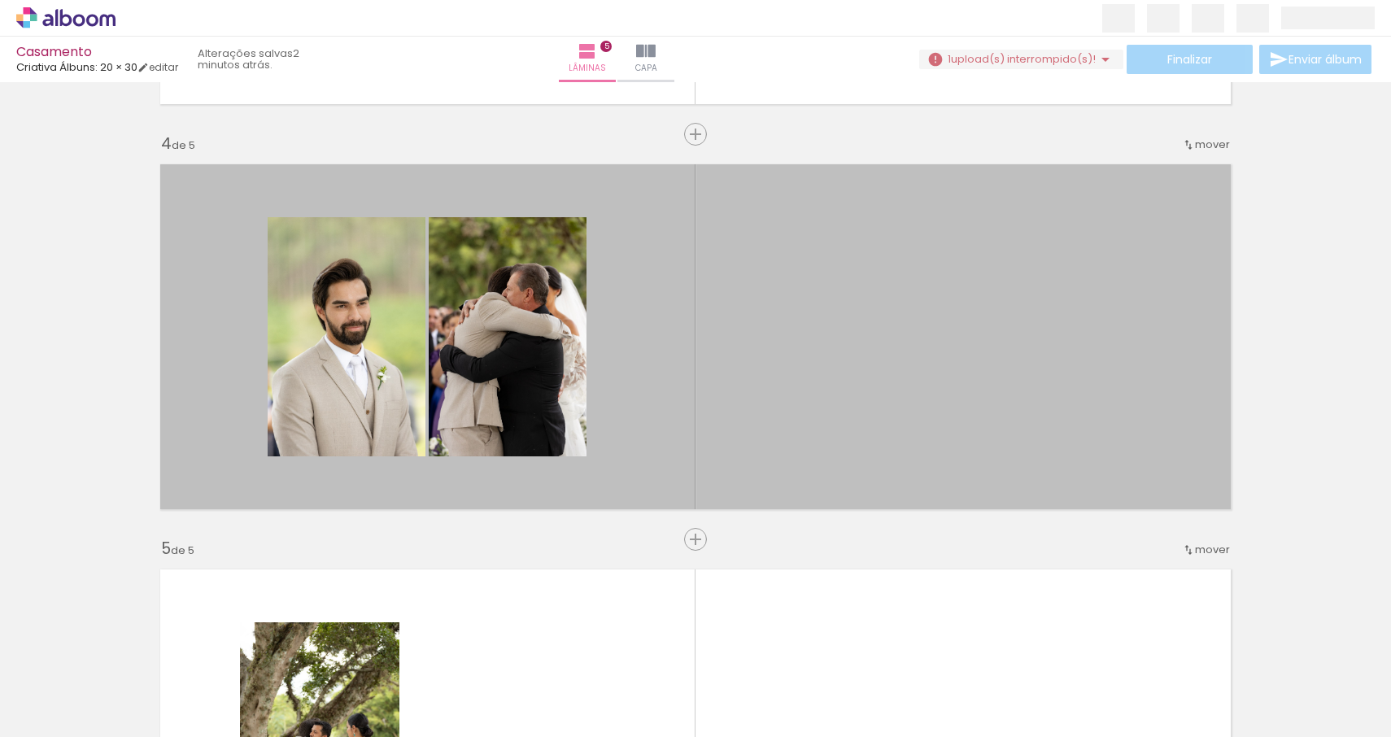
click at [0, 0] on input "file" at bounding box center [0, 0] width 0 height 0
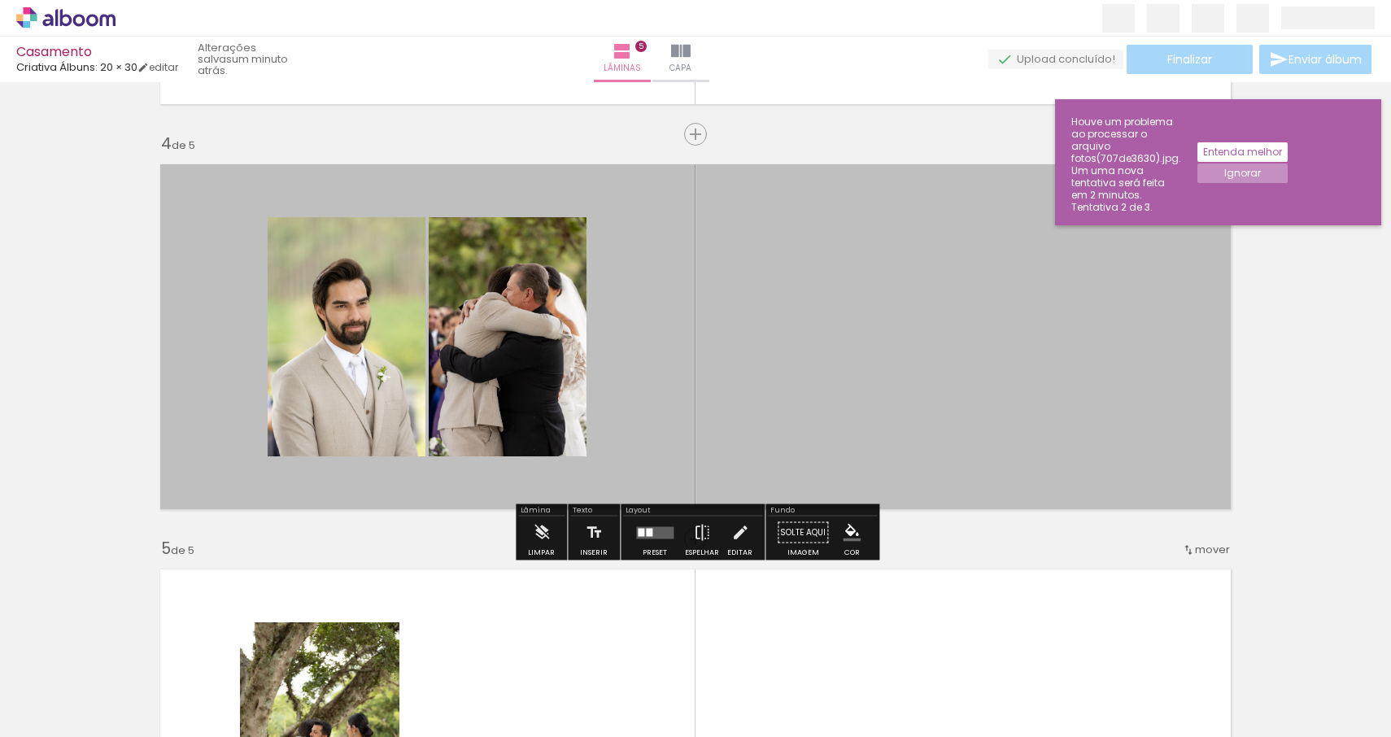
click at [133, 669] on iron-horizontal-list at bounding box center [117, 686] width 33 height 102
click at [133, 665] on iron-horizontal-list at bounding box center [117, 686] width 33 height 102
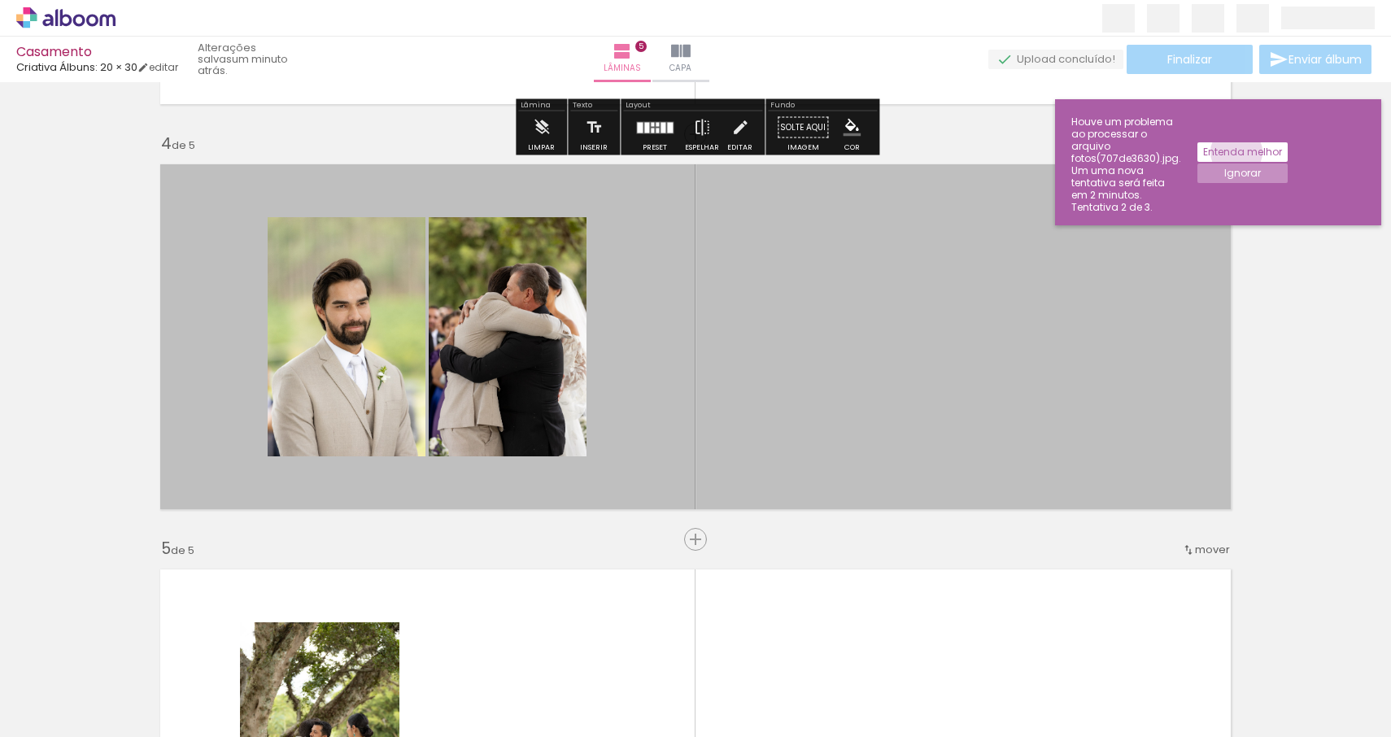
click at [0, 0] on slot "Entenda melhor" at bounding box center [0, 0] width 0 height 0
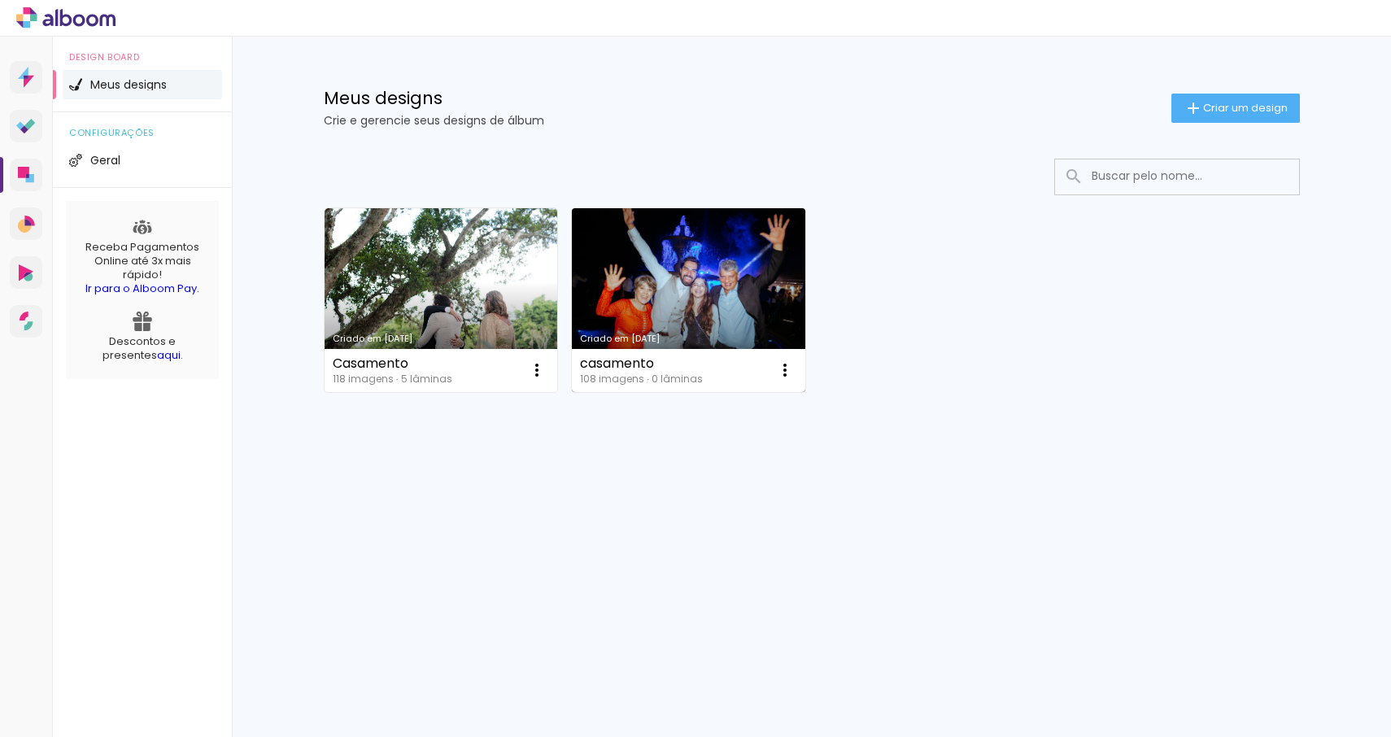
click at [638, 292] on link "Criado em [DATE]" at bounding box center [688, 300] width 233 height 184
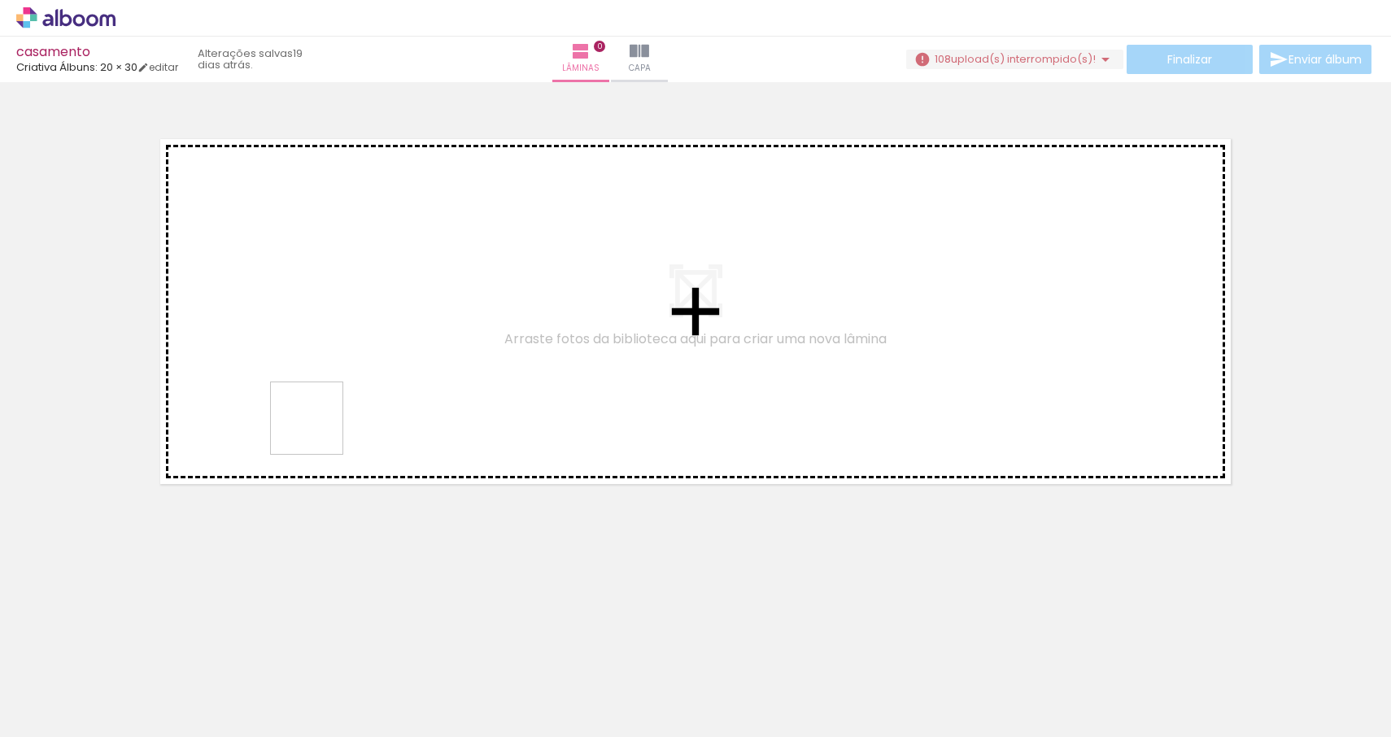
drag, startPoint x: 155, startPoint y: 677, endPoint x: 320, endPoint y: 431, distance: 296.4
click at [320, 431] on quentale-workspace at bounding box center [695, 368] width 1391 height 737
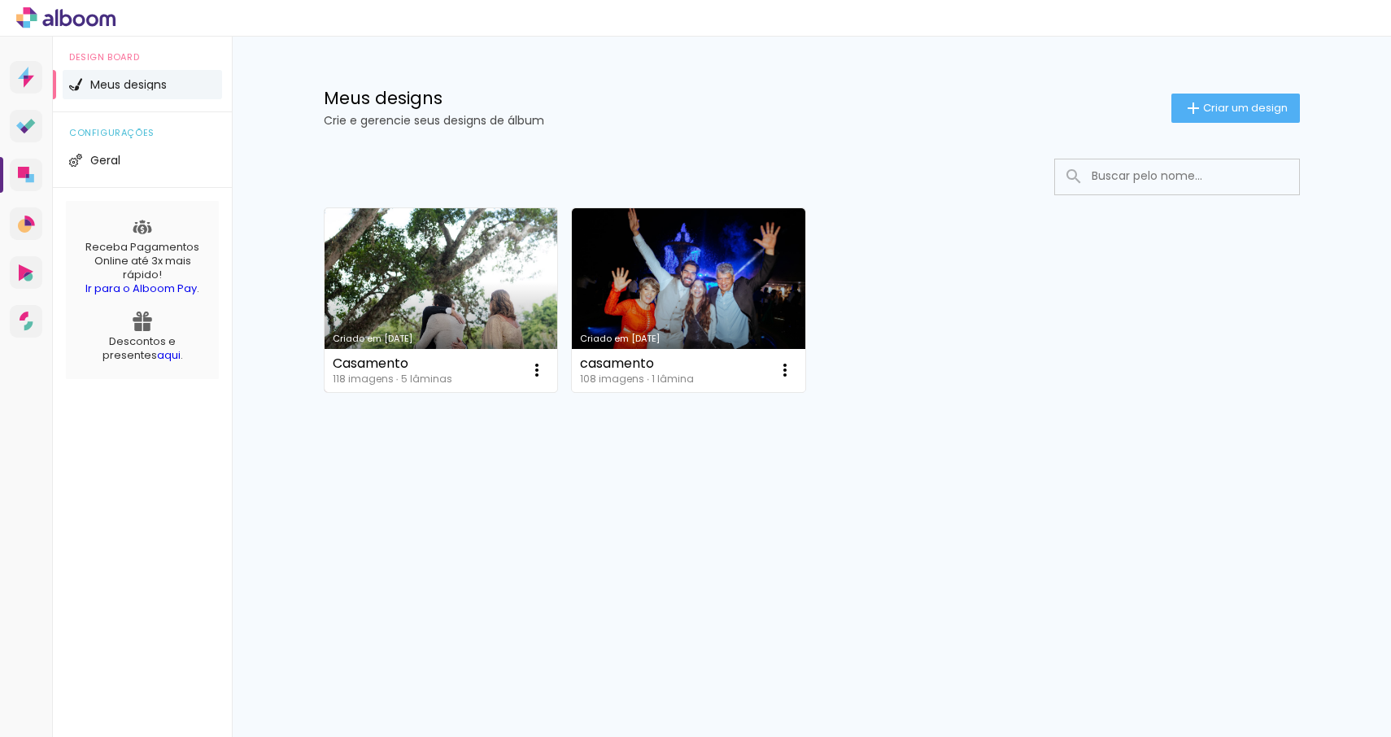
click at [448, 272] on link "Criado em [DATE]" at bounding box center [441, 300] width 233 height 184
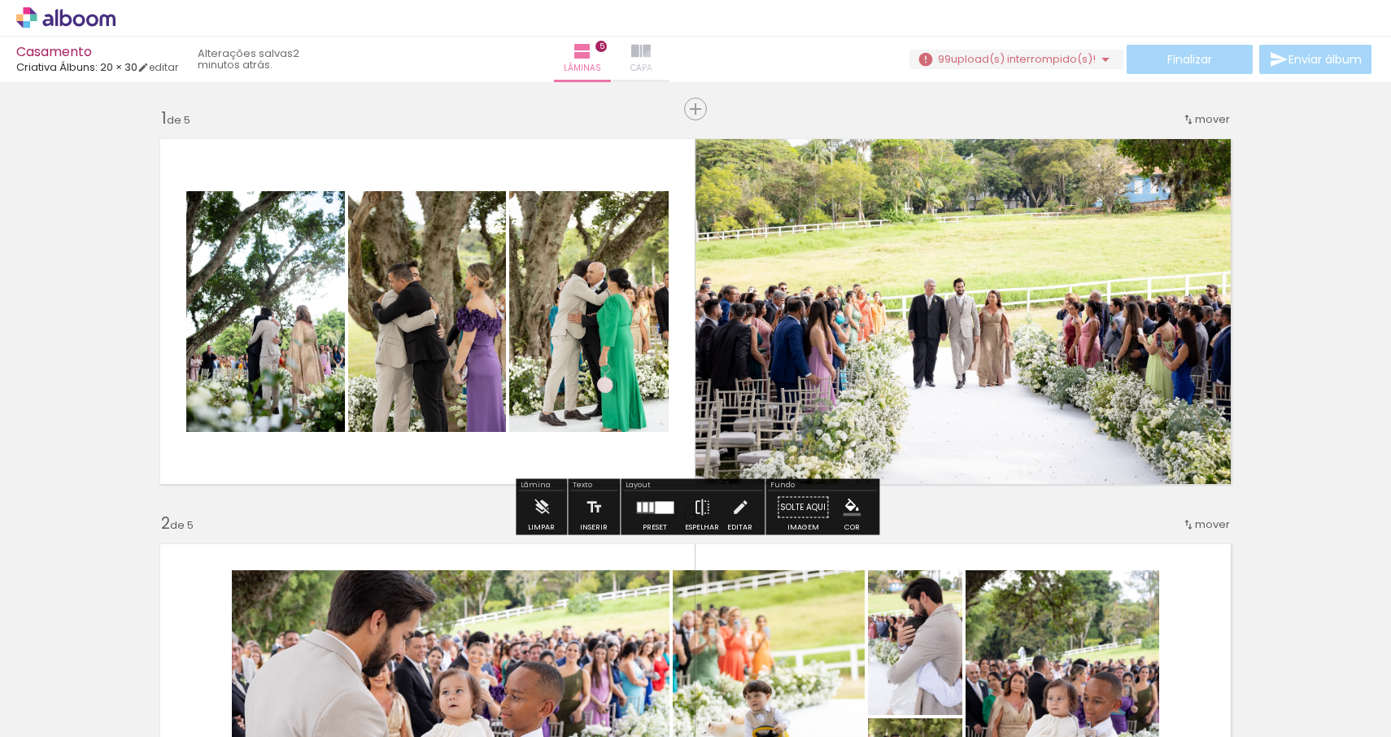
click at [669, 60] on paper-button "Capa" at bounding box center [640, 60] width 57 height 46
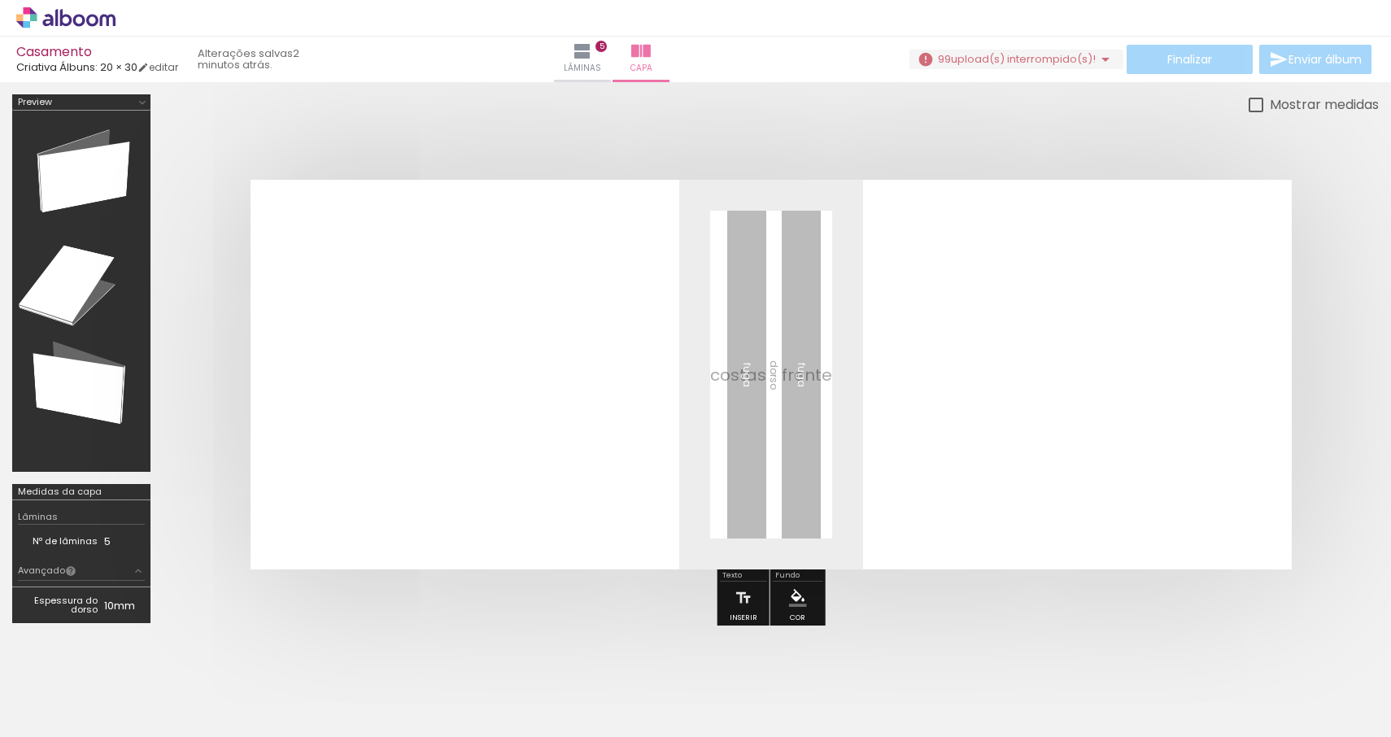
click at [1013, 334] on quentale-layouter at bounding box center [771, 375] width 1041 height 390
click at [46, 701] on div "Biblioteca 118 fotos Todas as fotos Não utilizadas Adicionar Fotos" at bounding box center [50, 686] width 101 height 81
click at [45, 721] on span "Adicionar Fotos" at bounding box center [57, 715] width 49 height 18
click at [0, 0] on input "file" at bounding box center [0, 0] width 0 height 0
click at [133, 732] on iron-horizontal-list at bounding box center [117, 686] width 33 height 102
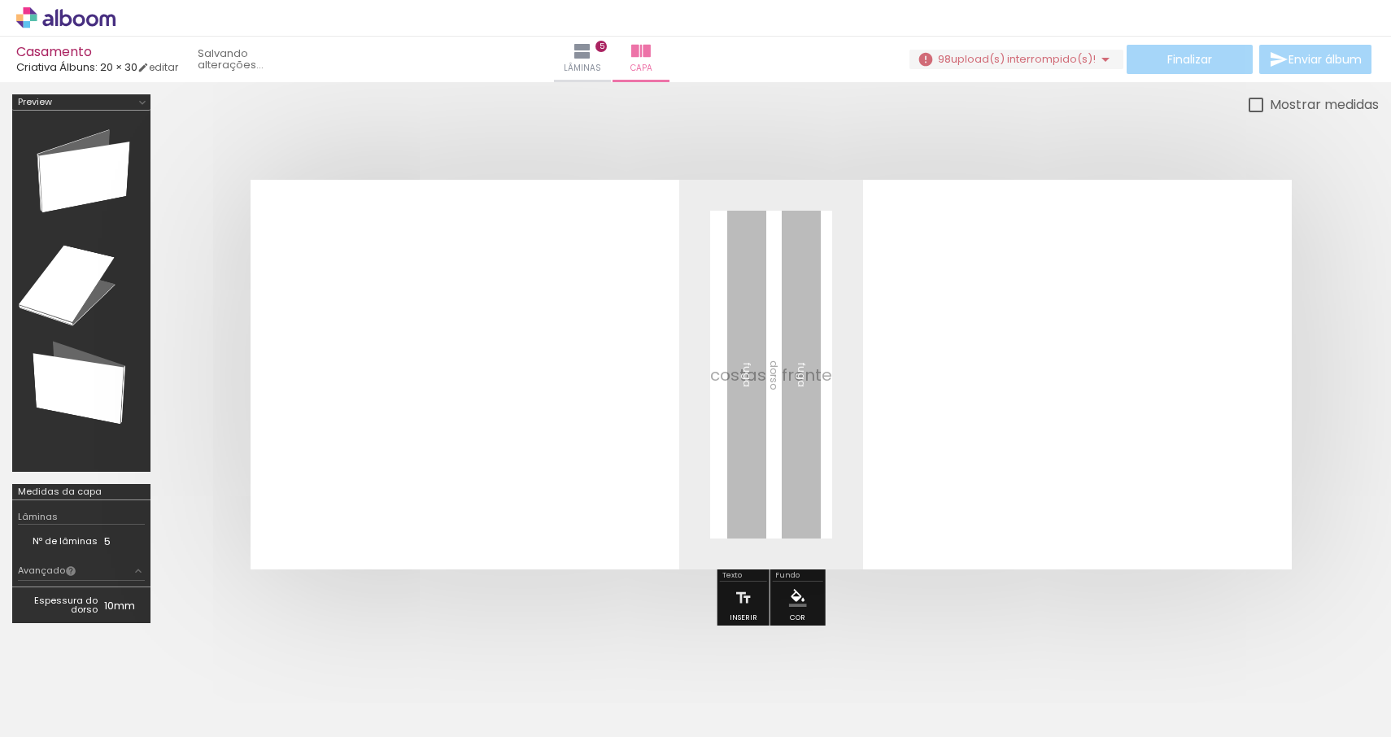
scroll to position [0, 1142]
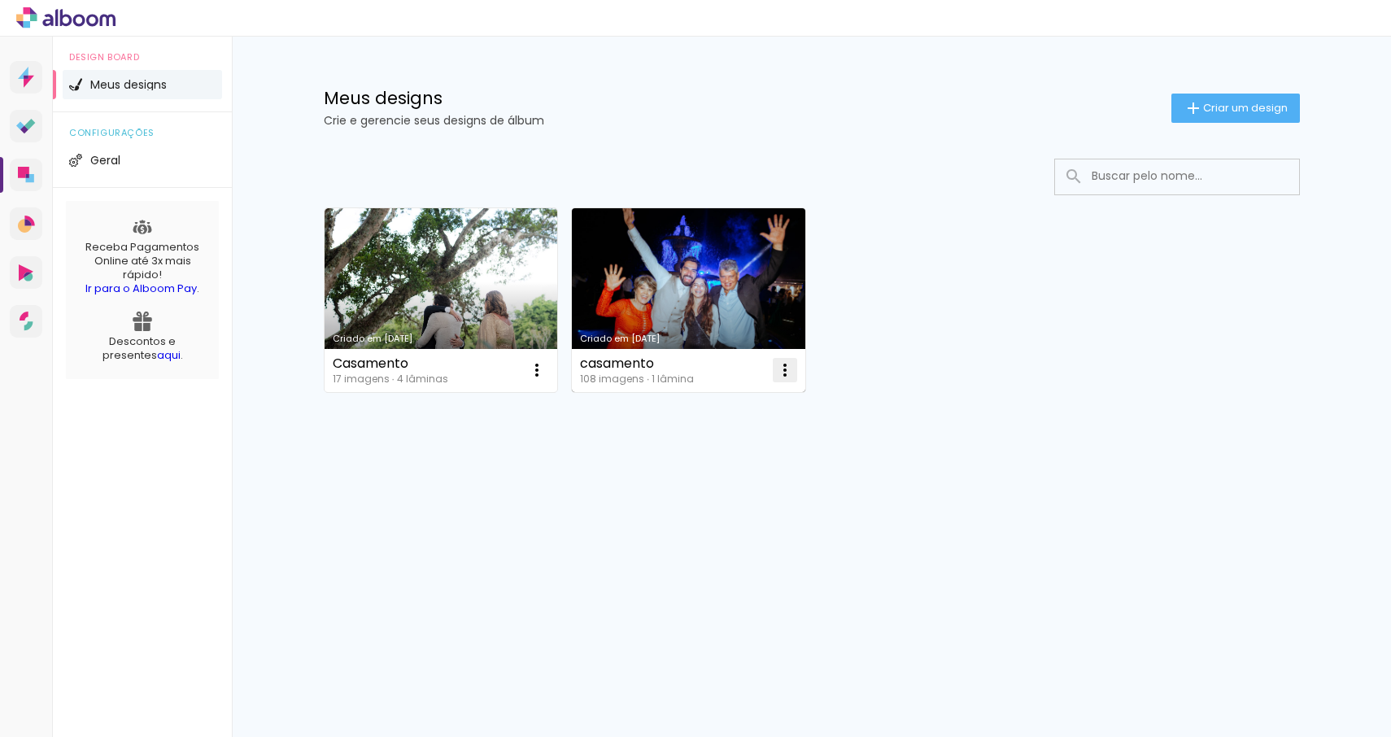
click at [797, 373] on paper-icon-button at bounding box center [785, 370] width 33 height 33
click at [704, 473] on span "Excluir" at bounding box center [693, 477] width 35 height 11
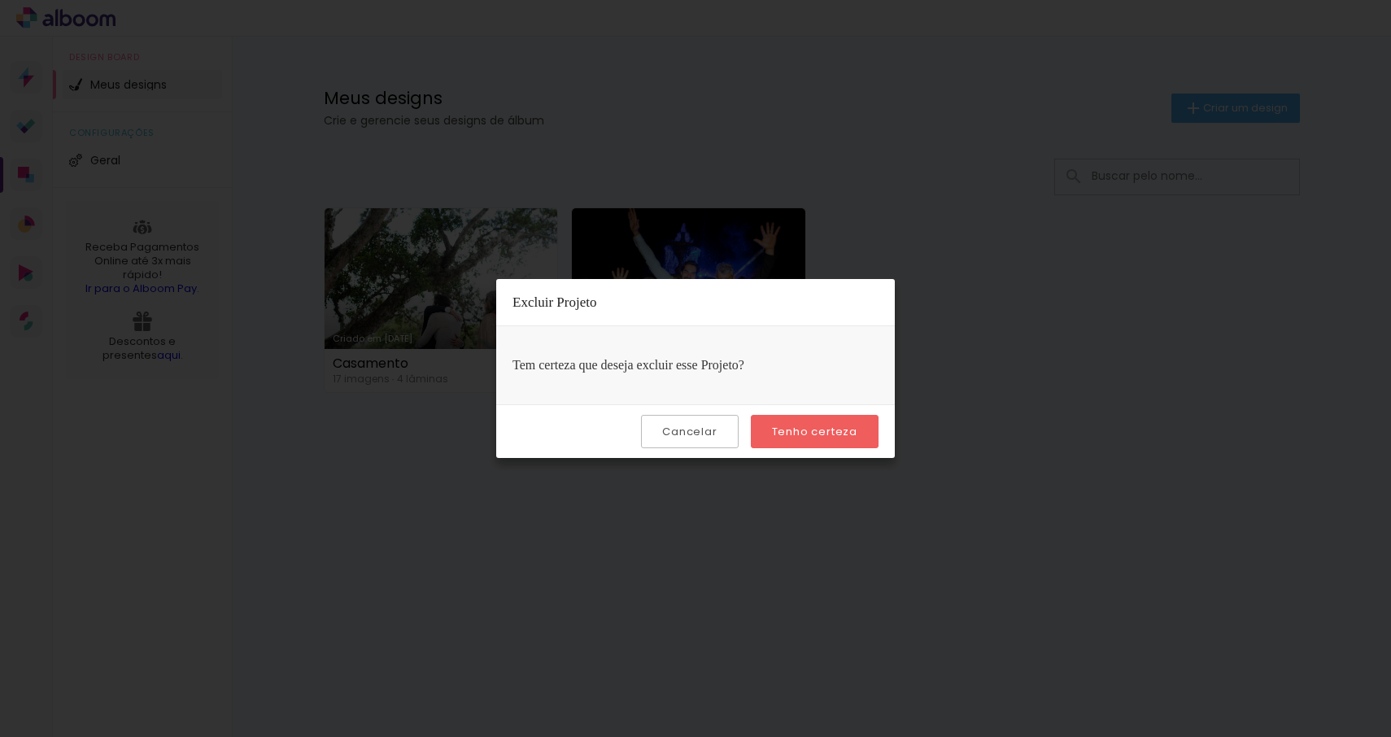
click at [0, 0] on slot "Tenho certeza" at bounding box center [0, 0] width 0 height 0
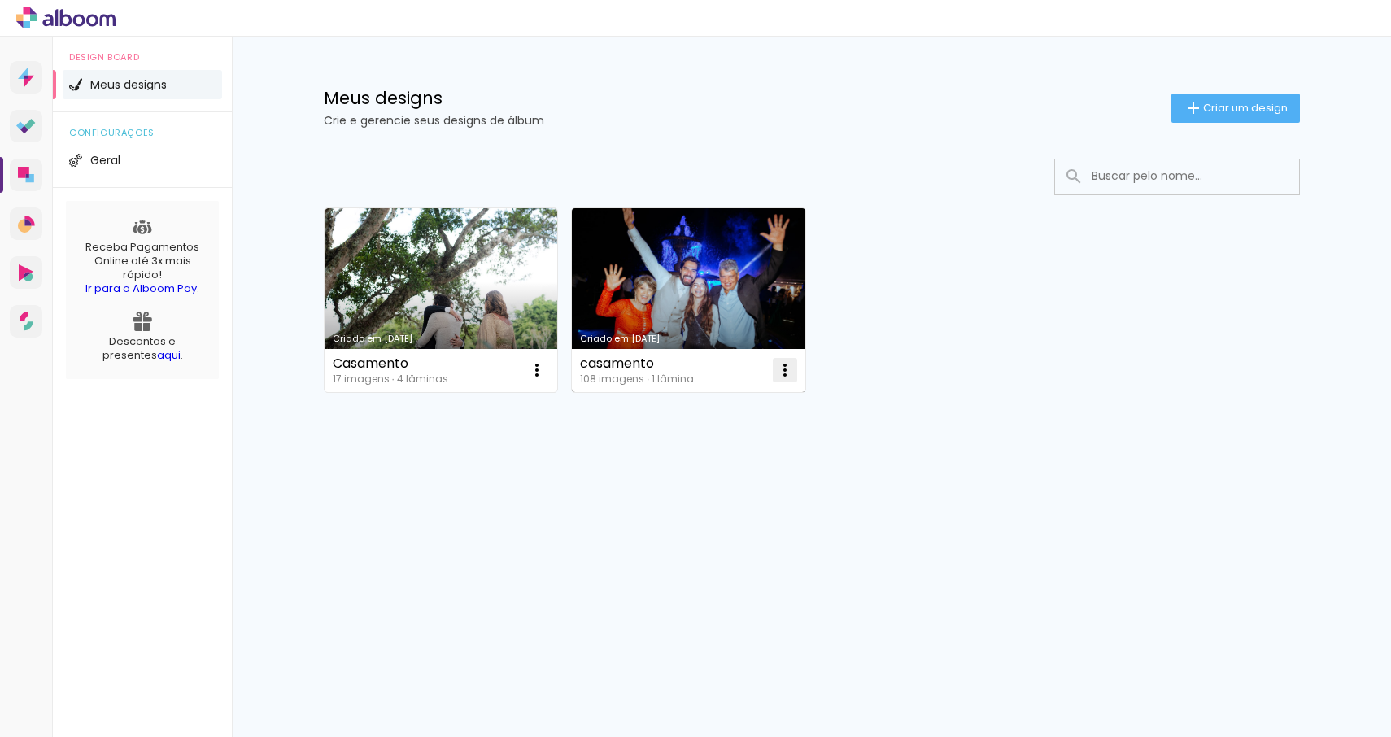
click at [780, 372] on iron-icon at bounding box center [785, 370] width 20 height 20
click at [712, 473] on paper-item "Excluir" at bounding box center [720, 477] width 160 height 33
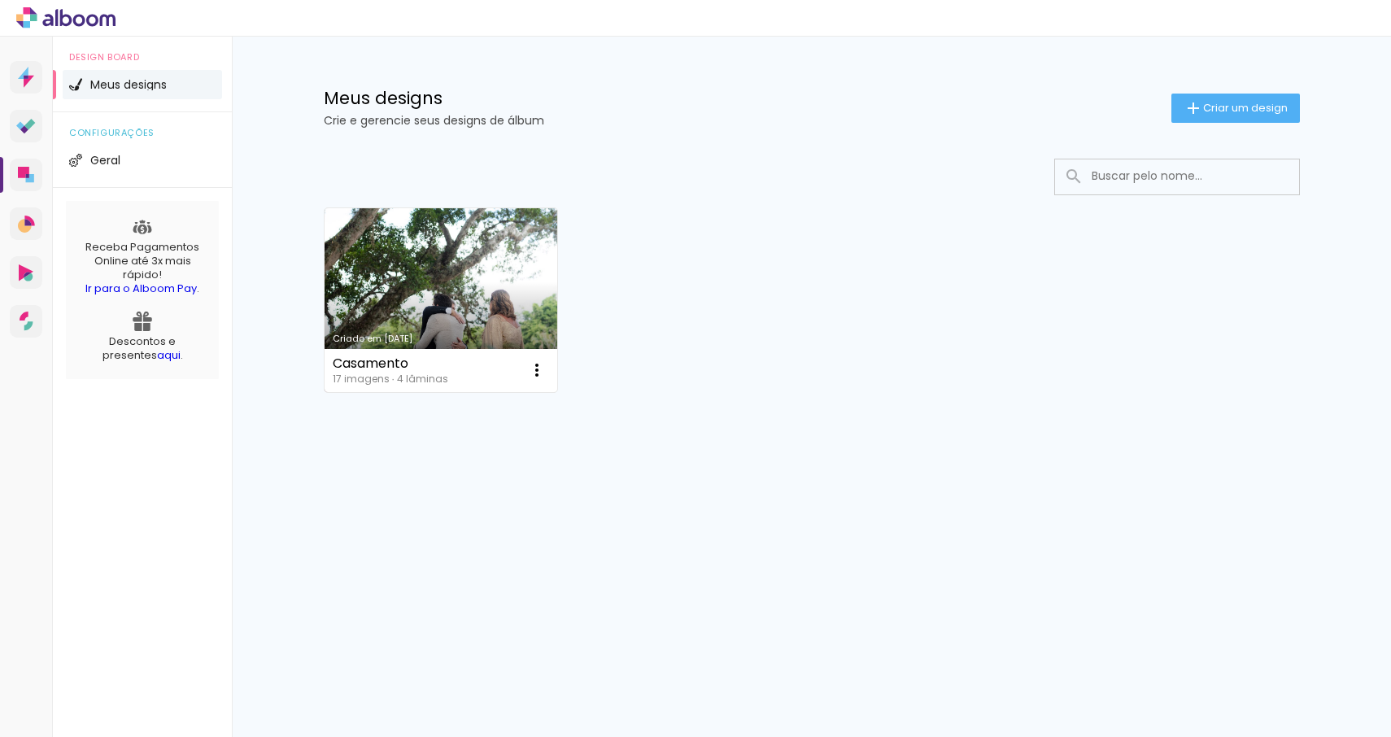
click at [456, 261] on link "Criado em [DATE]" at bounding box center [441, 300] width 233 height 184
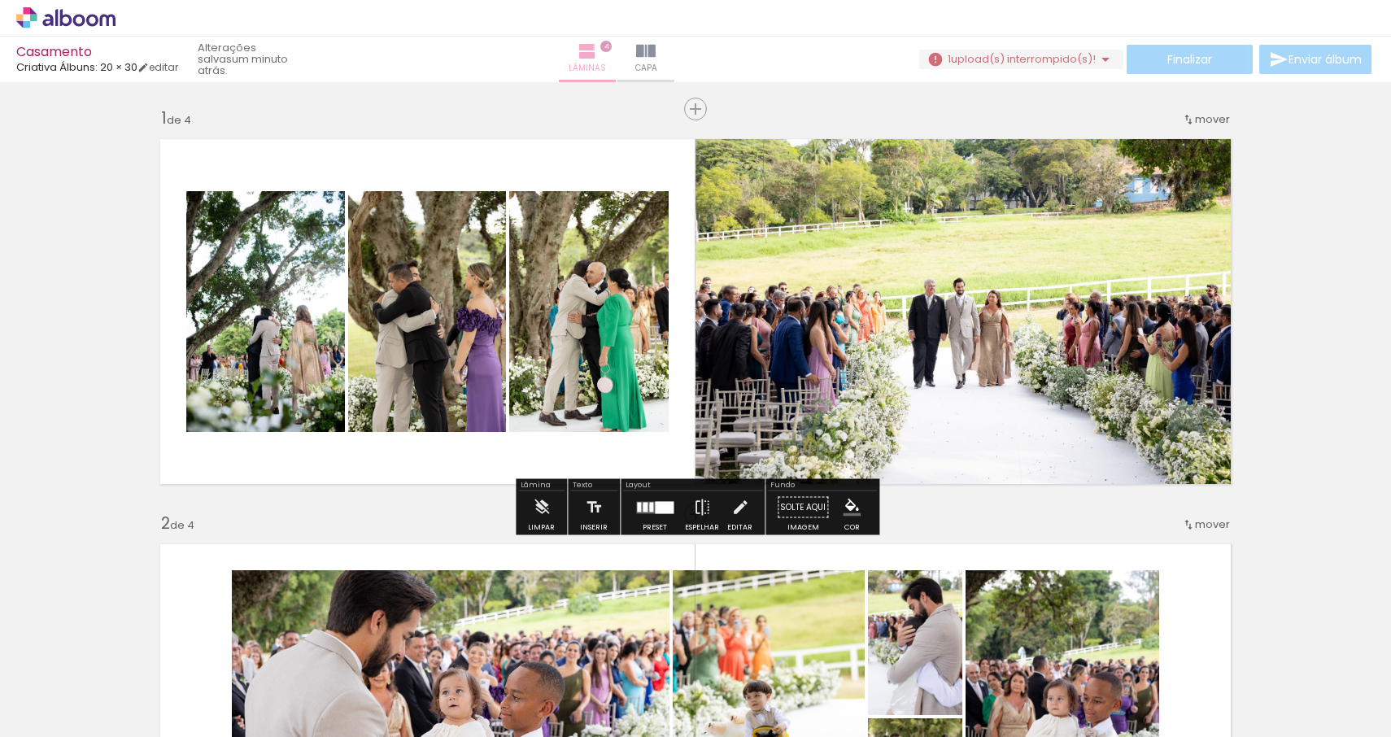
click at [612, 46] on span "4" at bounding box center [605, 46] width 11 height 11
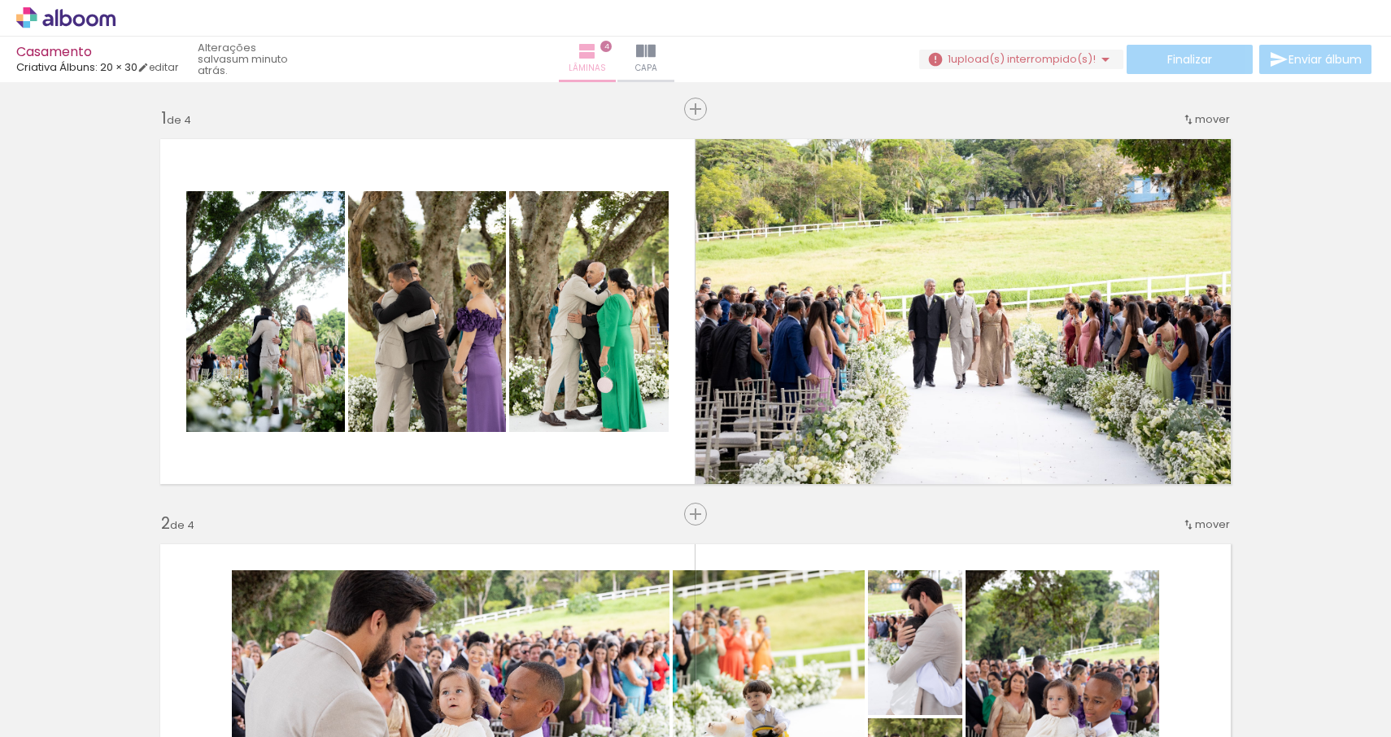
click at [606, 68] on span "Lâminas" at bounding box center [587, 68] width 37 height 15
click at [597, 51] on iron-icon at bounding box center [587, 51] width 20 height 20
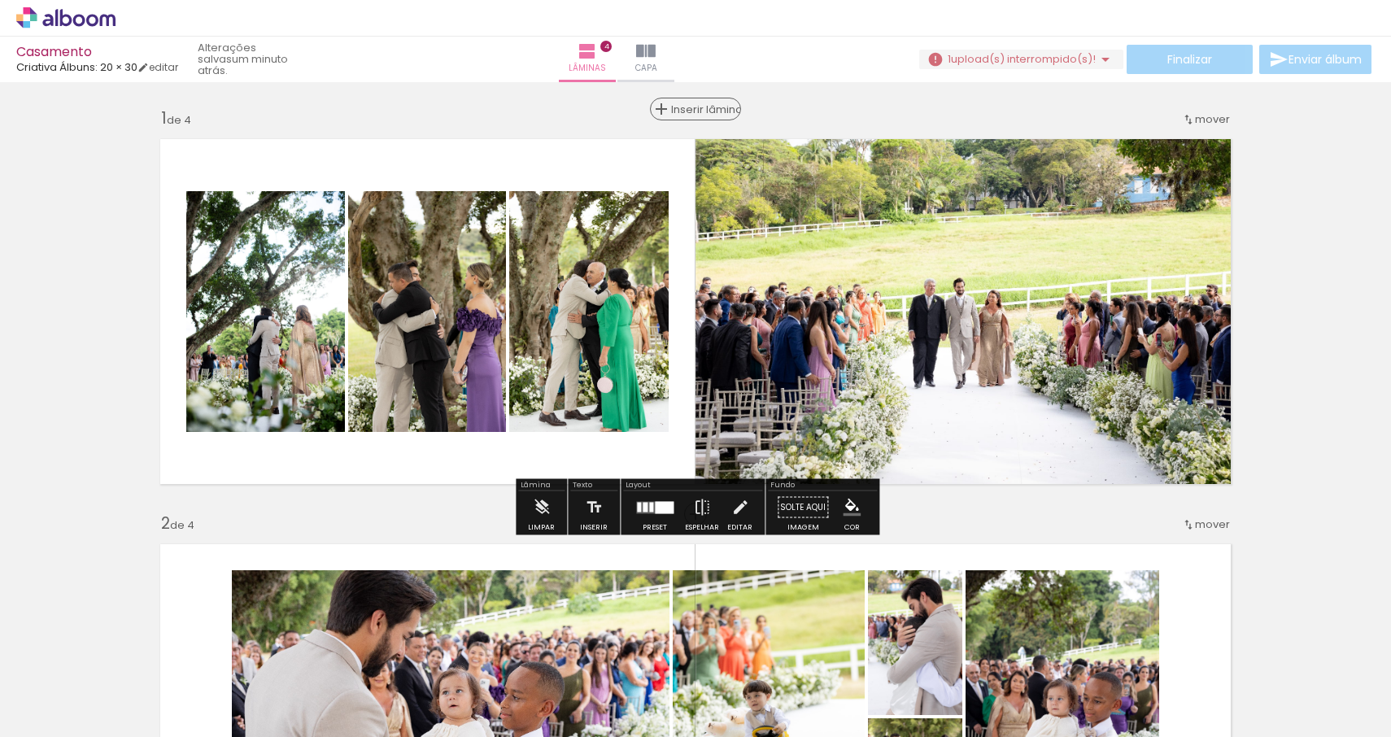
click at [708, 113] on span "Inserir lâmina" at bounding box center [702, 109] width 63 height 11
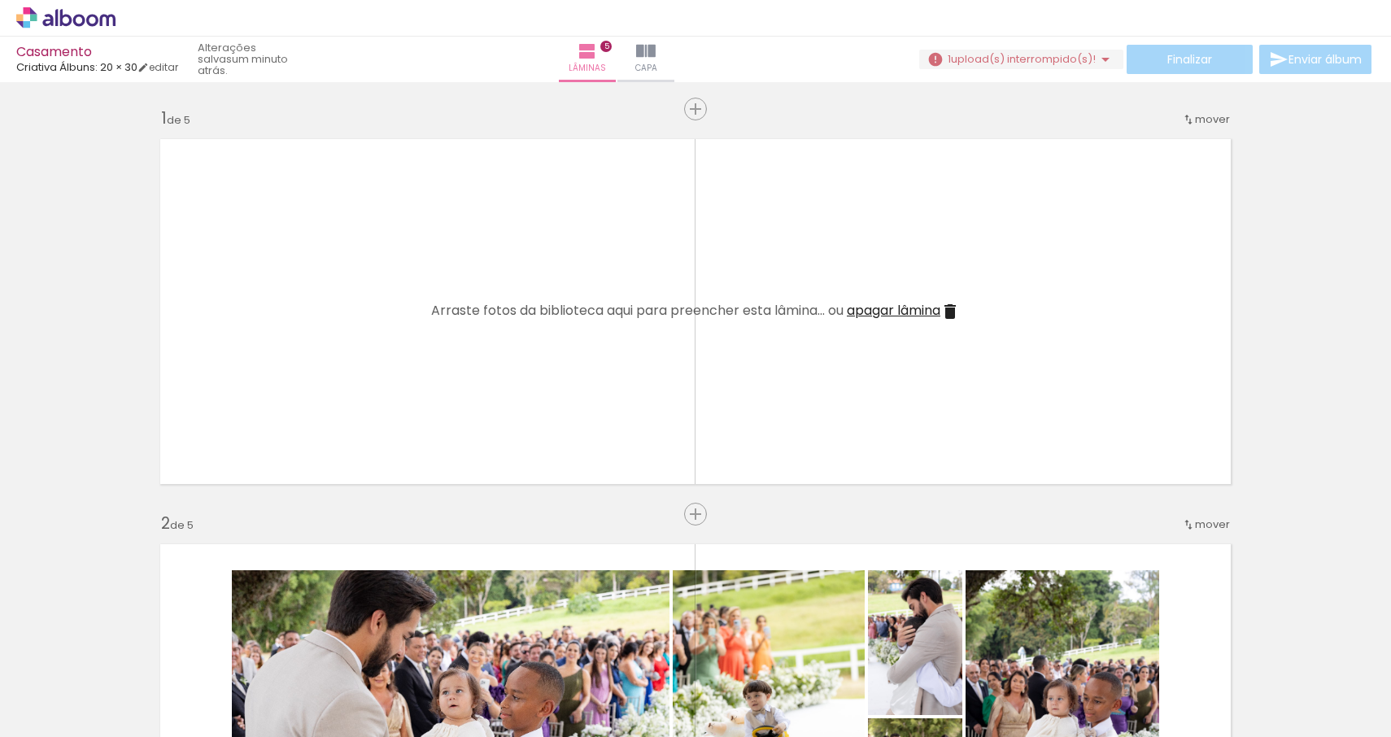
click at [86, 686] on iron-icon at bounding box center [82, 688] width 13 height 13
click at [0, 0] on slot "Não utilizadas" at bounding box center [0, 0] width 0 height 0
type input "Não utilizadas"
click at [63, 726] on paper-button "Adicionar Fotos" at bounding box center [50, 728] width 79 height 26
click at [0, 0] on input "file" at bounding box center [0, 0] width 0 height 0
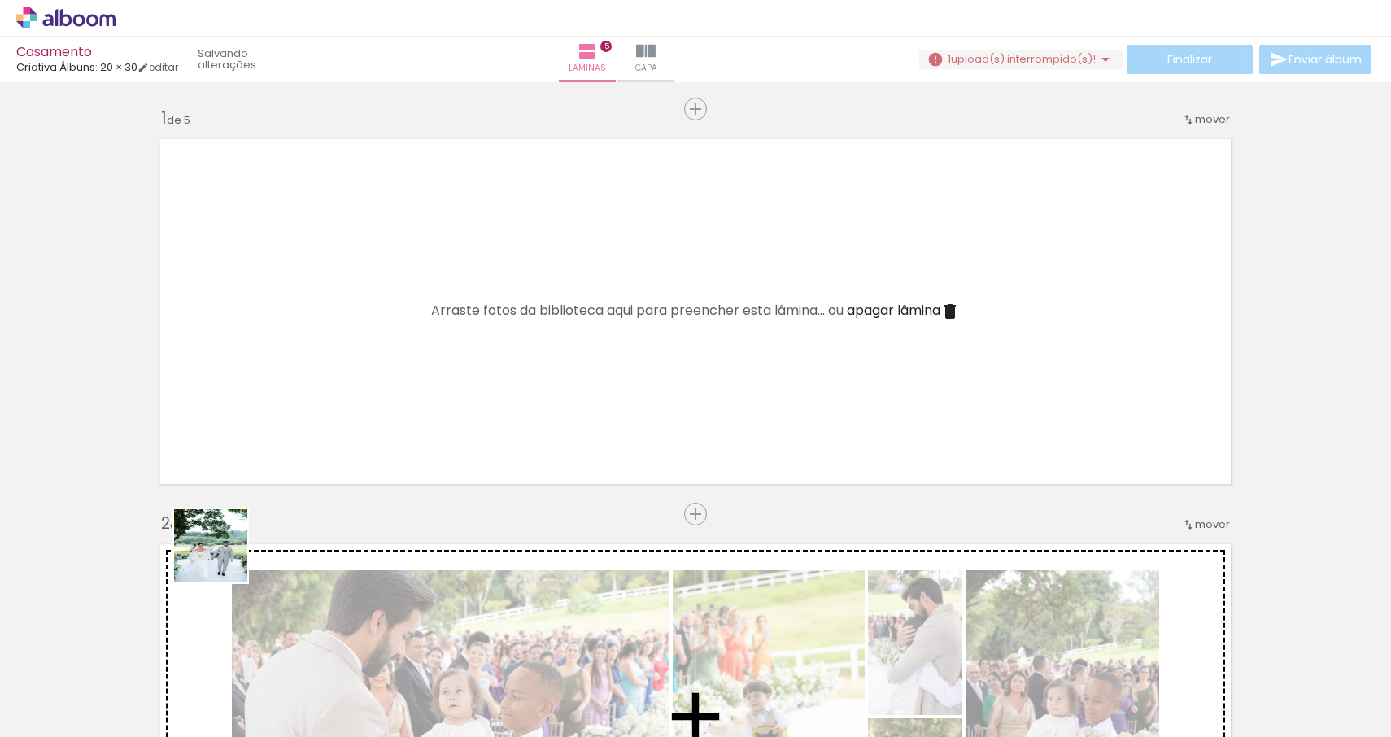
drag, startPoint x: 180, startPoint y: 673, endPoint x: 262, endPoint y: 451, distance: 236.7
click at [262, 451] on quentale-workspace at bounding box center [695, 368] width 1391 height 737
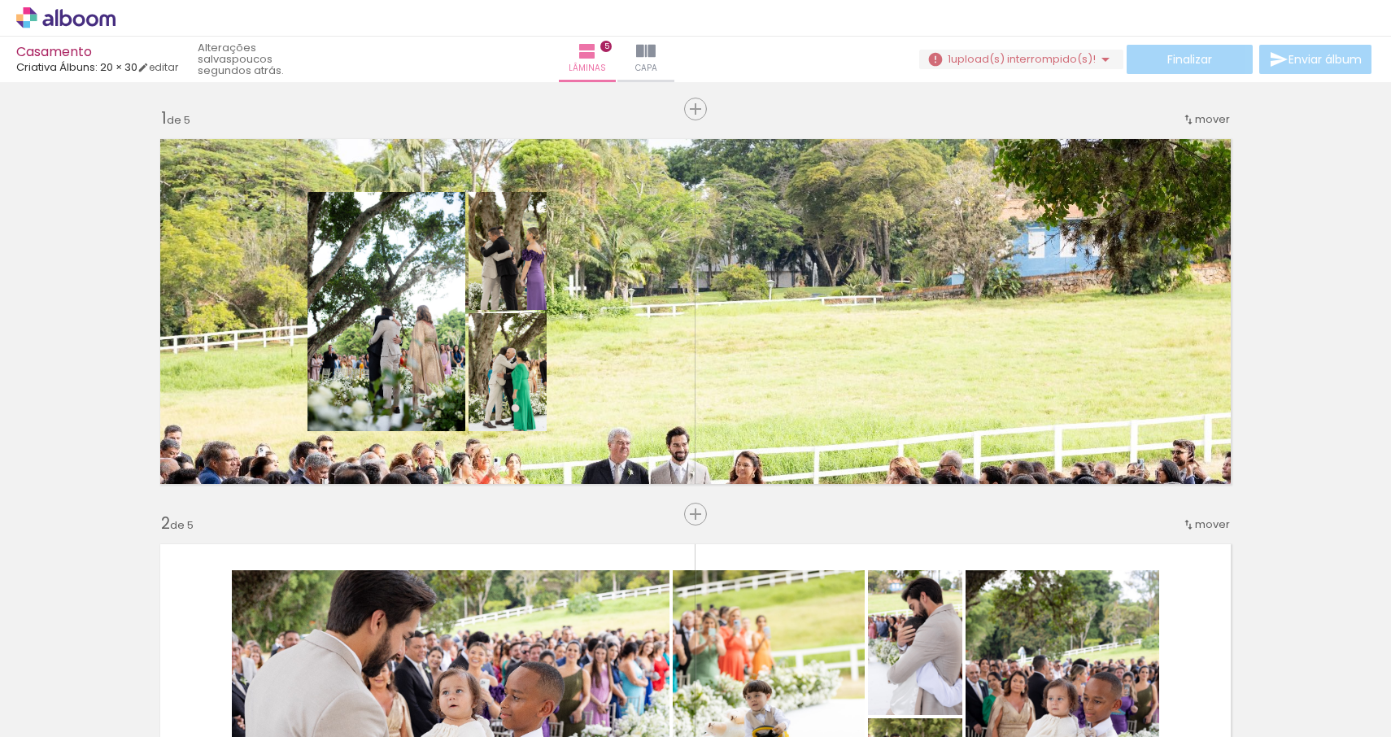
scroll to position [8475, 0]
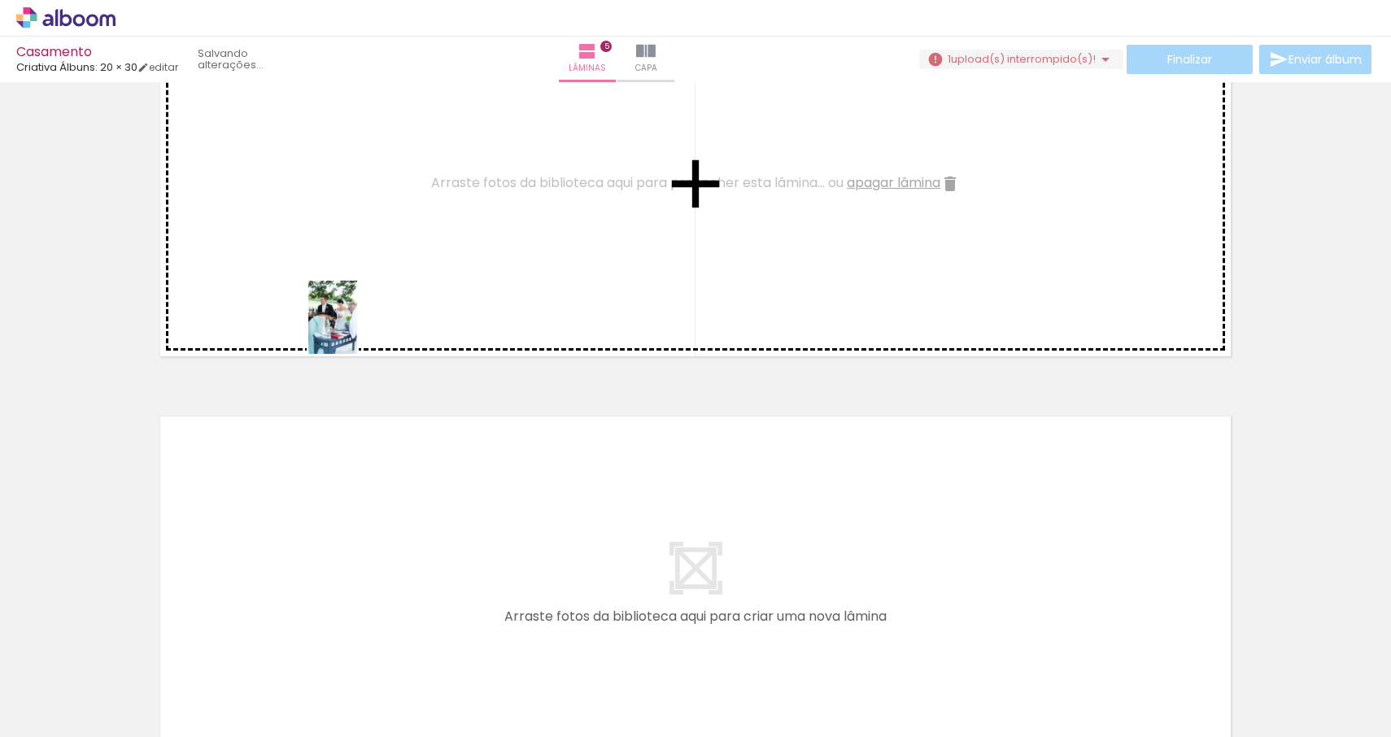
drag, startPoint x: 174, startPoint y: 666, endPoint x: 354, endPoint y: 284, distance: 422.4
click at [354, 284] on quentale-workspace at bounding box center [695, 368] width 1391 height 737
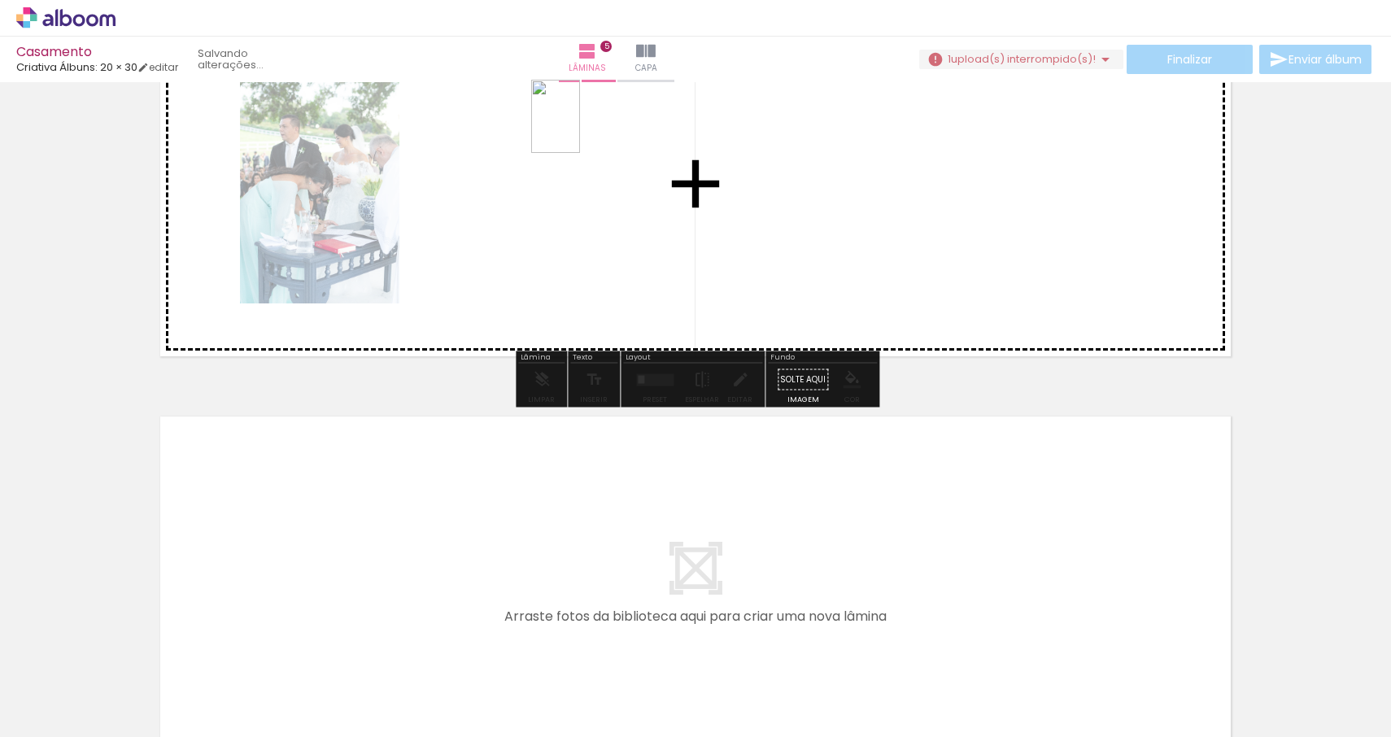
drag, startPoint x: 161, startPoint y: 677, endPoint x: 551, endPoint y: 181, distance: 631.3
click at [551, 181] on quentale-workspace at bounding box center [695, 368] width 1391 height 737
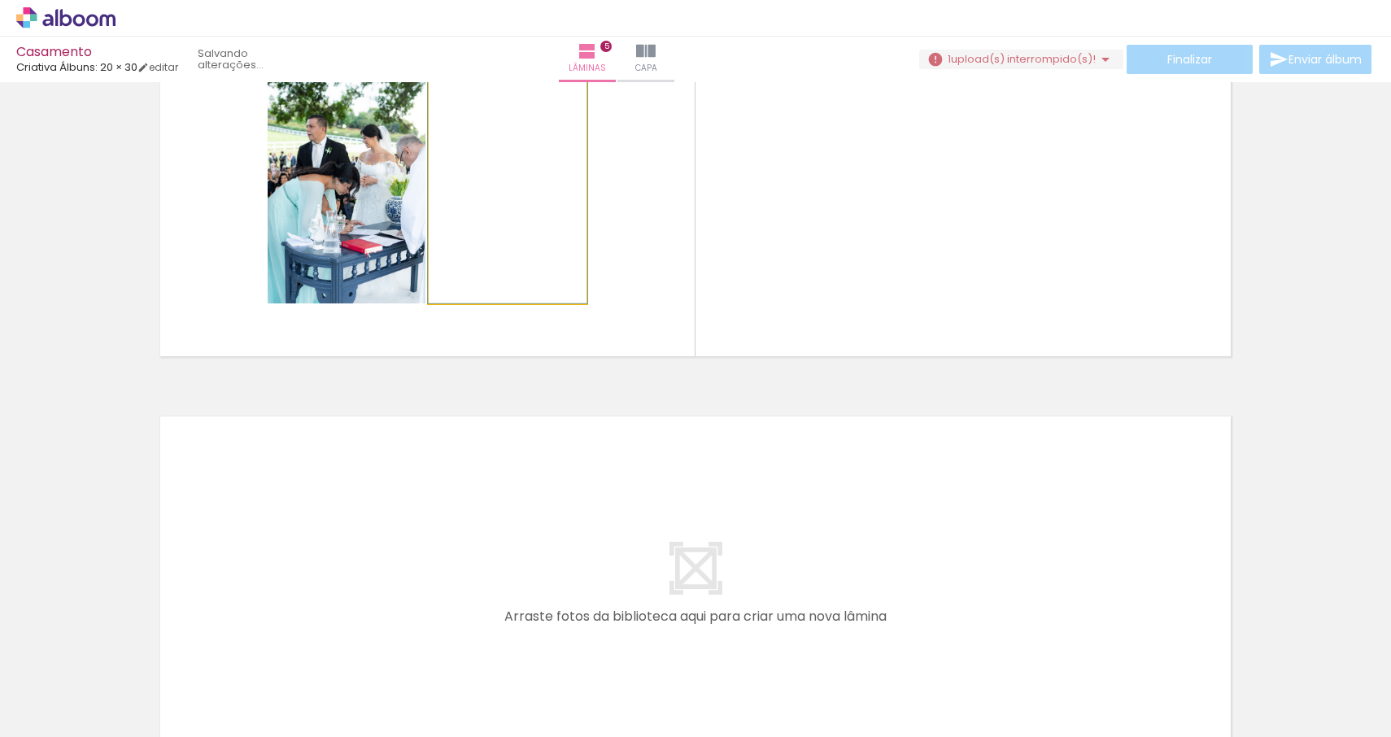
click at [520, 254] on quentale-photo at bounding box center [508, 183] width 158 height 239
click at [524, 254] on quentale-photo at bounding box center [508, 183] width 158 height 239
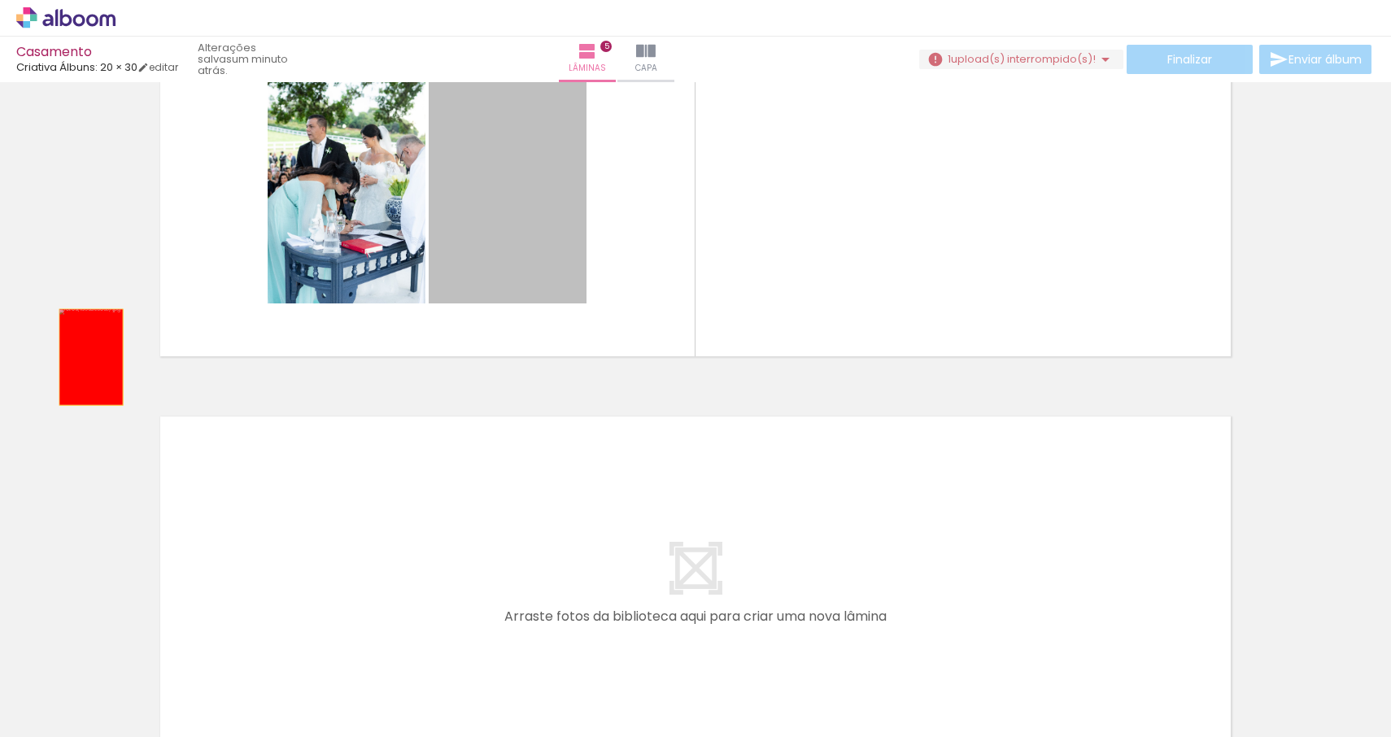
drag, startPoint x: 524, startPoint y: 254, endPoint x: 46, endPoint y: 362, distance: 489.5
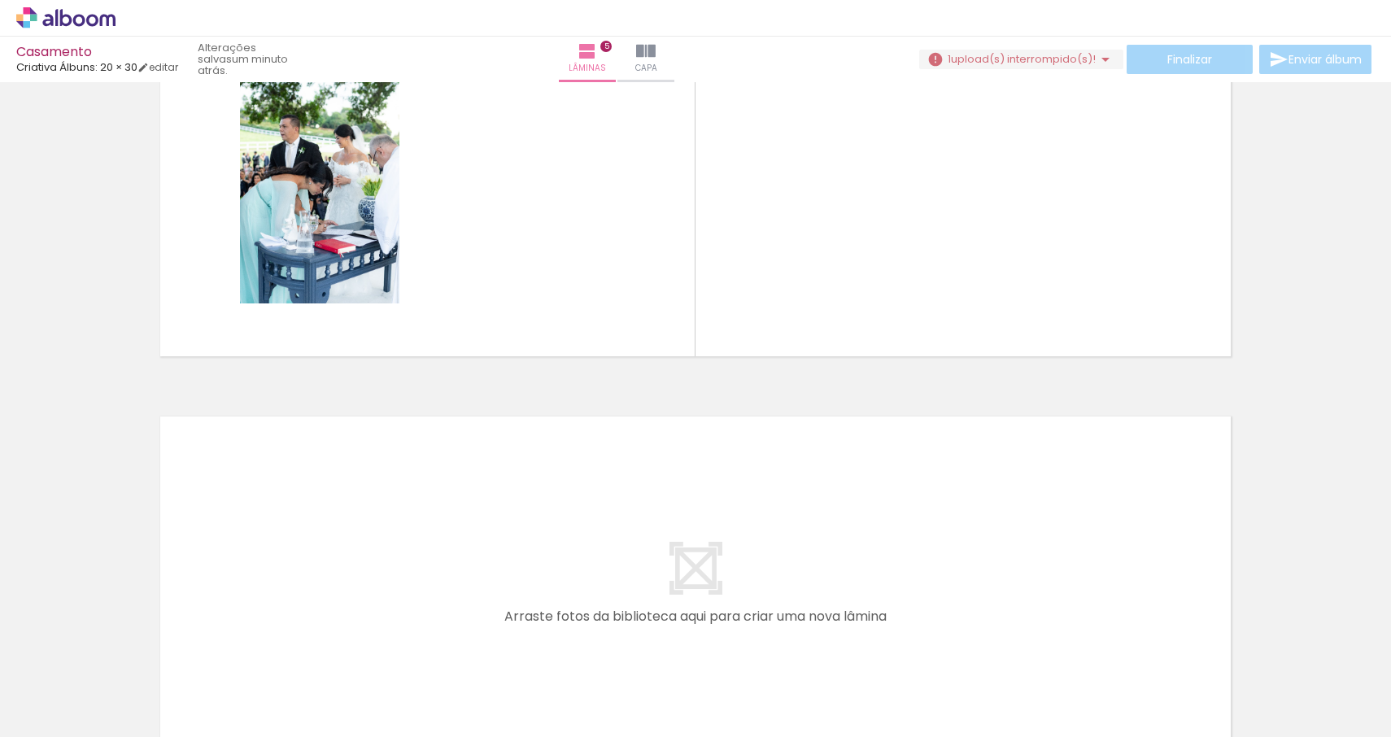
click at [136, 651] on iron-icon at bounding box center [127, 649] width 17 height 17
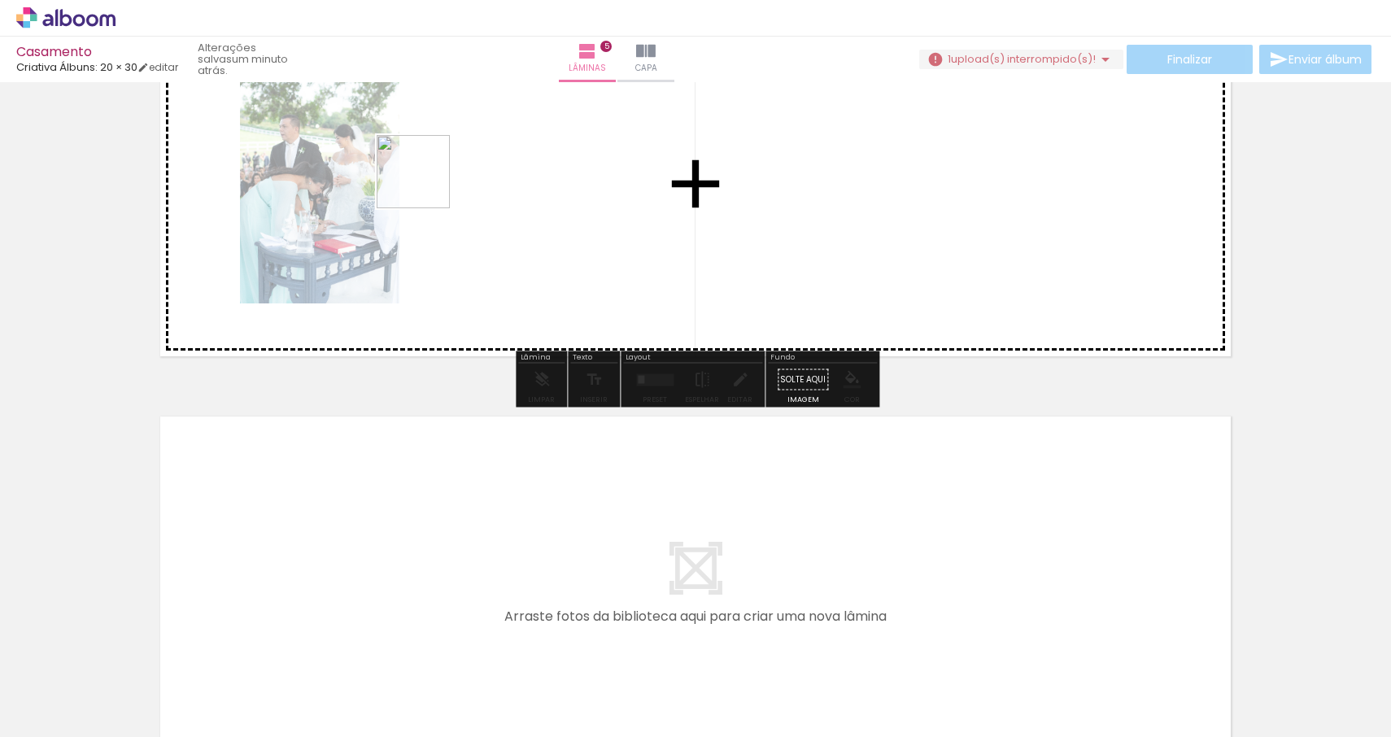
drag, startPoint x: 172, startPoint y: 670, endPoint x: 444, endPoint y: 170, distance: 569.2
click at [444, 170] on quentale-workspace at bounding box center [695, 368] width 1391 height 737
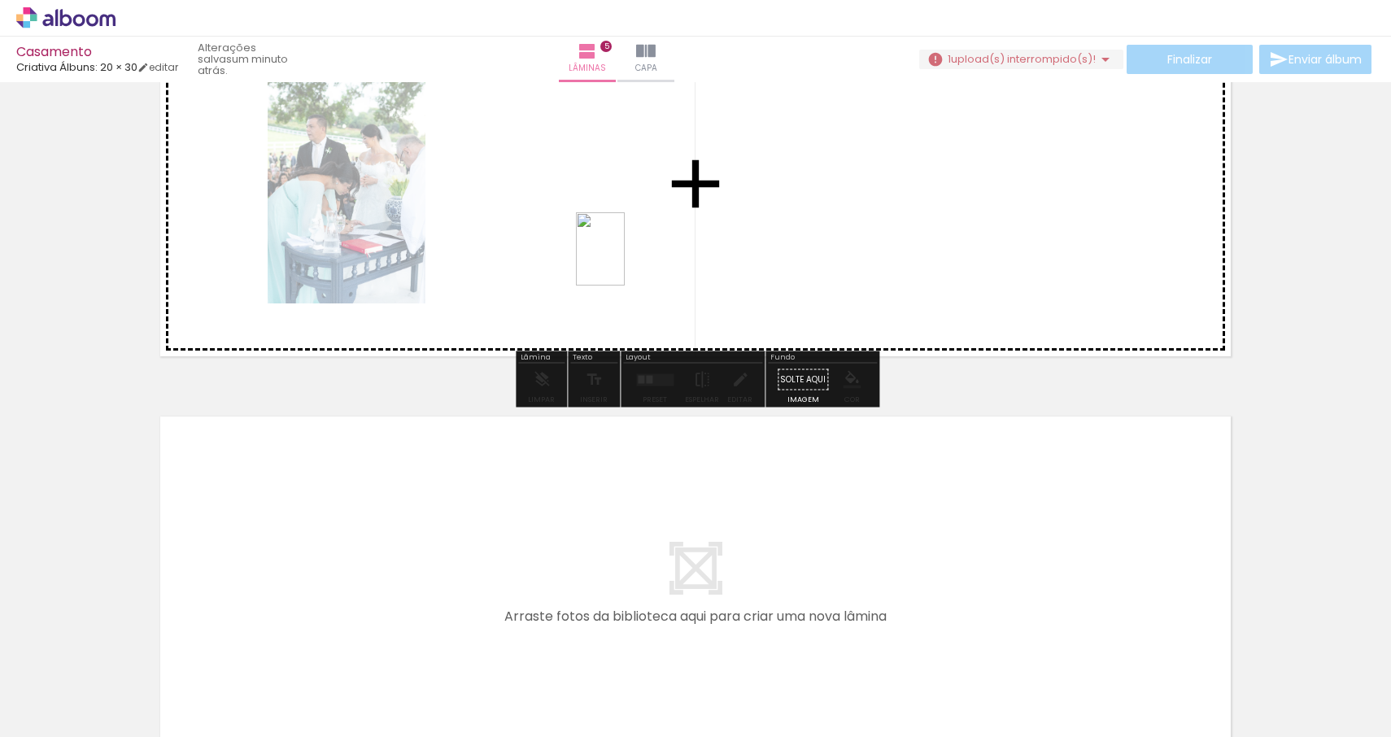
drag, startPoint x: 185, startPoint y: 668, endPoint x: 631, endPoint y: 259, distance: 605.6
click at [631, 259] on quentale-workspace at bounding box center [695, 368] width 1391 height 737
